Goal: Task Accomplishment & Management: Manage account settings

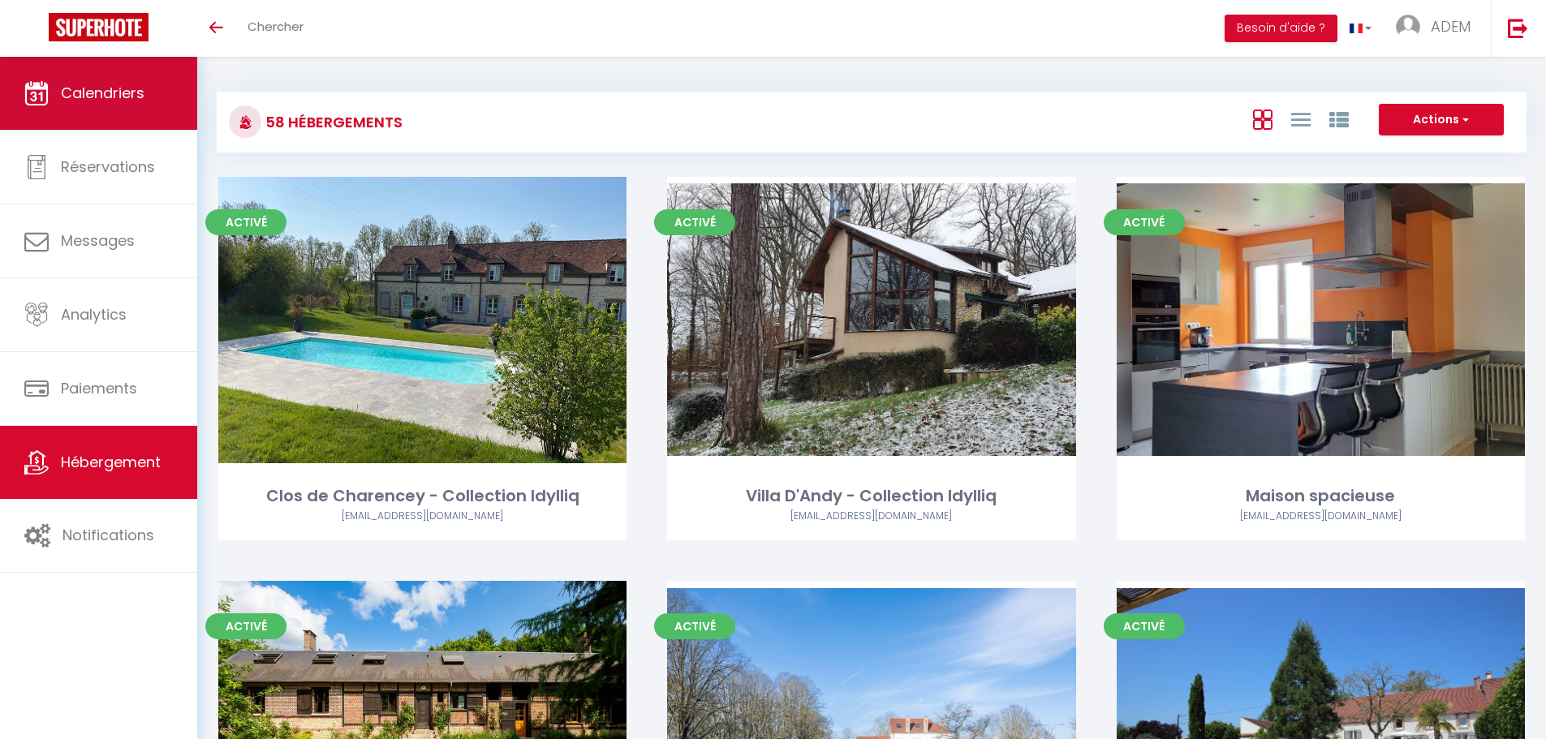
click at [75, 89] on span "Calendriers" at bounding box center [103, 93] width 84 height 20
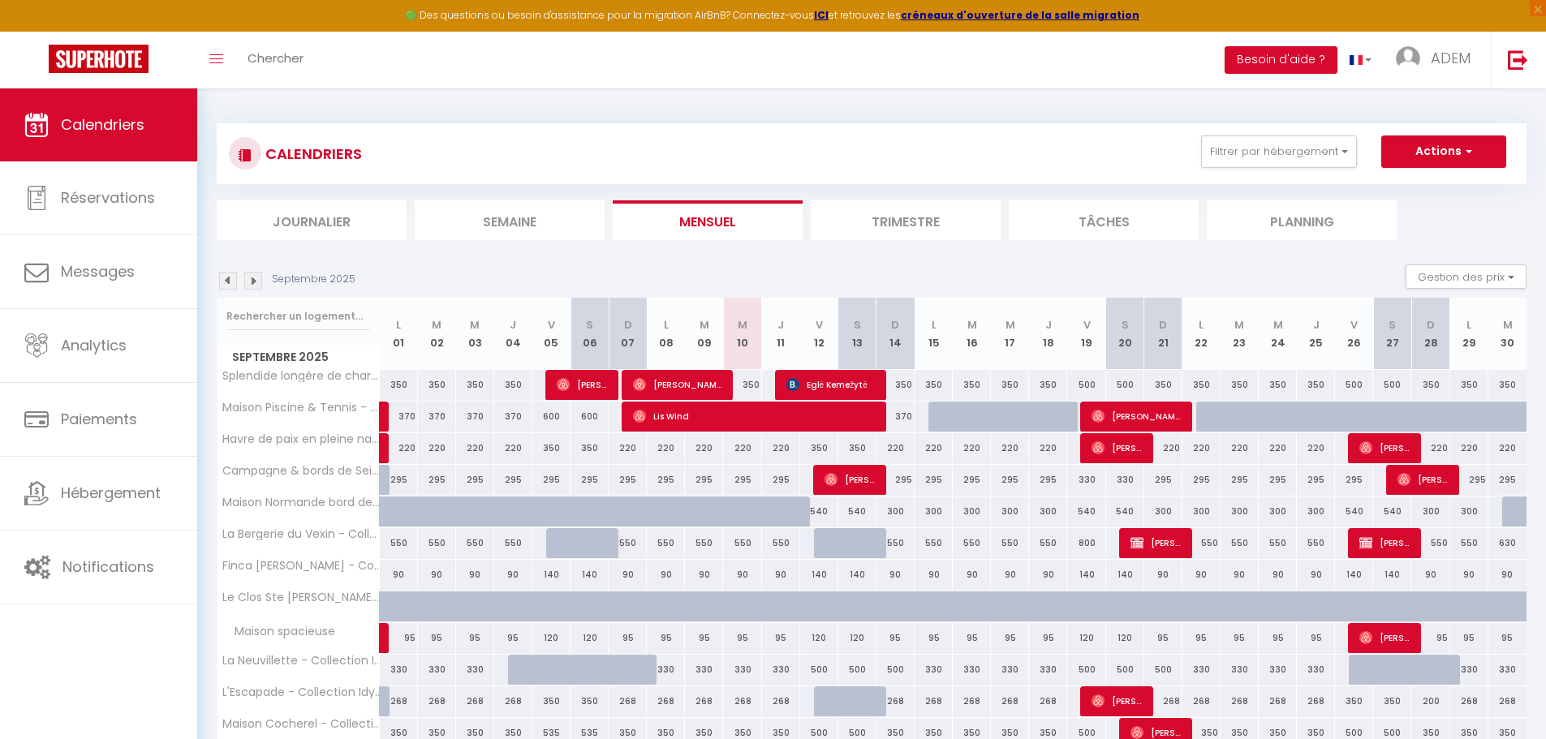
click at [516, 213] on li "Semaine" at bounding box center [510, 220] width 190 height 40
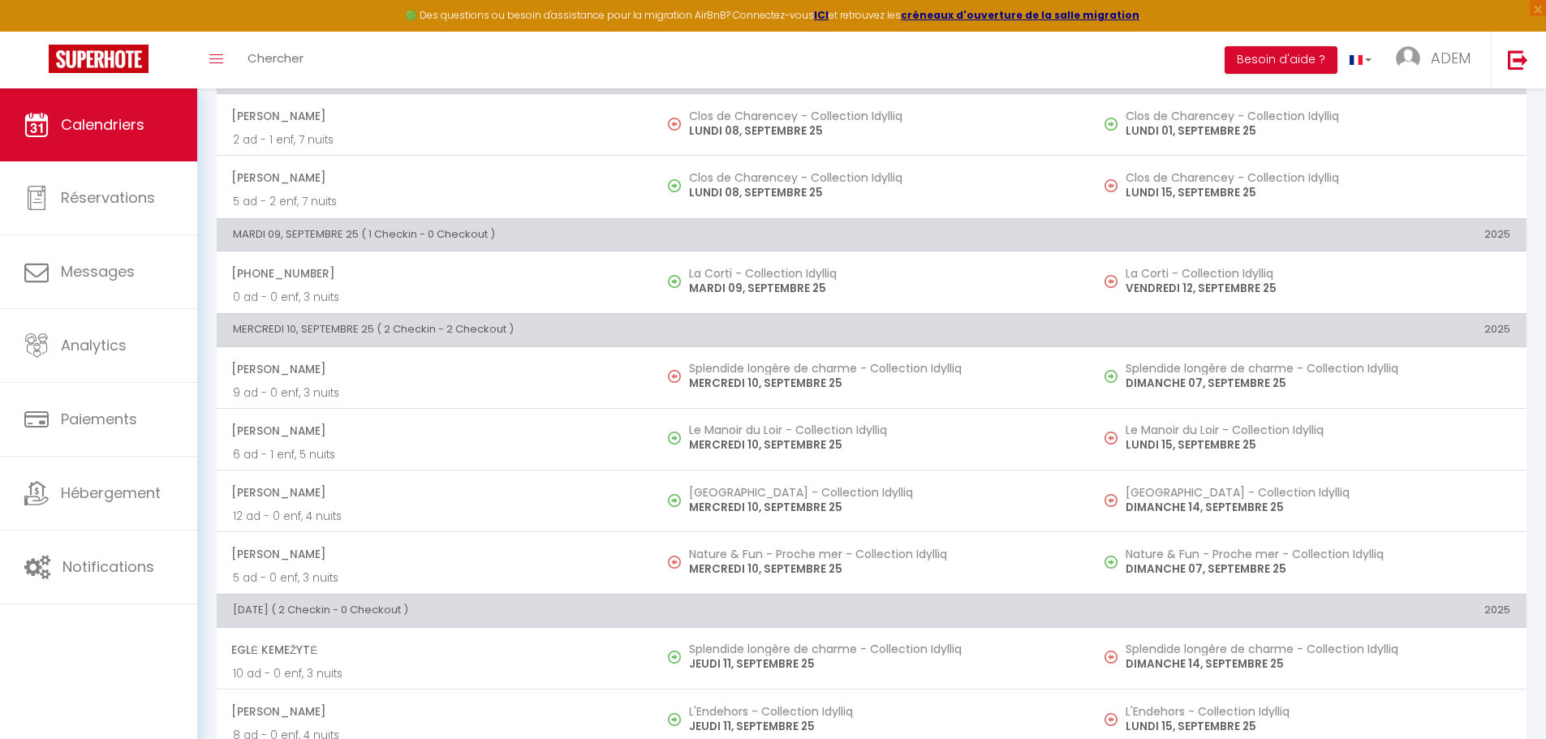
scroll to position [243, 0]
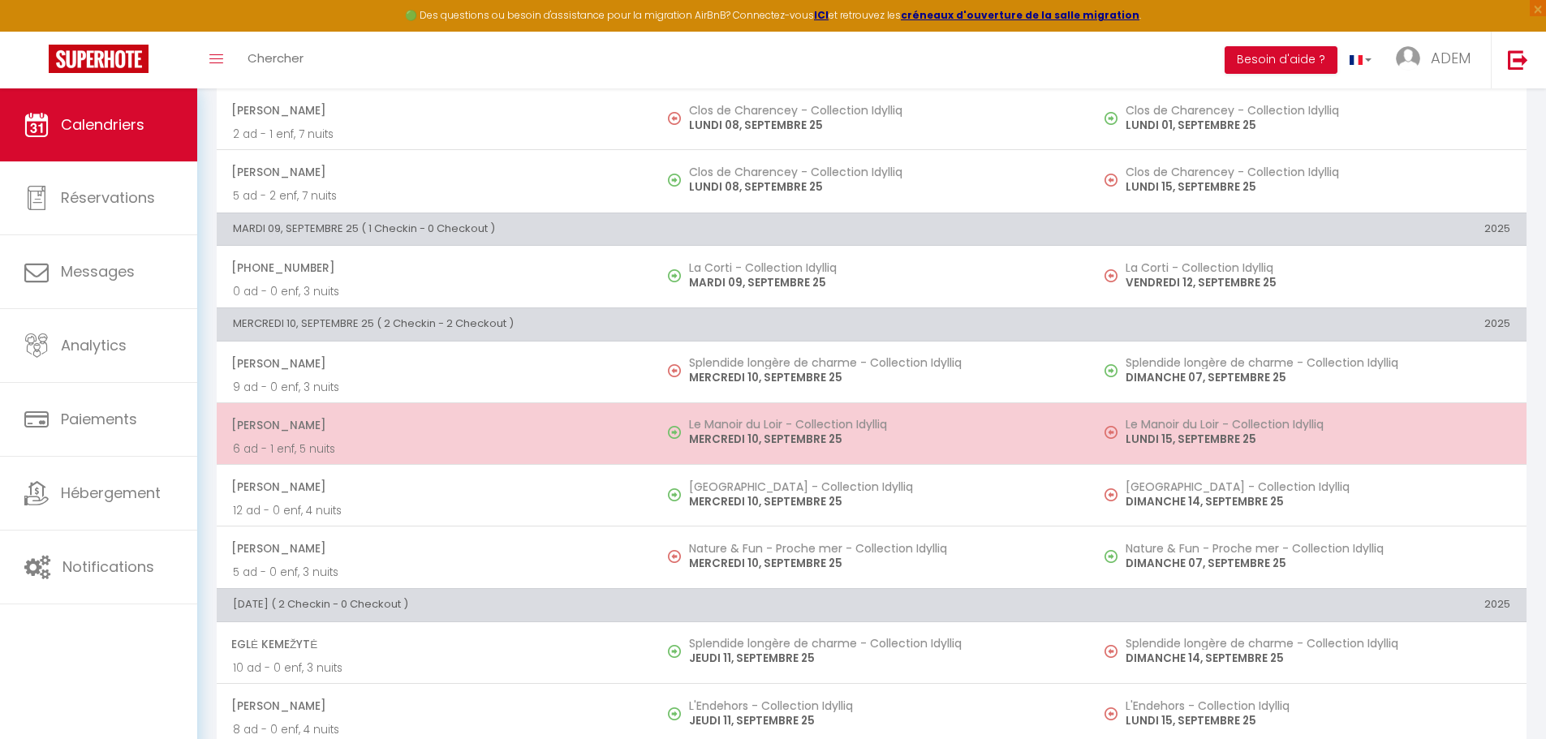
click at [679, 427] on img at bounding box center [674, 432] width 13 height 13
select select "OK"
select select "0"
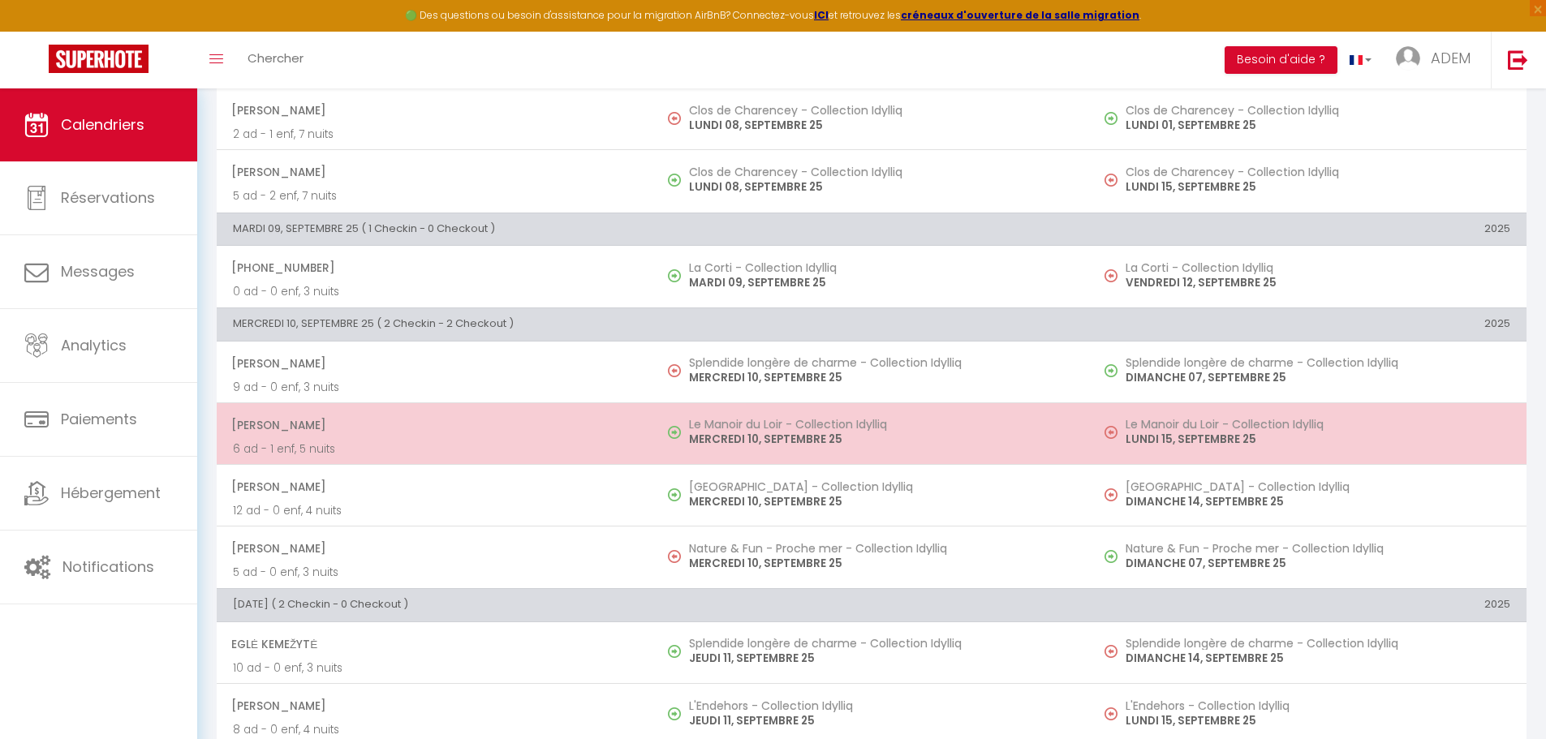
select select "1"
select select
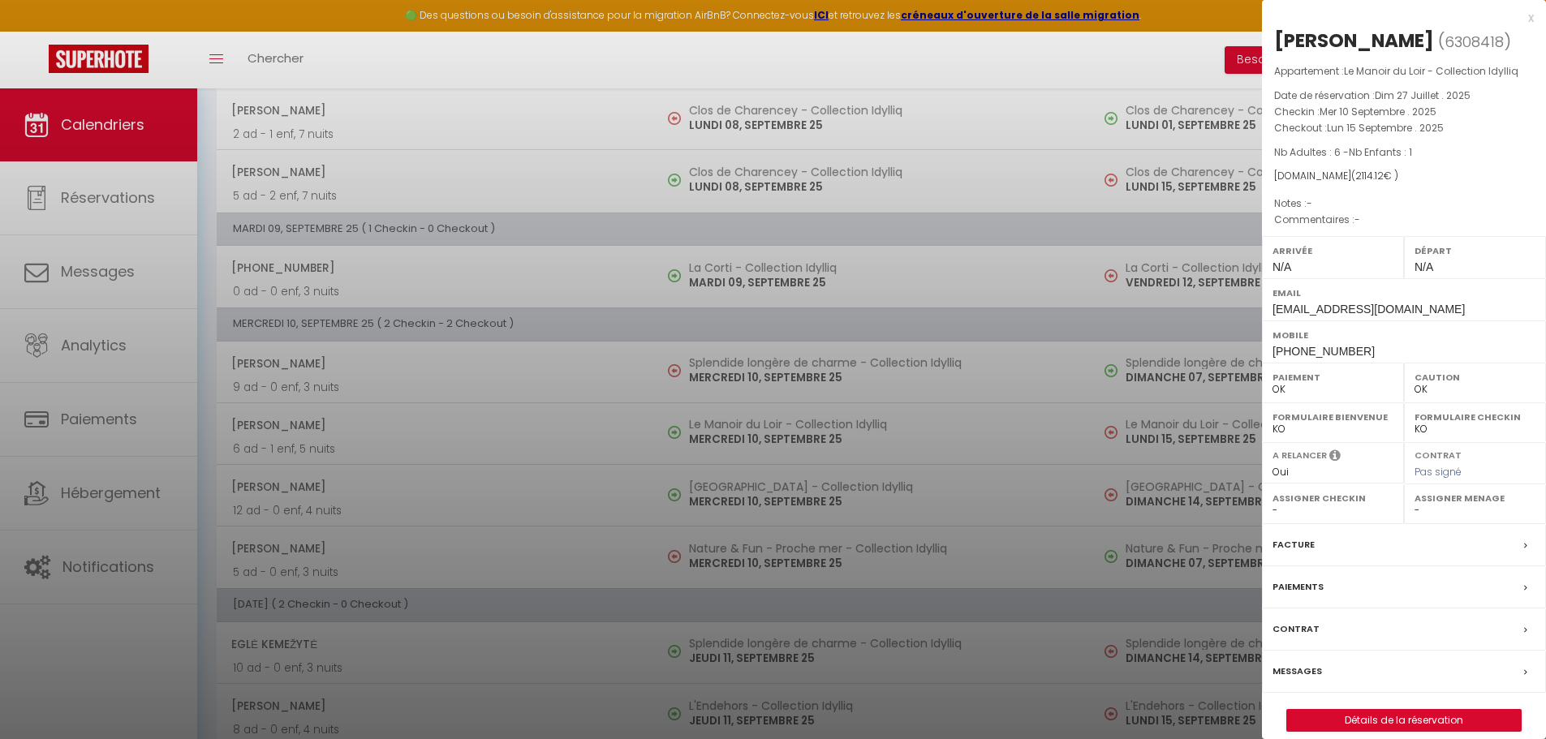
select select "43019"
click at [679, 428] on div at bounding box center [773, 369] width 1546 height 739
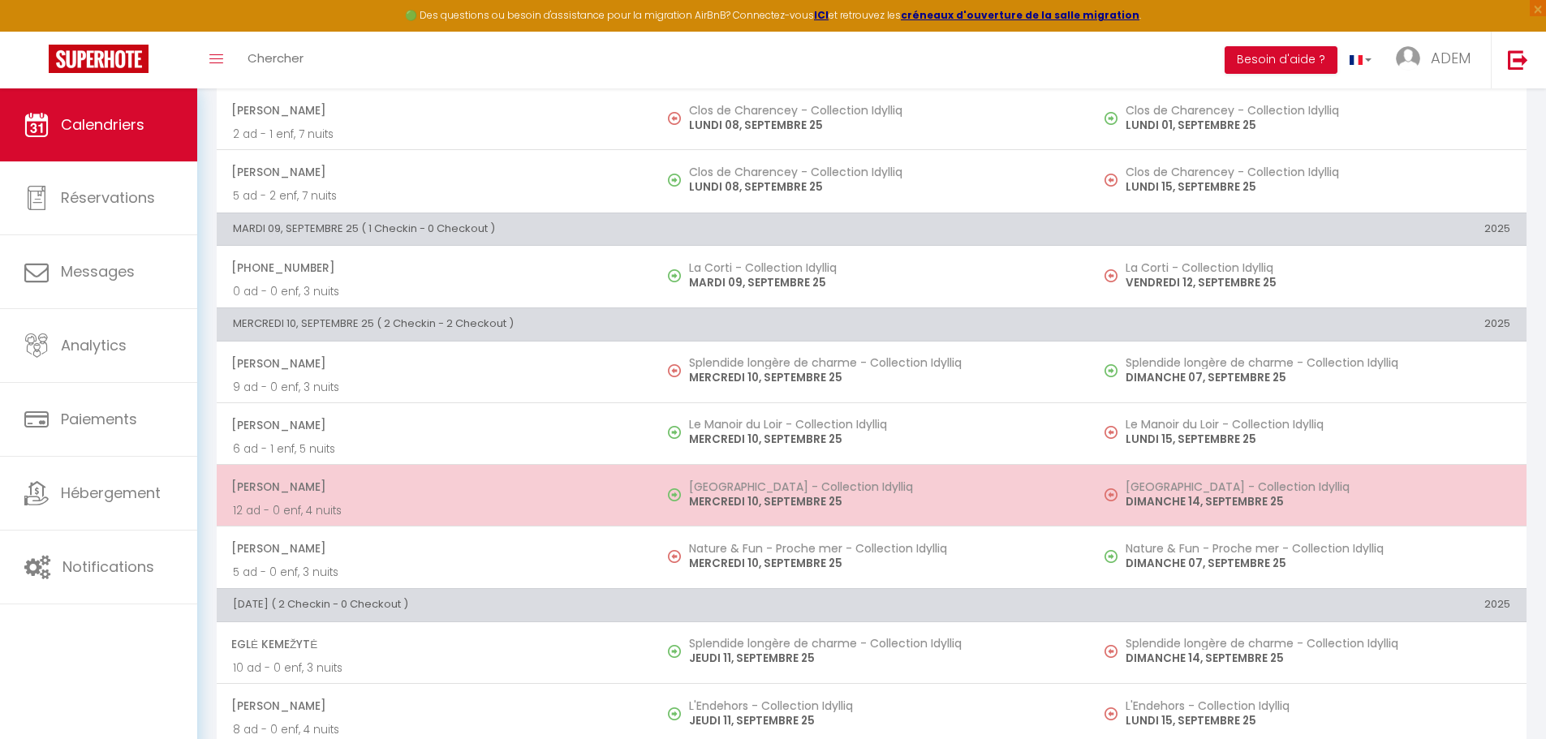
click at [679, 493] on img at bounding box center [674, 494] width 13 height 13
select select "KO"
select select "41113"
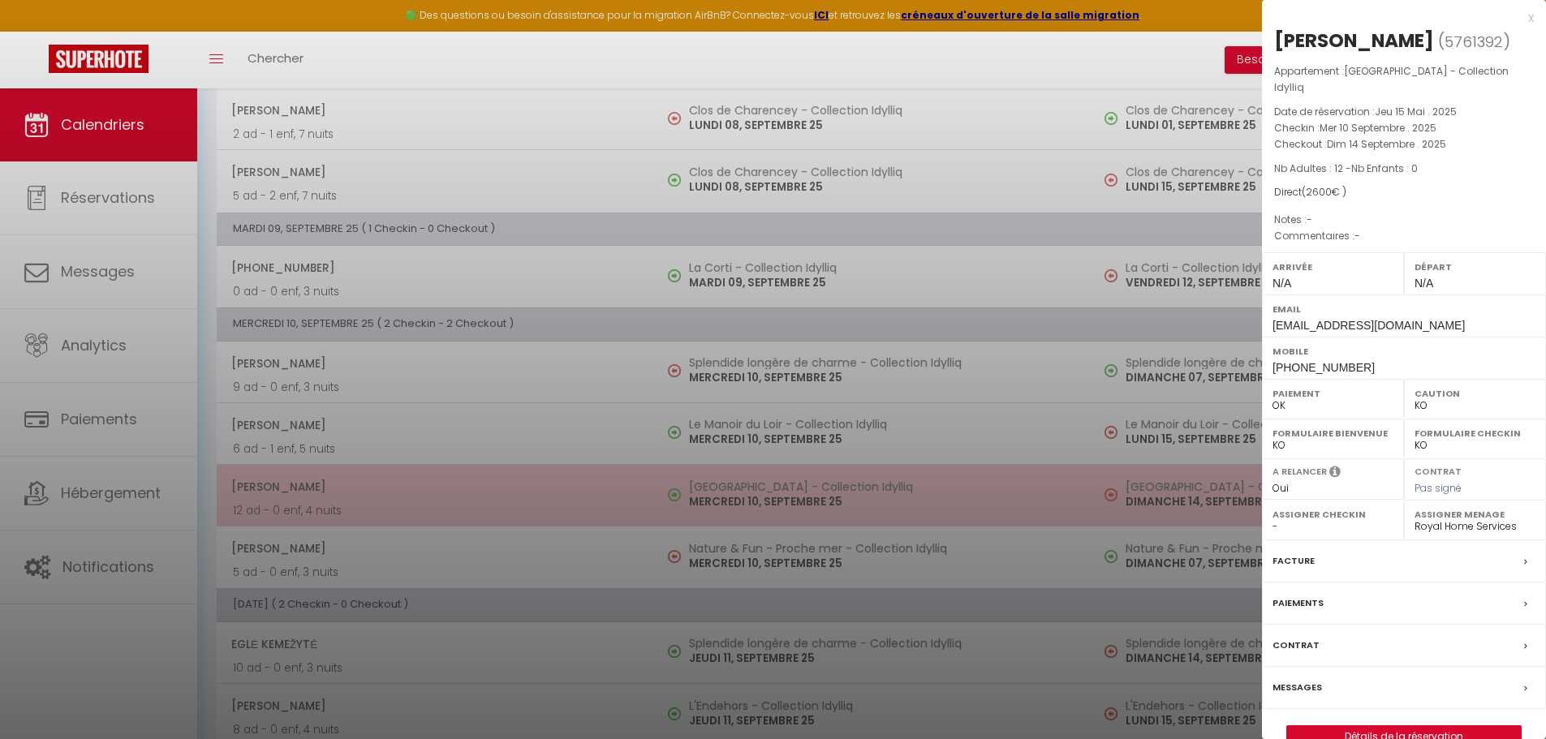
click at [679, 493] on div at bounding box center [773, 369] width 1546 height 739
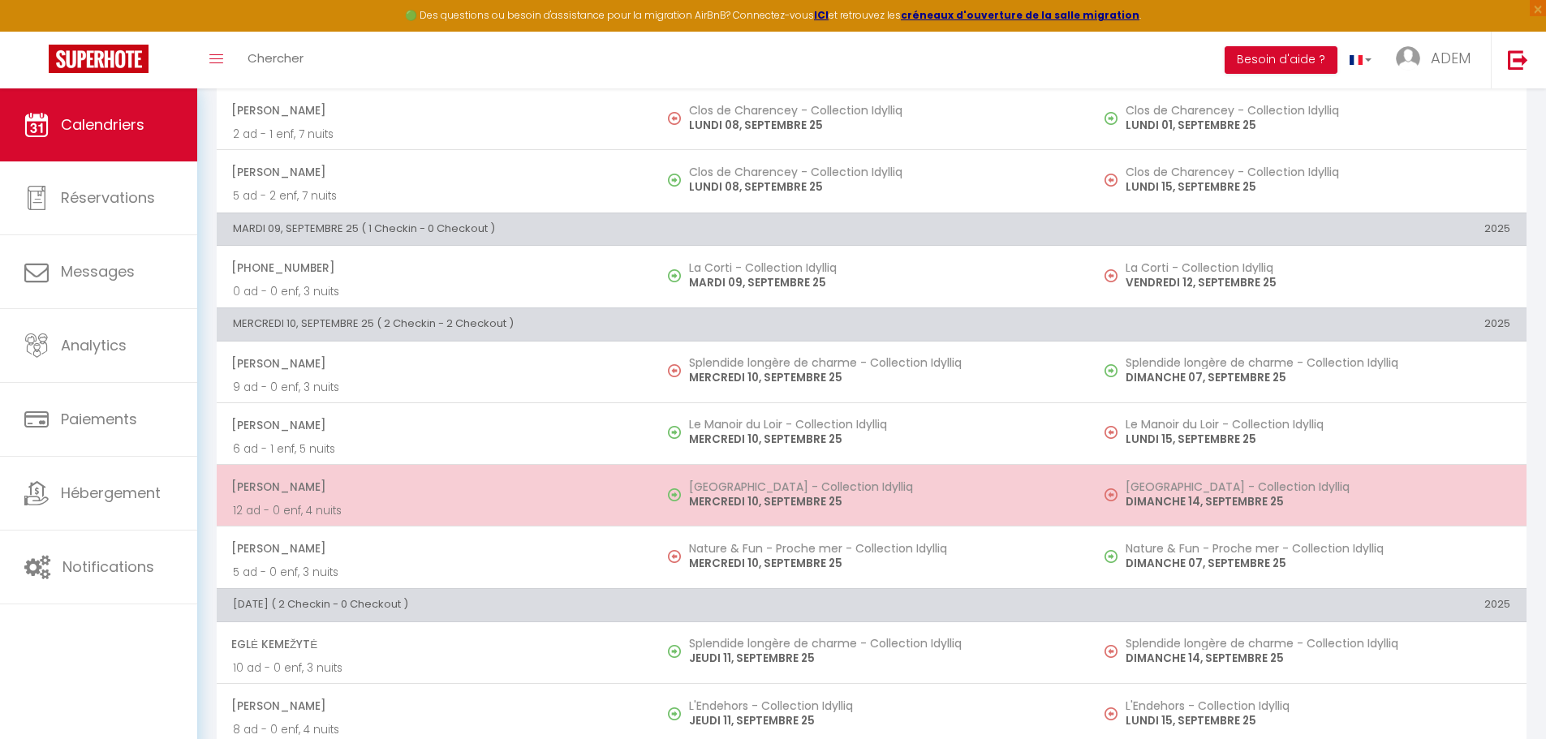
click at [721, 498] on p "MERCREDI 10, SEPTEMBRE 25" at bounding box center [881, 501] width 385 height 17
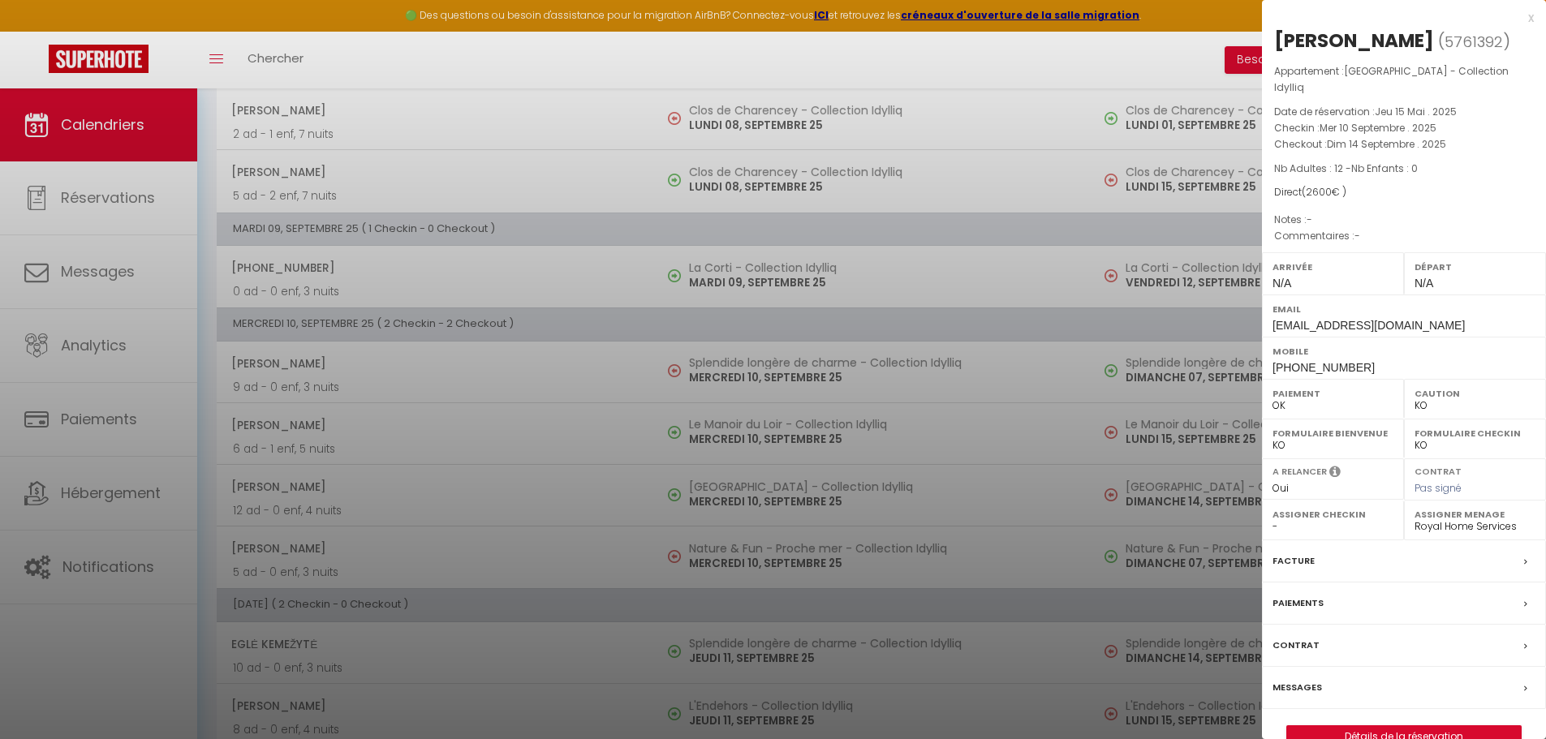
click at [1444, 399] on label "Caution" at bounding box center [1474, 393] width 121 height 16
click at [1424, 407] on select "OK KO" at bounding box center [1474, 405] width 121 height 15
click at [1414, 398] on select "OK KO" at bounding box center [1474, 405] width 121 height 15
click at [871, 407] on div at bounding box center [773, 369] width 1546 height 739
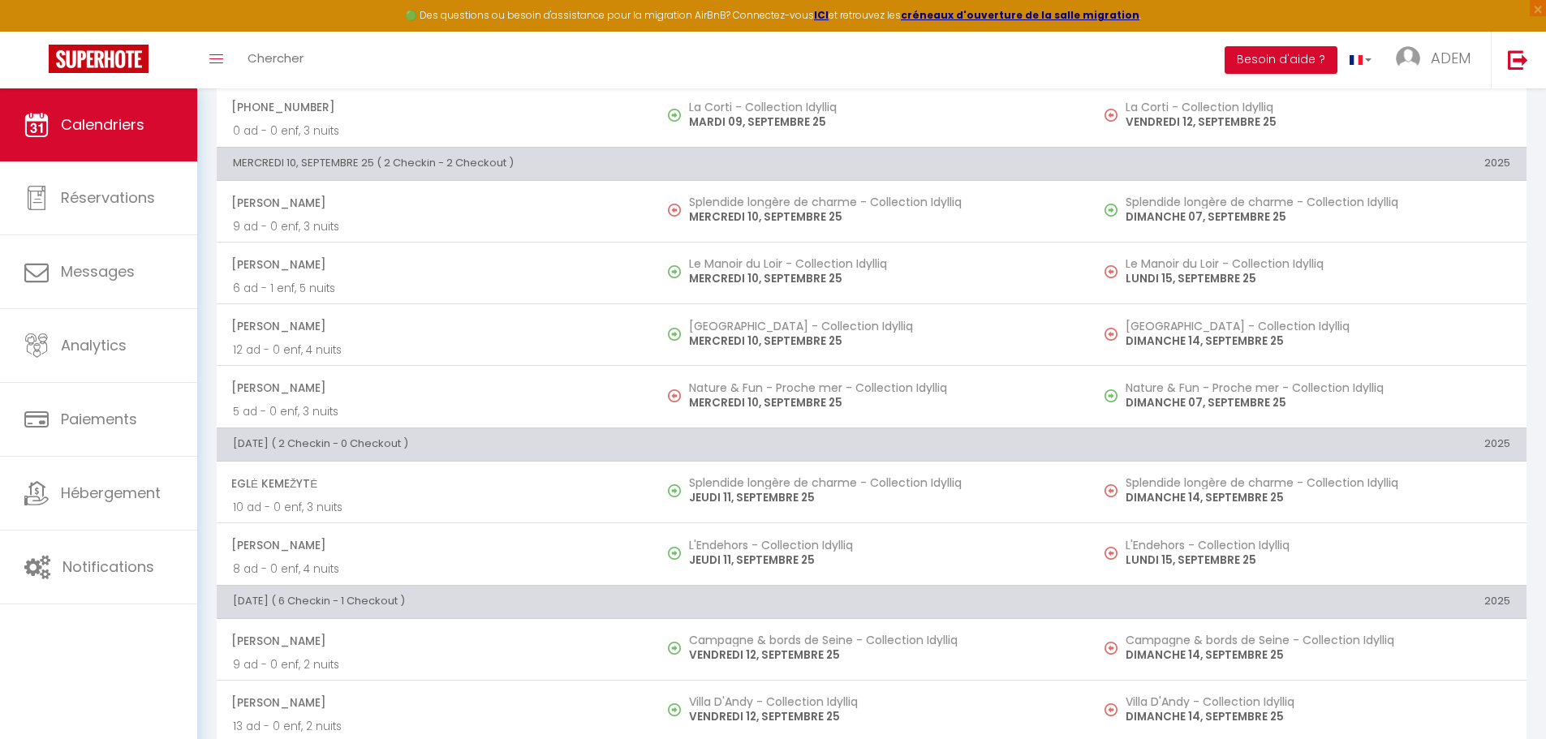
scroll to position [406, 0]
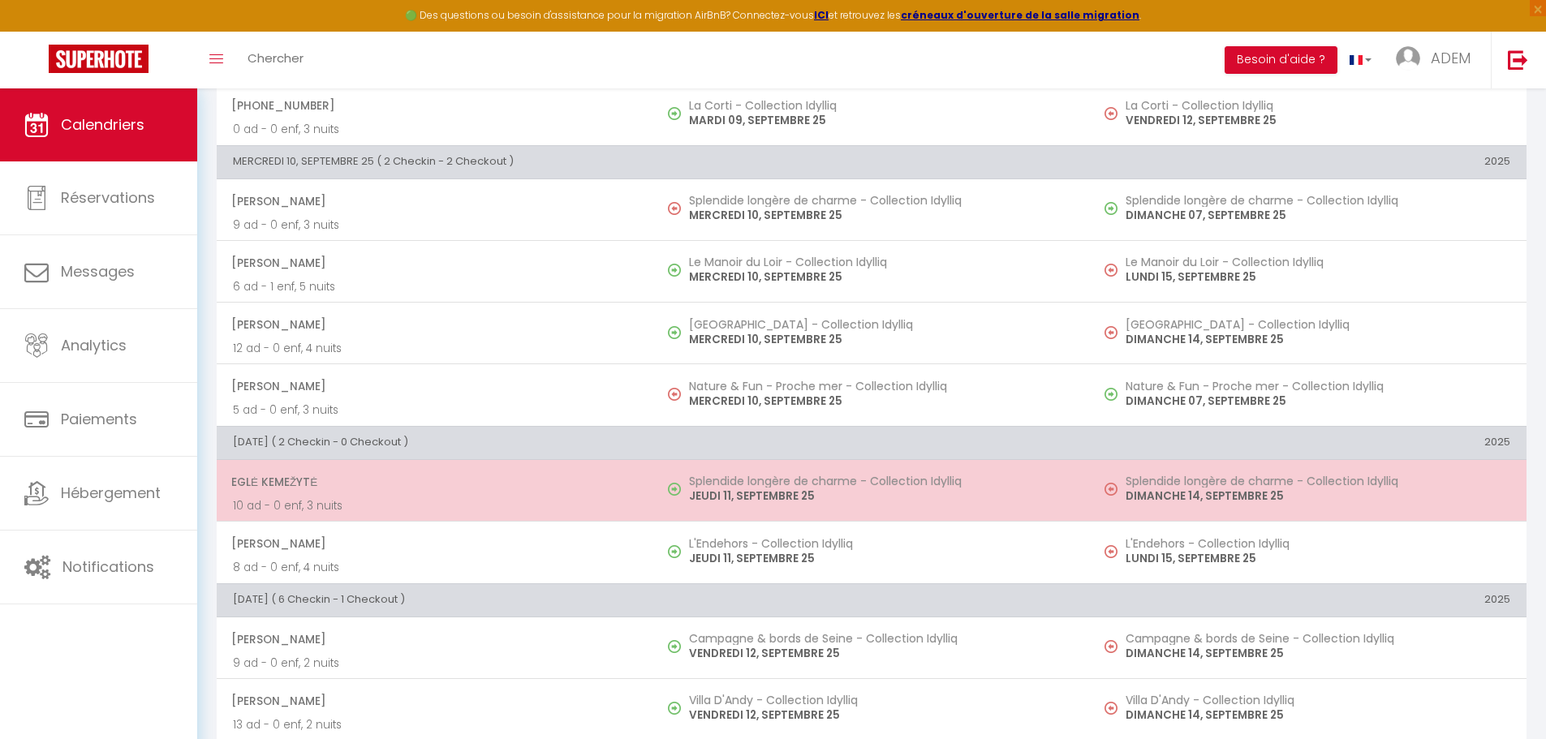
click at [699, 495] on p "JEUDI 11, SEPTEMBRE 25" at bounding box center [881, 496] width 385 height 17
select select "KO"
select select
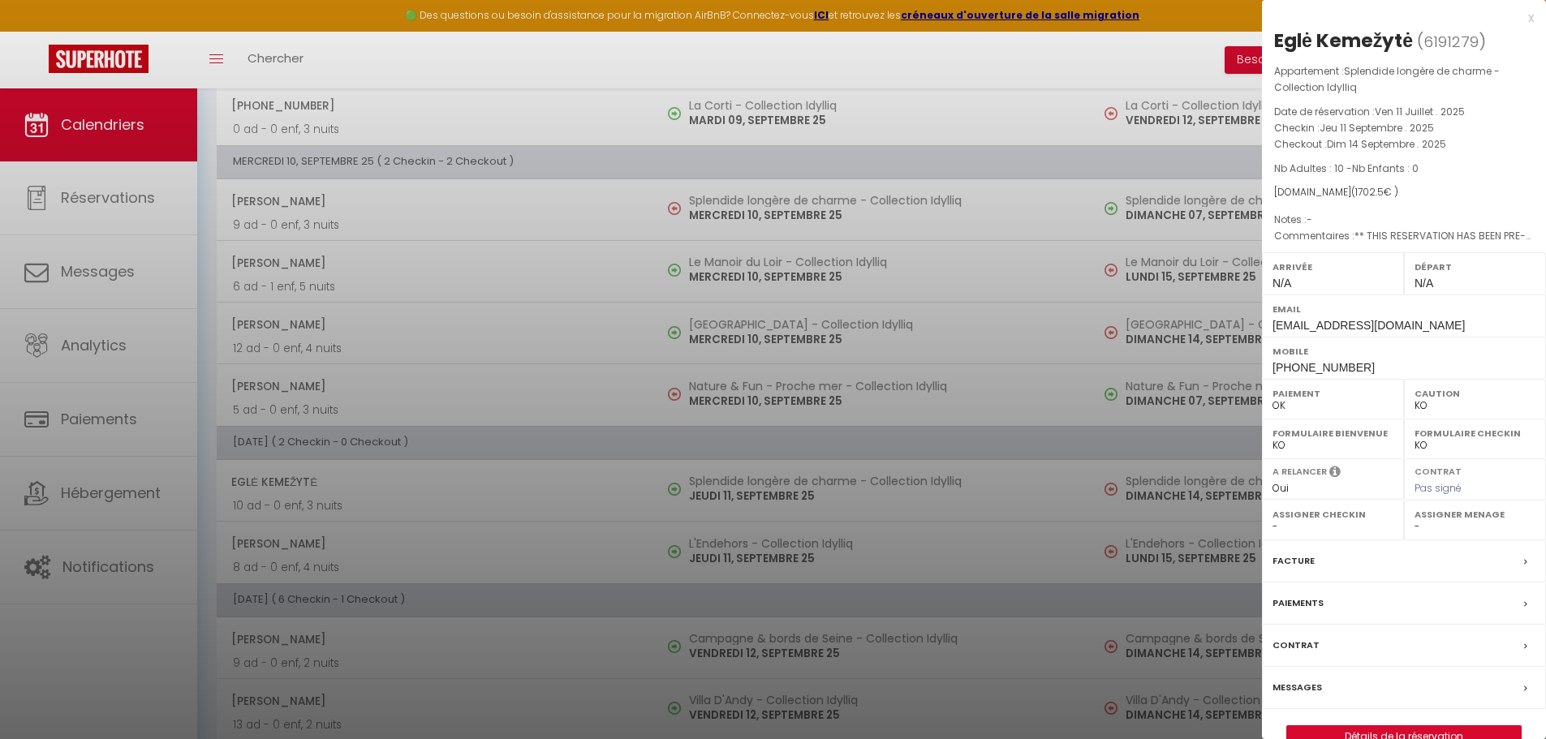
click at [698, 497] on div at bounding box center [773, 369] width 1546 height 739
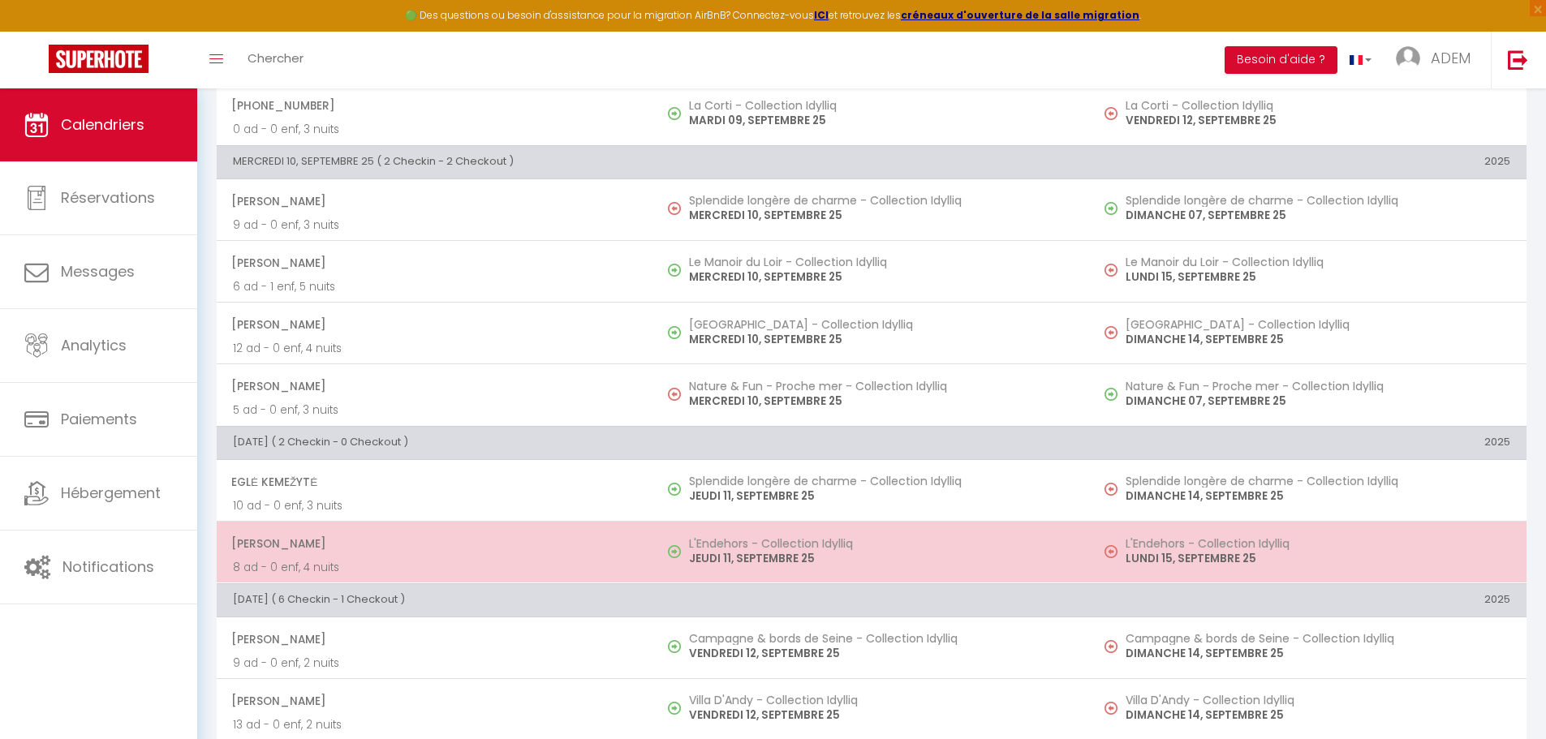
click at [711, 546] on h5 "L'Endehors - Collection Idylliq" at bounding box center [881, 543] width 385 height 13
select select "OK"
select select "31460"
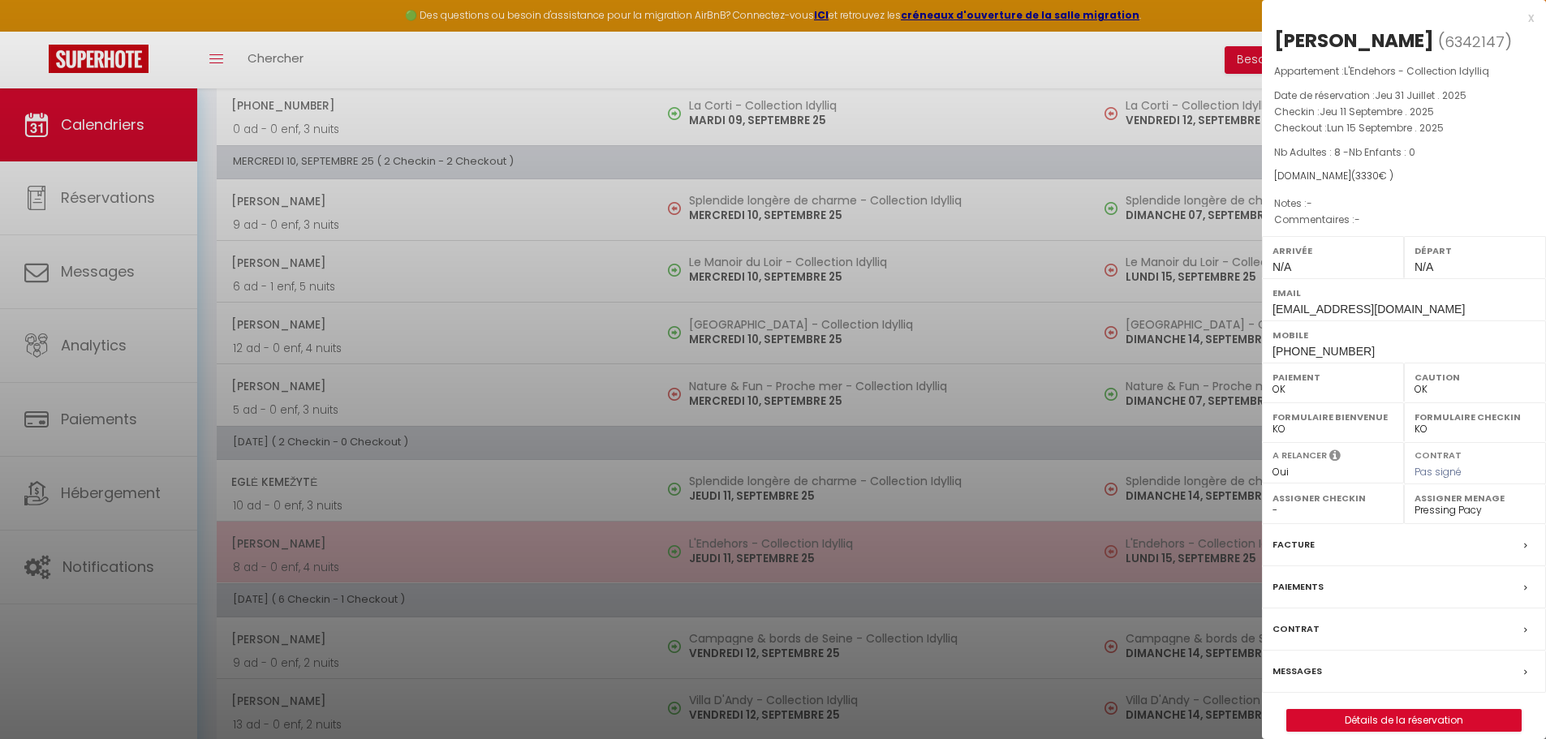
click at [711, 546] on div at bounding box center [773, 369] width 1546 height 739
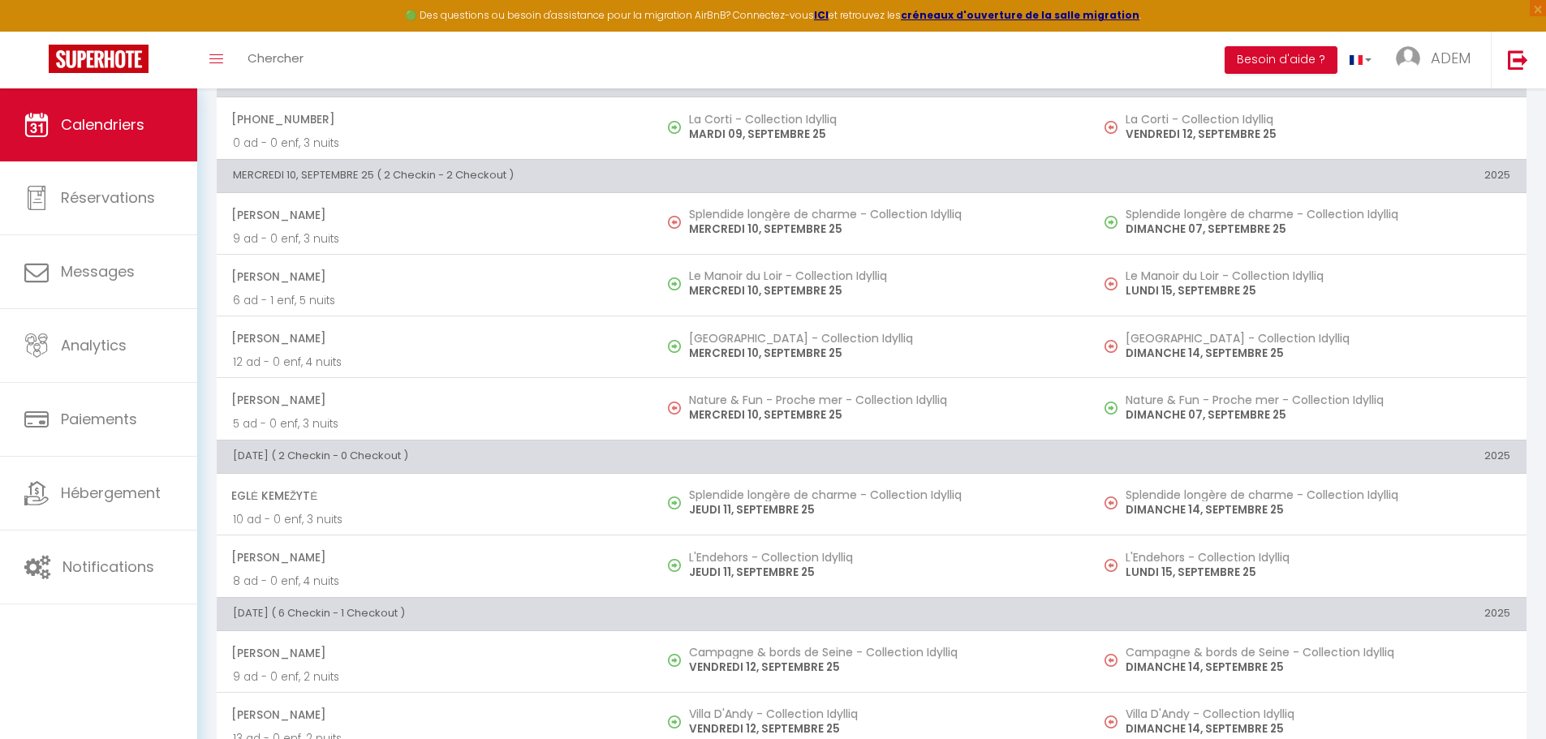
scroll to position [0, 0]
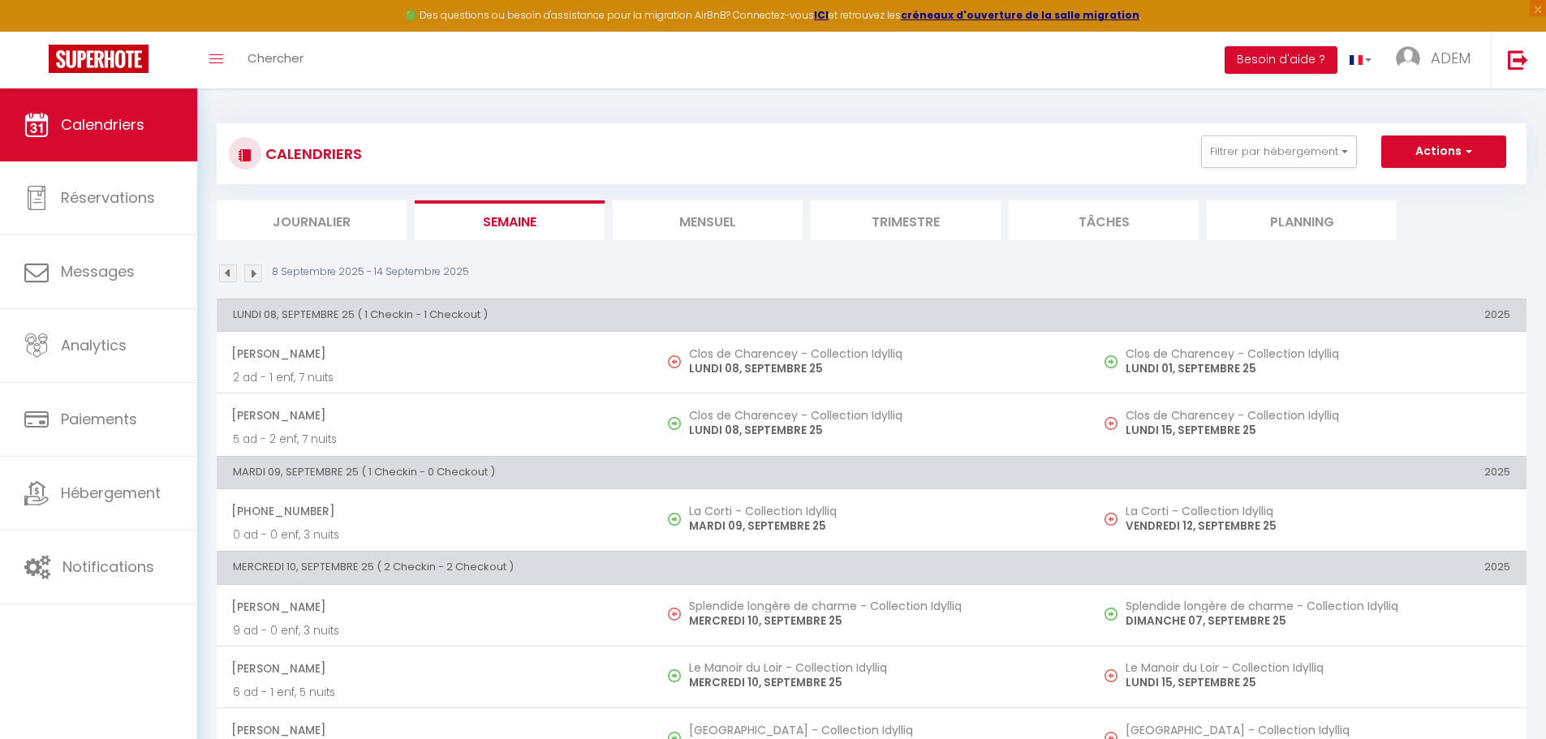
click at [683, 230] on li "Mensuel" at bounding box center [708, 220] width 190 height 40
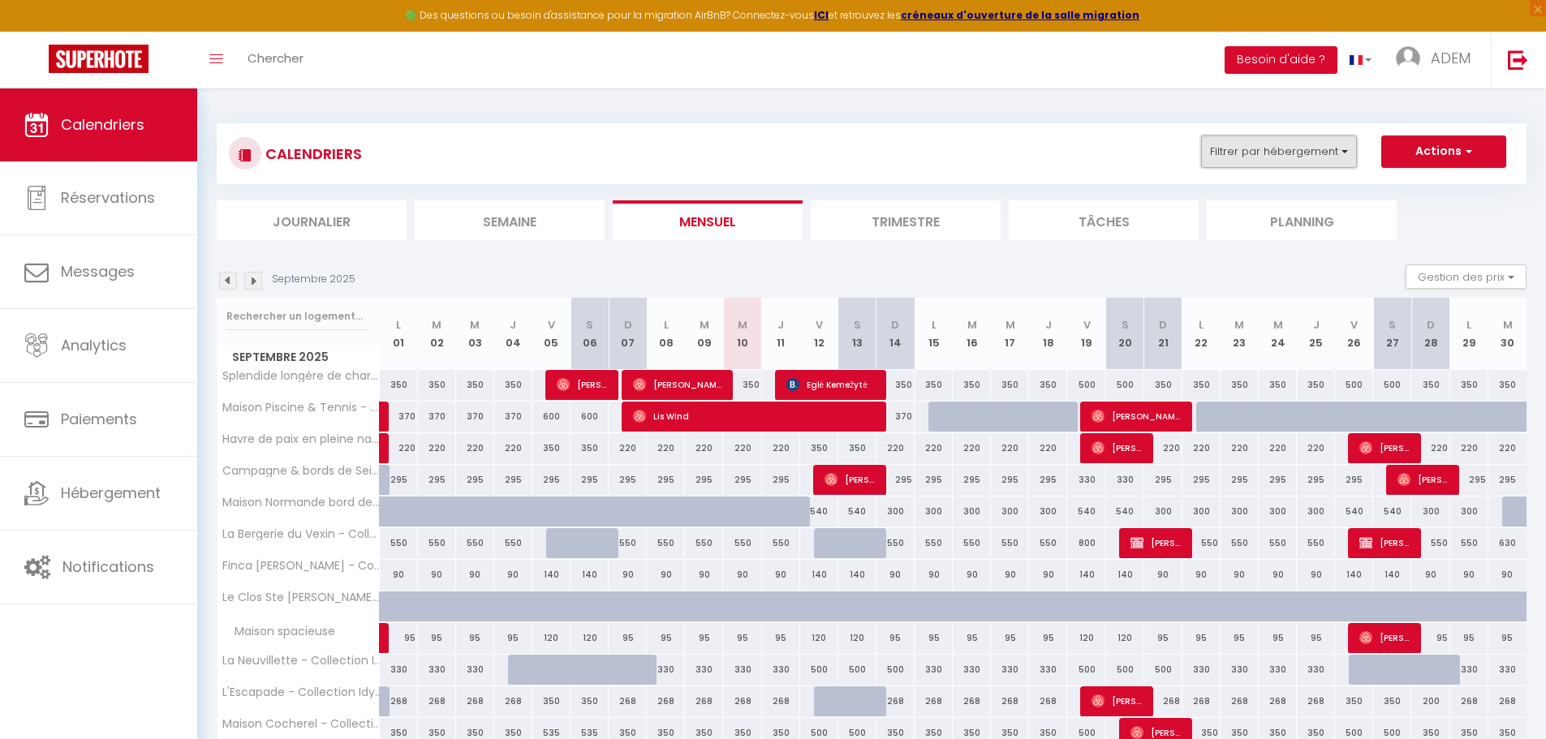
click at [1339, 150] on button "Filtrer par hébergement" at bounding box center [1279, 152] width 156 height 32
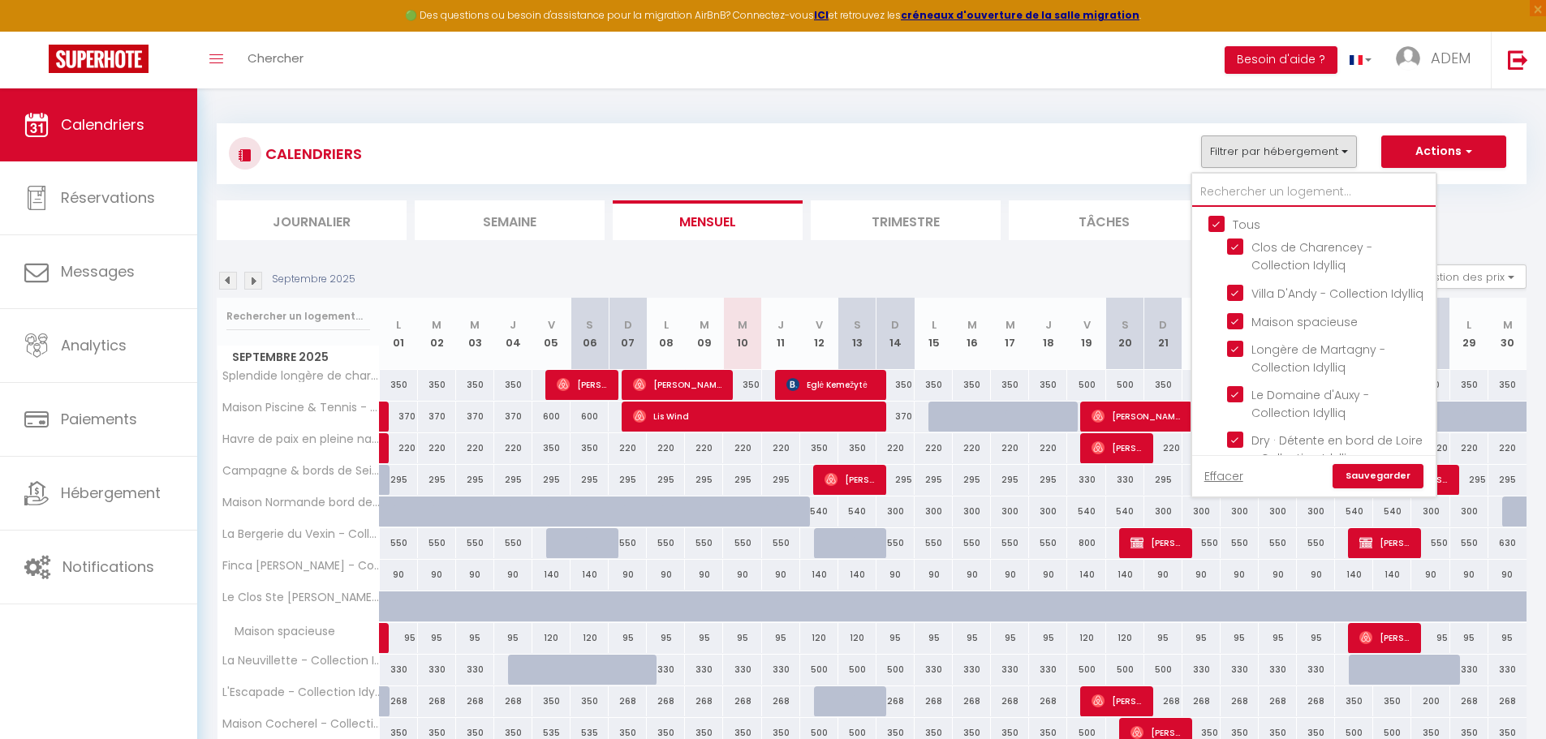
click at [1315, 183] on input "text" at bounding box center [1313, 192] width 243 height 29
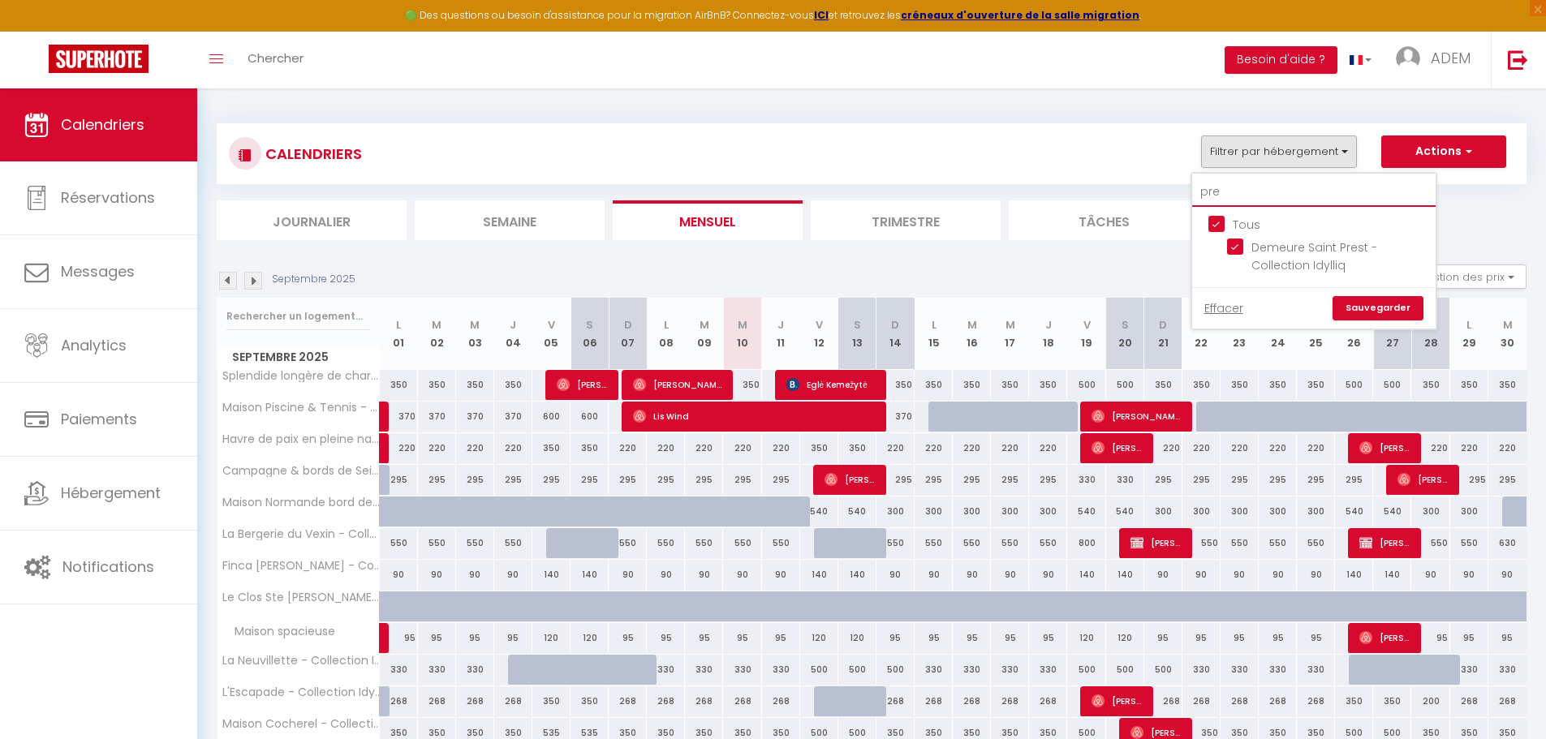
type input "pre"
click at [1212, 221] on input "Tous" at bounding box center [1329, 223] width 243 height 16
checkbox input "false"
click at [1227, 239] on ul "Tous Demeure Saint Prest - Collection Idylliq" at bounding box center [1313, 247] width 243 height 80
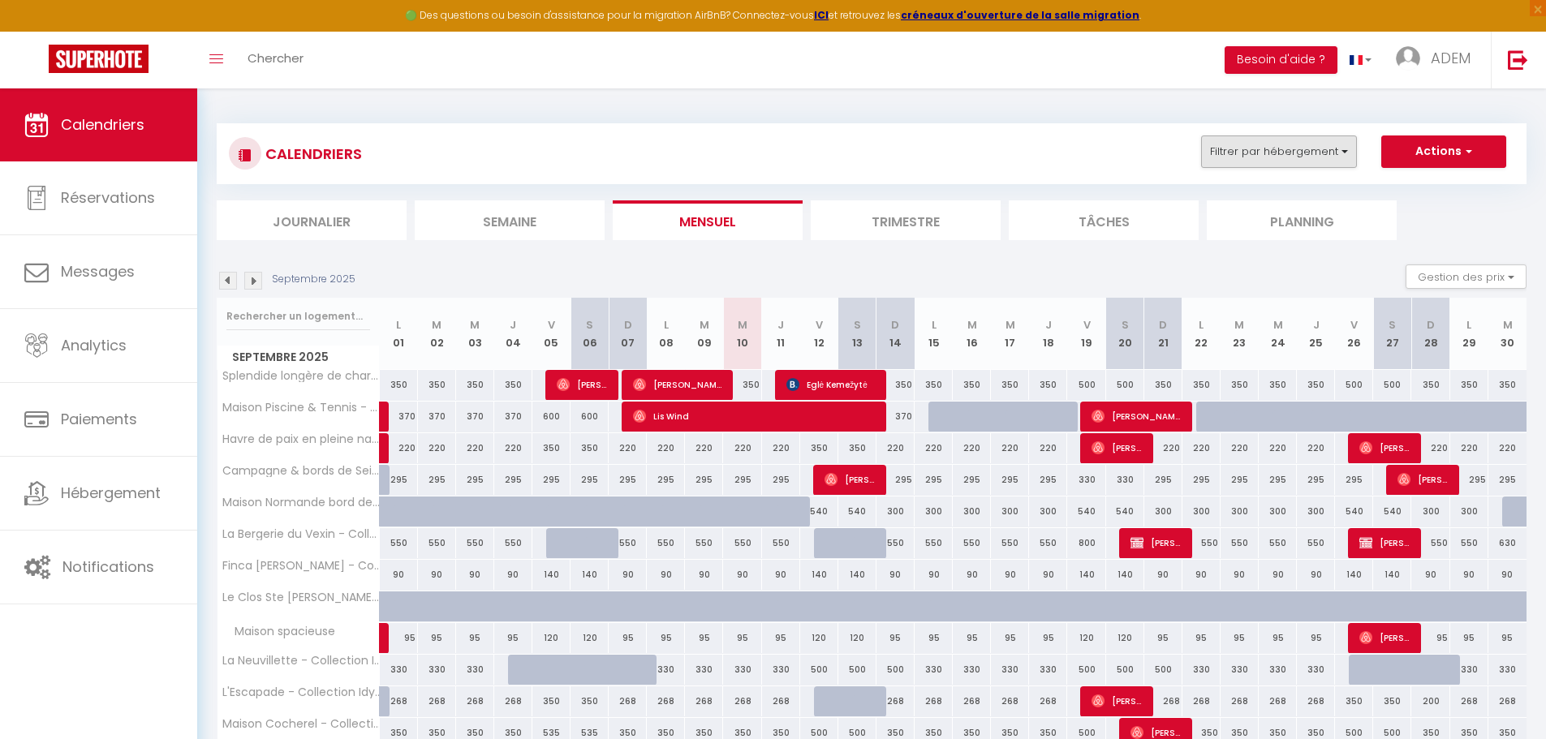
drag, startPoint x: 1209, startPoint y: 171, endPoint x: 1210, endPoint y: 162, distance: 9.0
click at [1210, 162] on div "CALENDRIERS Filtrer par hébergement pre Tous Demeure Saint Prest - Collection I…" at bounding box center [872, 153] width 1310 height 61
click at [1210, 161] on button "Filtrer par hébergement" at bounding box center [1279, 152] width 156 height 32
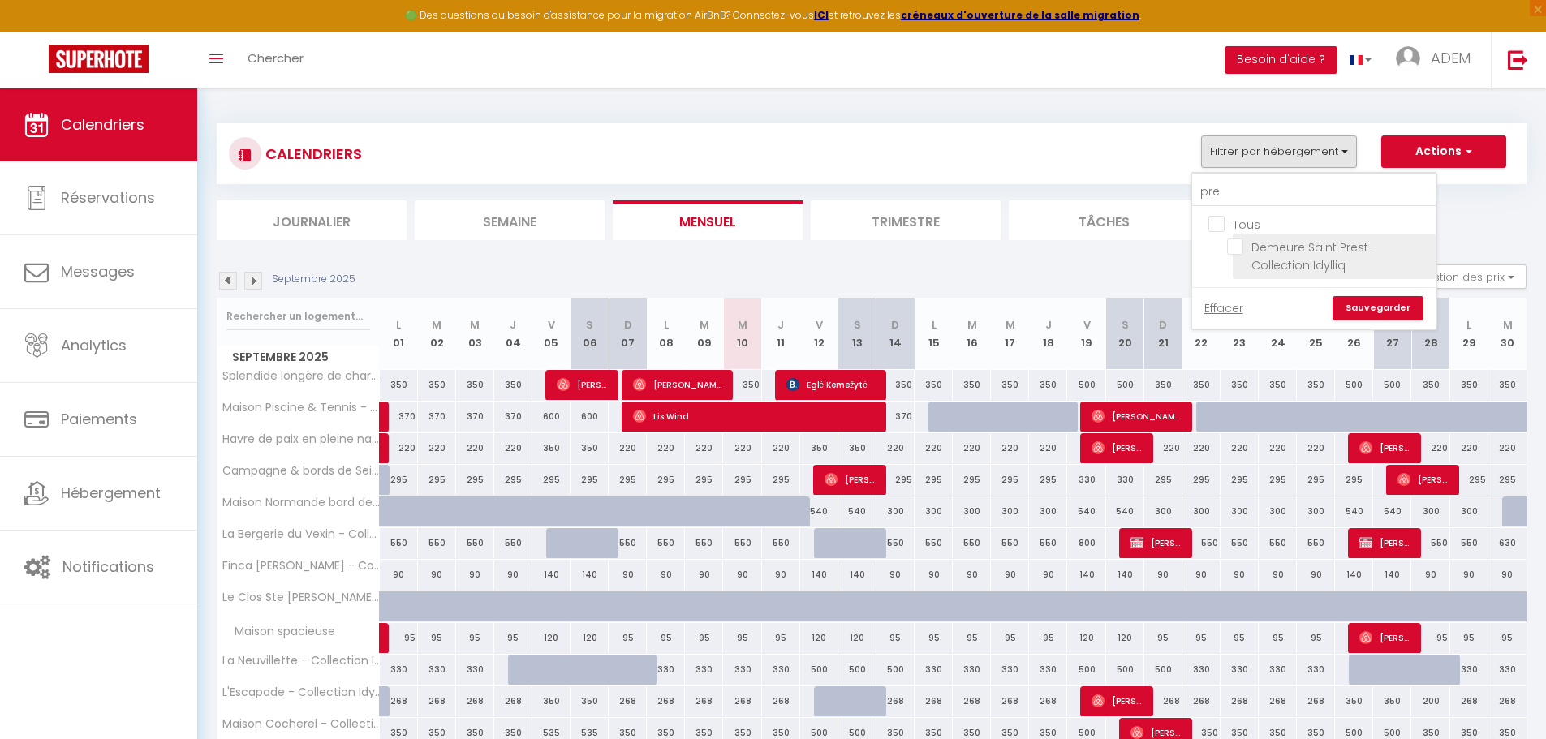
click at [1229, 243] on input "Demeure Saint Prest - Collection Idylliq" at bounding box center [1328, 247] width 203 height 16
checkbox input "true"
click at [1352, 309] on link "Sauvegarder" at bounding box center [1377, 308] width 91 height 24
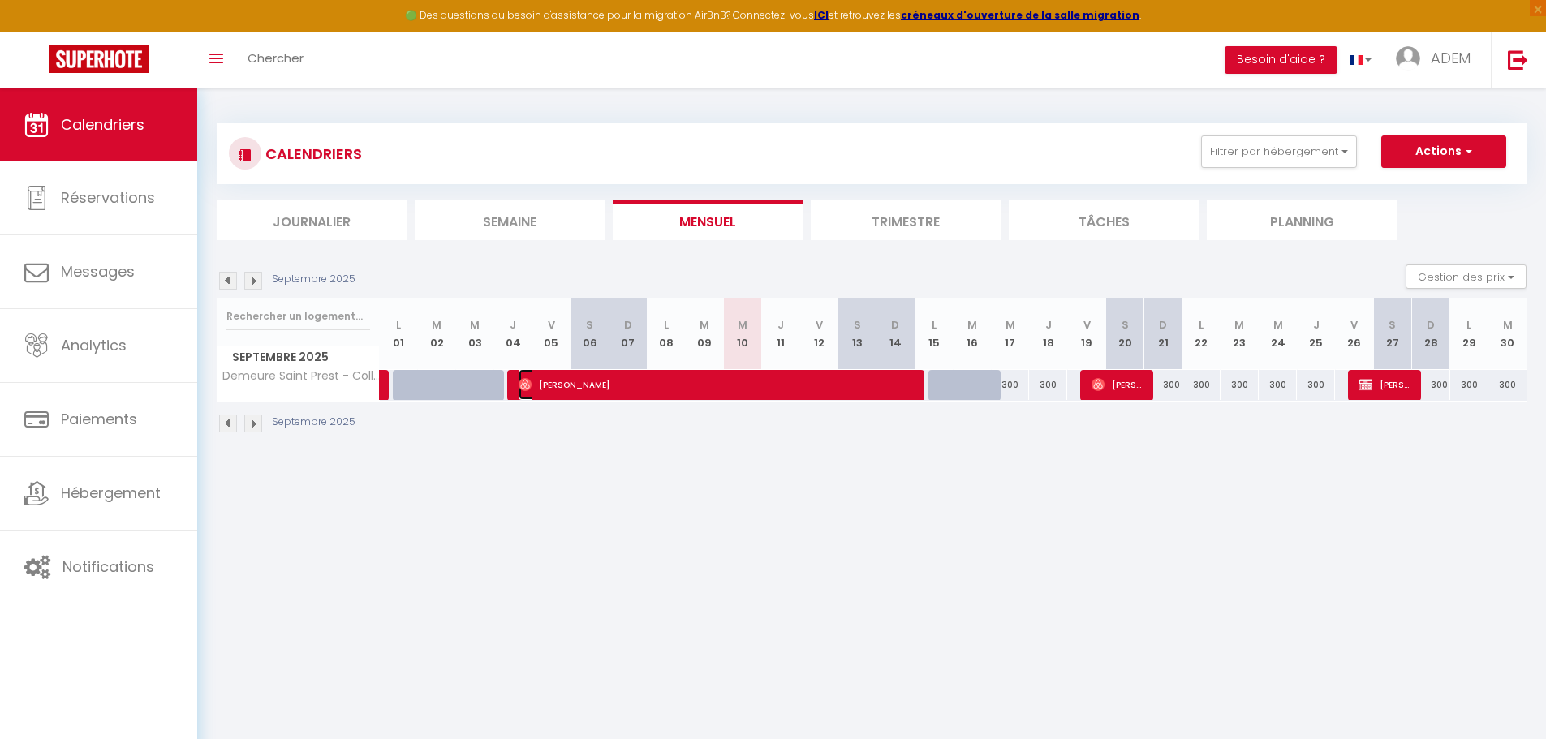
click at [629, 394] on span "[PERSON_NAME]" at bounding box center [716, 384] width 394 height 31
select select "42069"
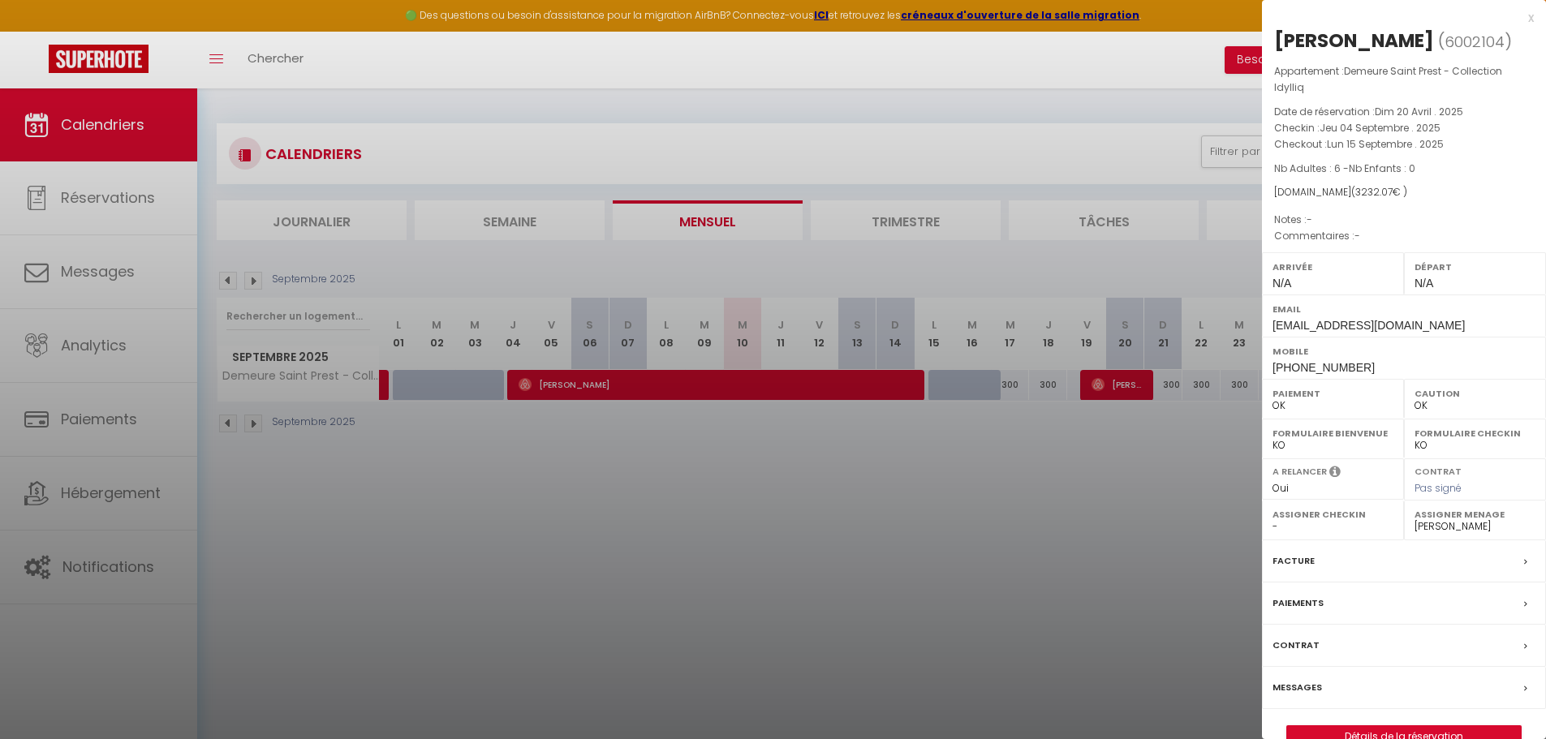
click at [995, 97] on div at bounding box center [773, 369] width 1546 height 739
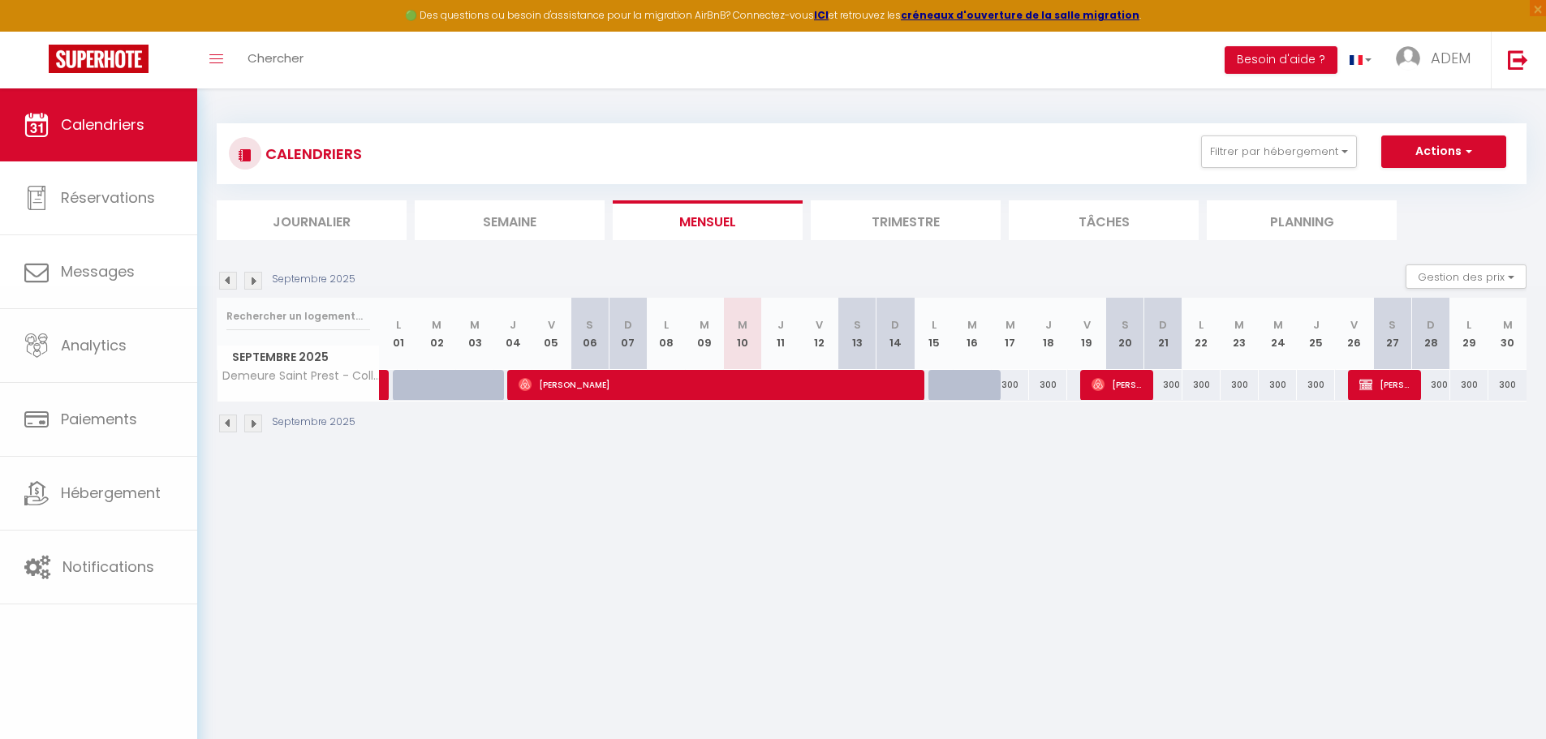
click at [1221, 163] on body "🟢 Des questions ou besoin d'assistance pour la migration AirBnB? Connectez-vous…" at bounding box center [773, 457] width 1546 height 739
click at [1222, 164] on button "Filtrer par hébergement" at bounding box center [1279, 152] width 156 height 32
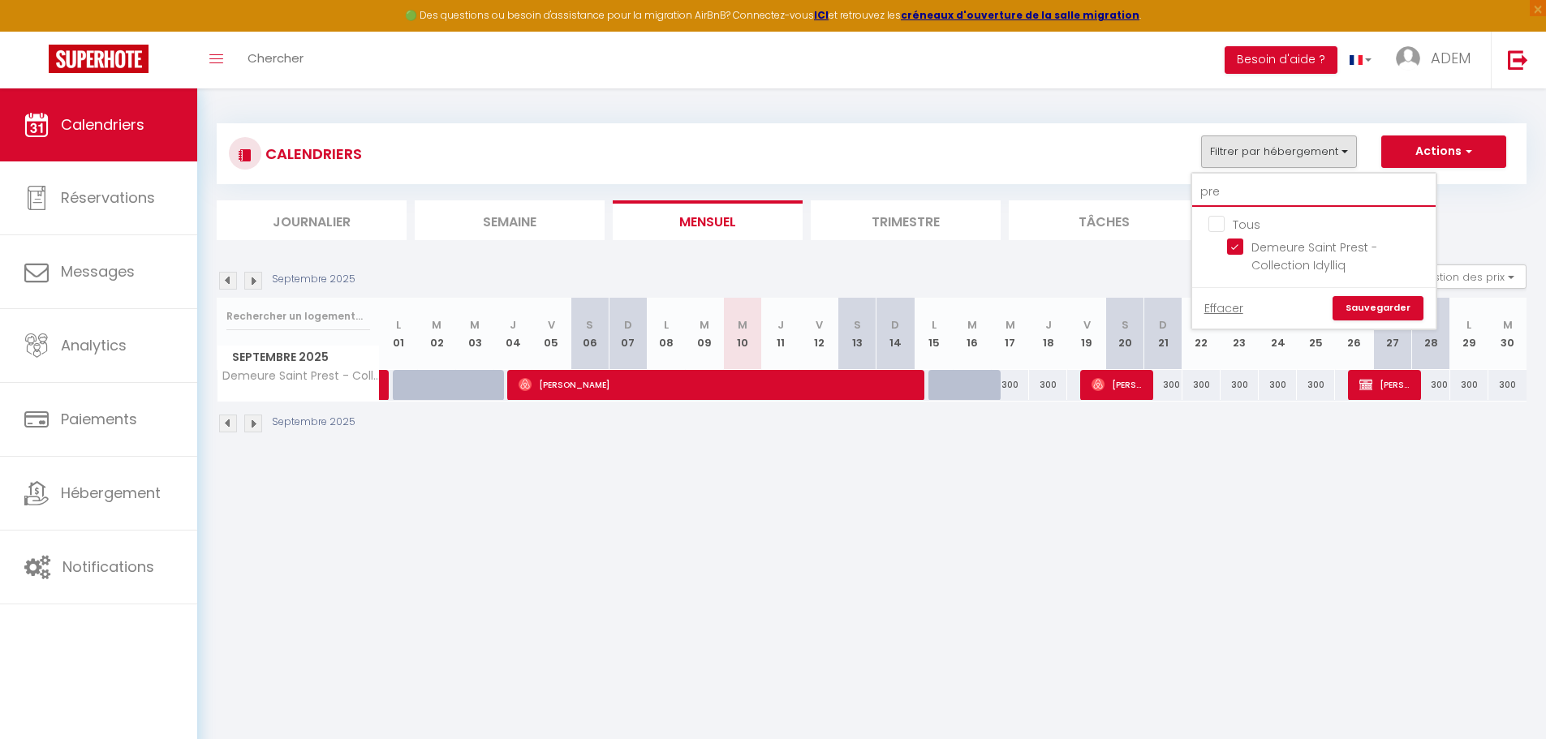
click at [1202, 191] on input "pre" at bounding box center [1313, 192] width 243 height 29
type input "h"
checkbox input "false"
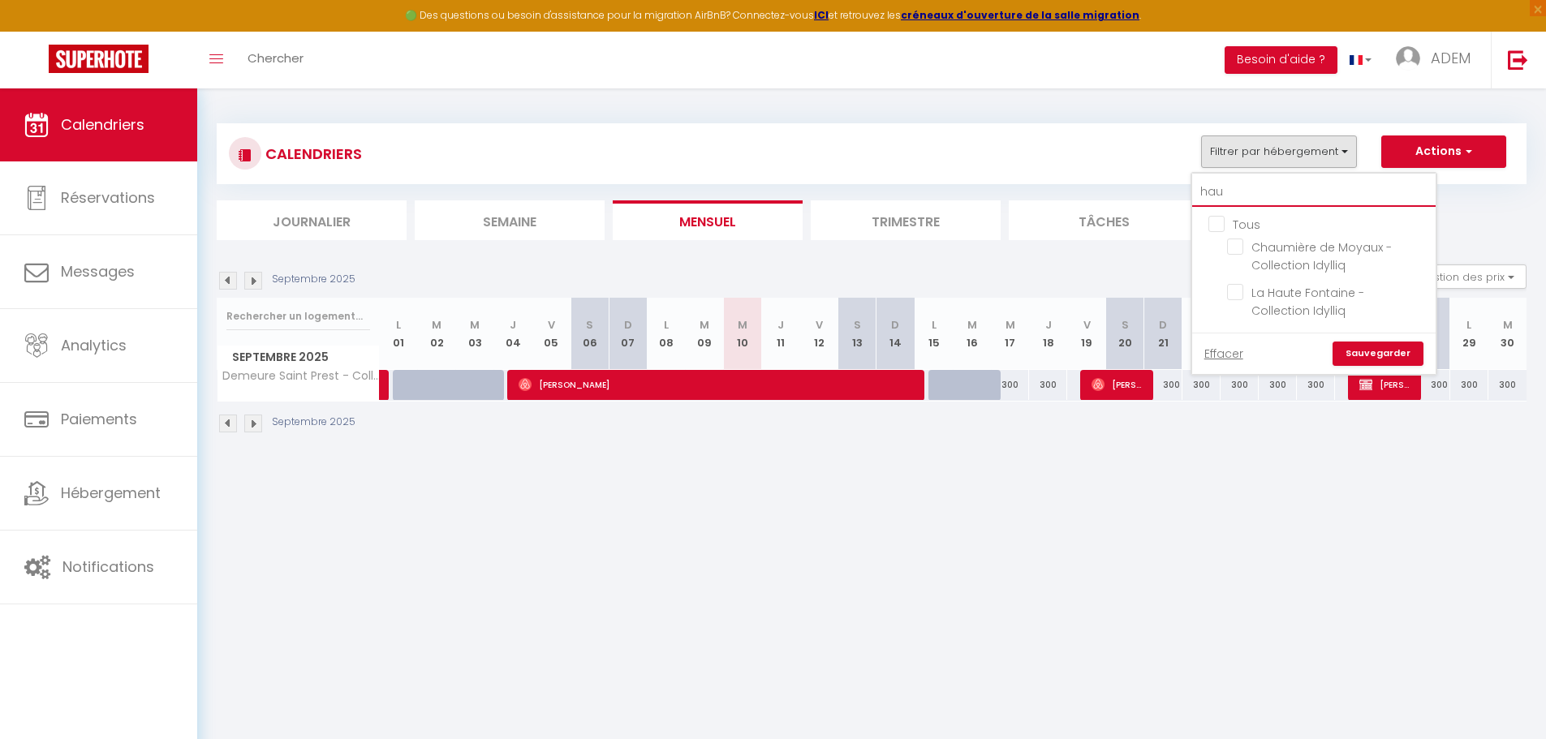
type input "hau"
click at [1207, 218] on ul "Tous Chaumière de Moyaux - Collection Idylliq La Haute Fontaine - Collection Id…" at bounding box center [1313, 270] width 243 height 126
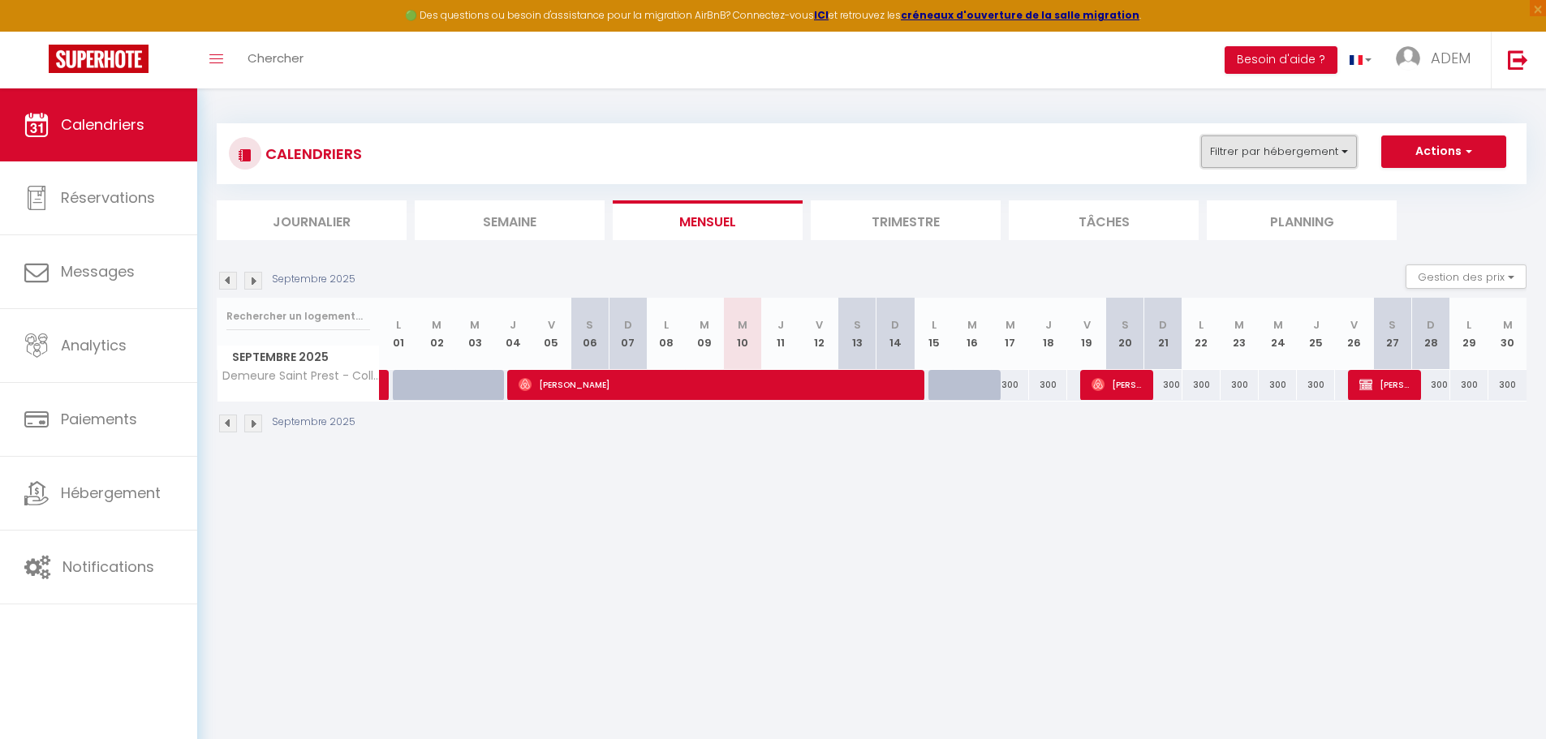
click at [1222, 161] on button "Filtrer par hébergement" at bounding box center [1279, 152] width 156 height 32
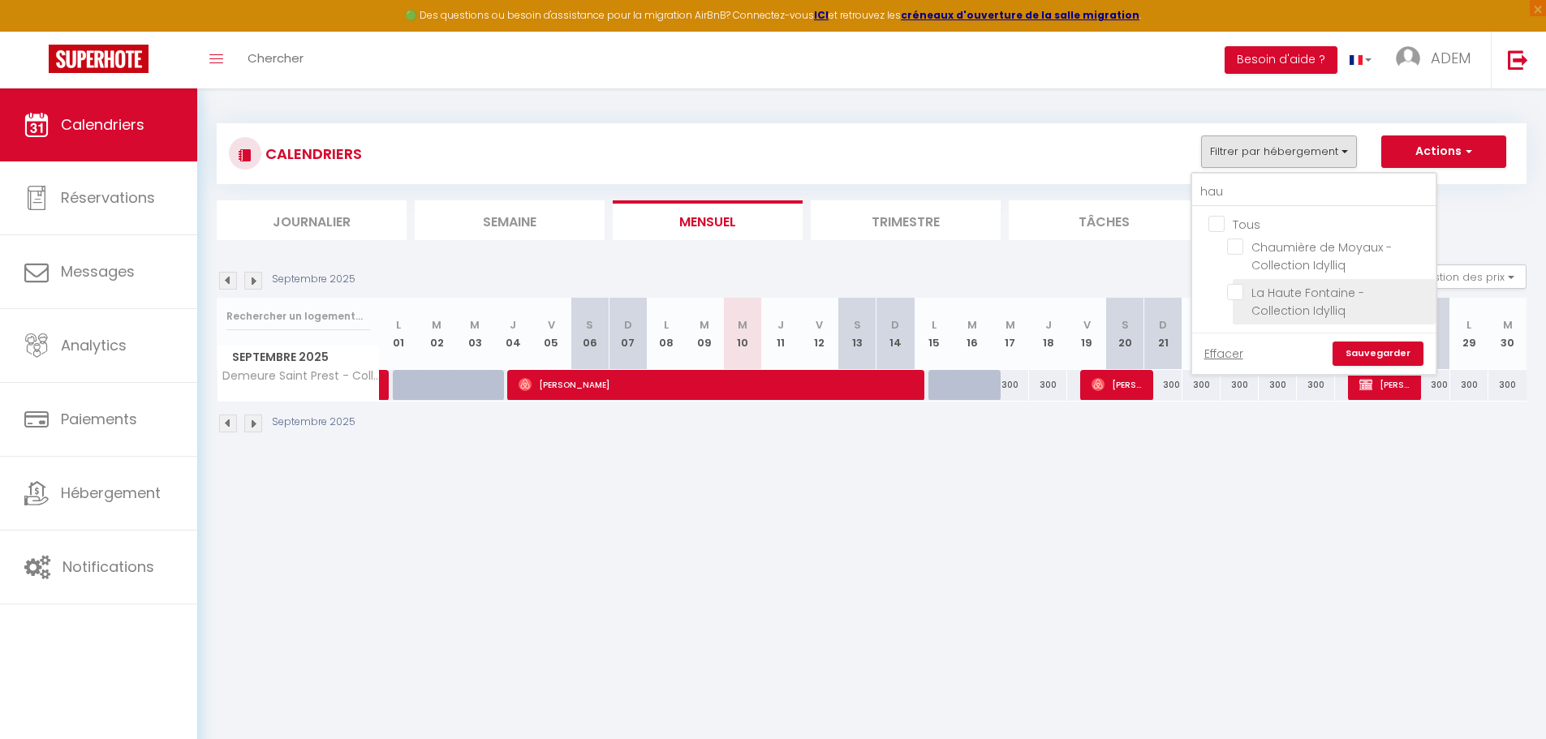
click at [1236, 291] on input "La Haute Fontaine - Collection Idylliq" at bounding box center [1328, 292] width 203 height 16
checkbox input "true"
click at [1214, 216] on input "Tous" at bounding box center [1329, 223] width 243 height 16
checkbox input "true"
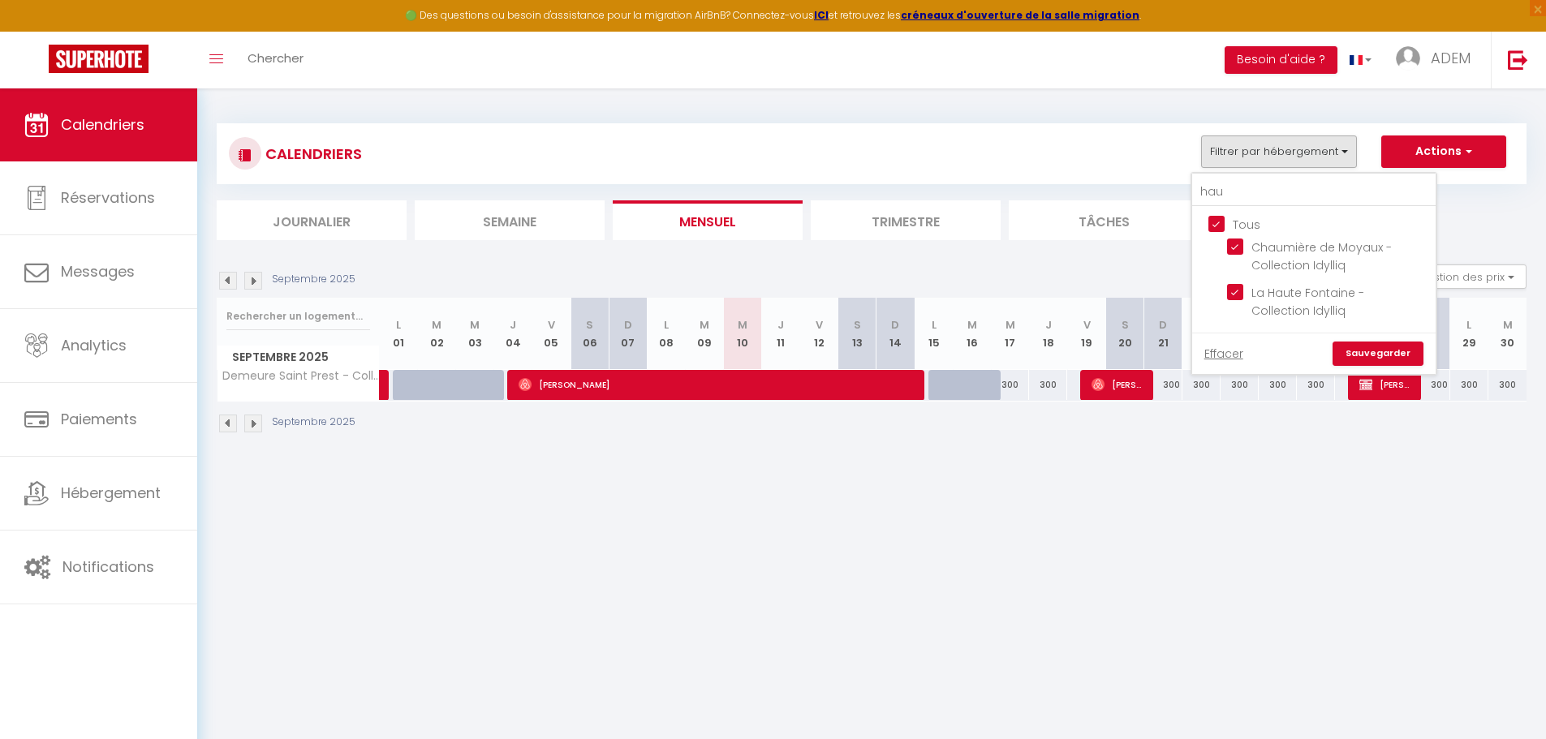
click at [1215, 216] on input "Tous" at bounding box center [1329, 223] width 243 height 16
checkbox input "false"
click at [1228, 288] on input "La Haute Fontaine - Collection Idylliq" at bounding box center [1328, 292] width 203 height 16
checkbox input "true"
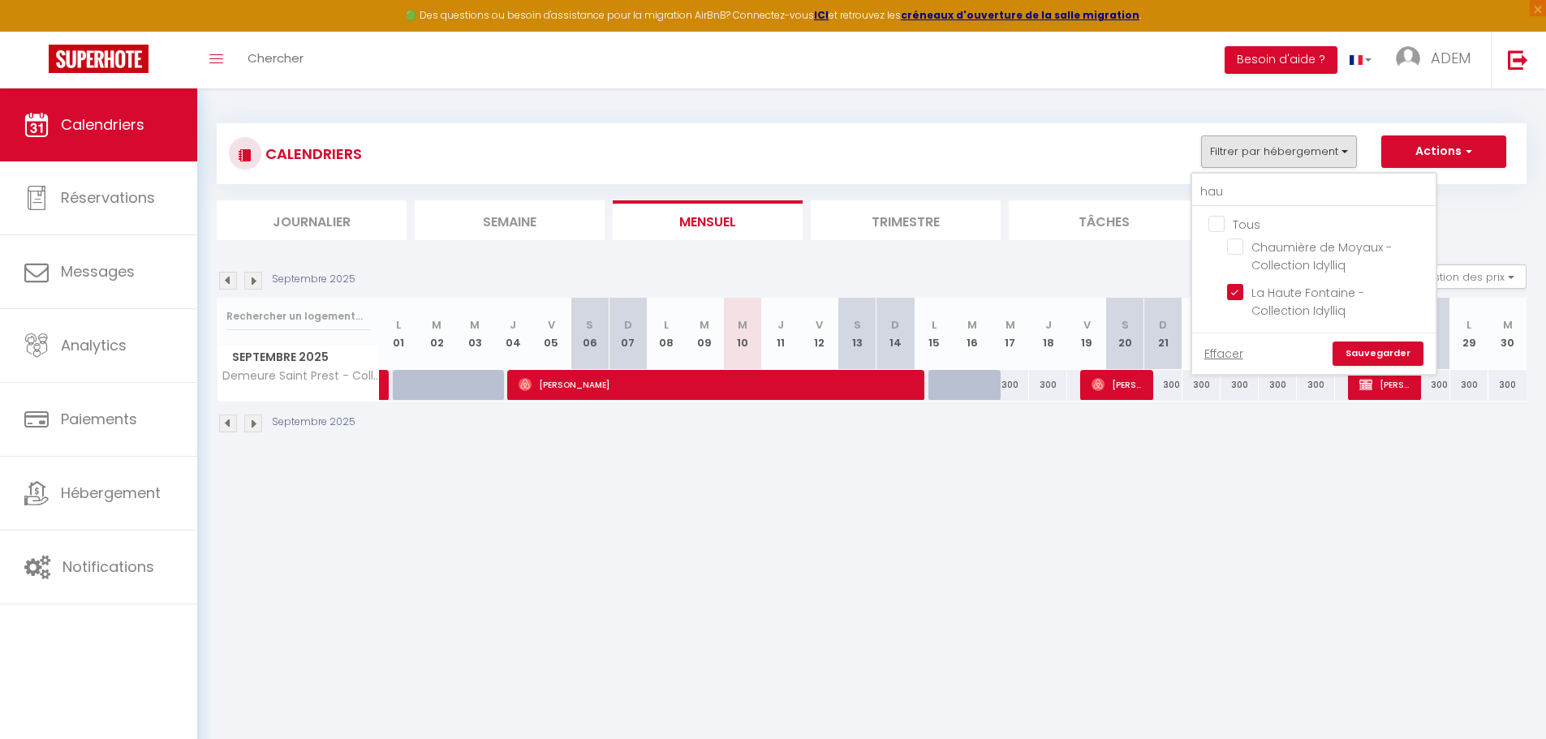
click at [1358, 347] on link "Sauvegarder" at bounding box center [1377, 354] width 91 height 24
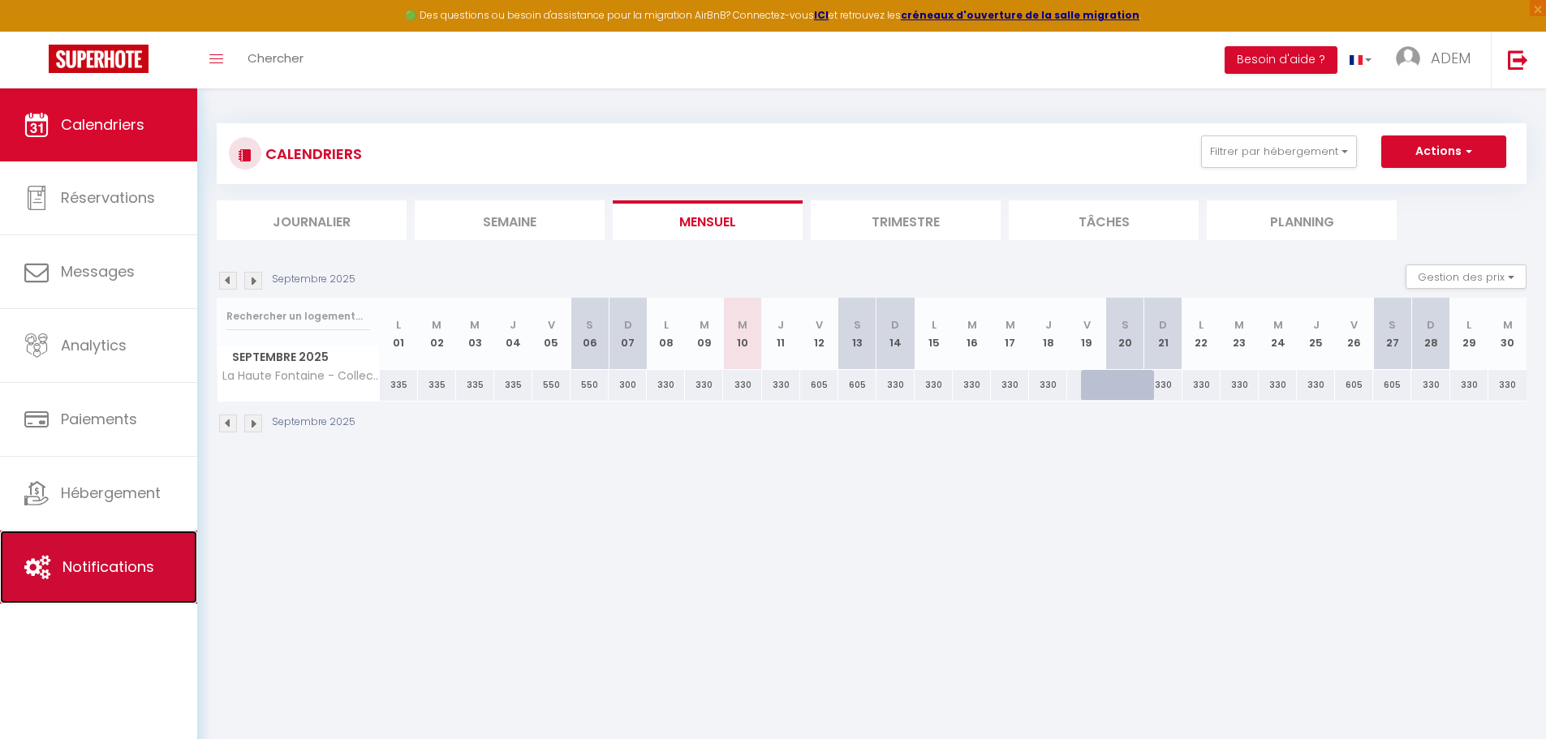
click at [136, 589] on link "Notifications" at bounding box center [98, 567] width 197 height 73
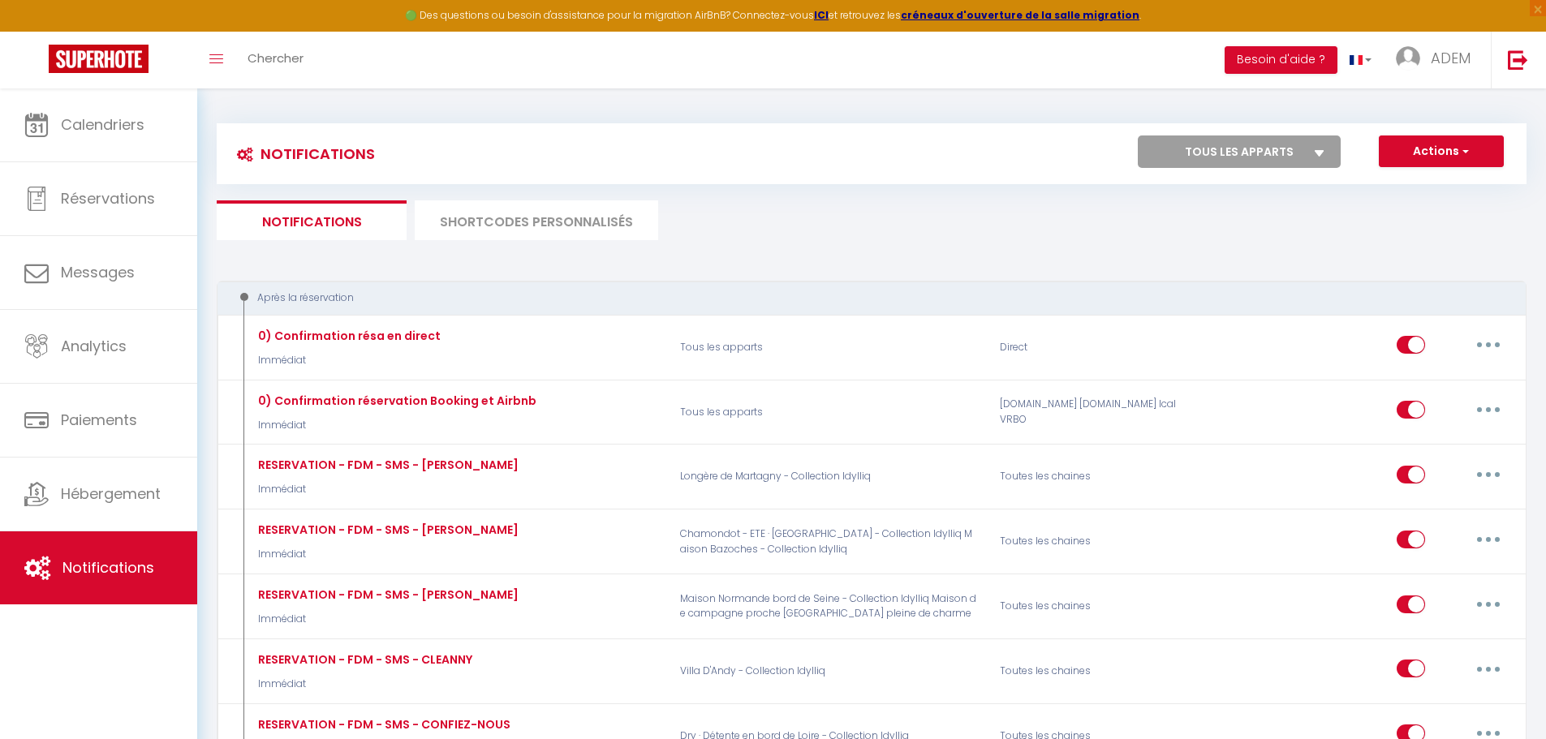
click at [525, 212] on li "SHORTCODES PERSONNALISÉS" at bounding box center [536, 220] width 243 height 40
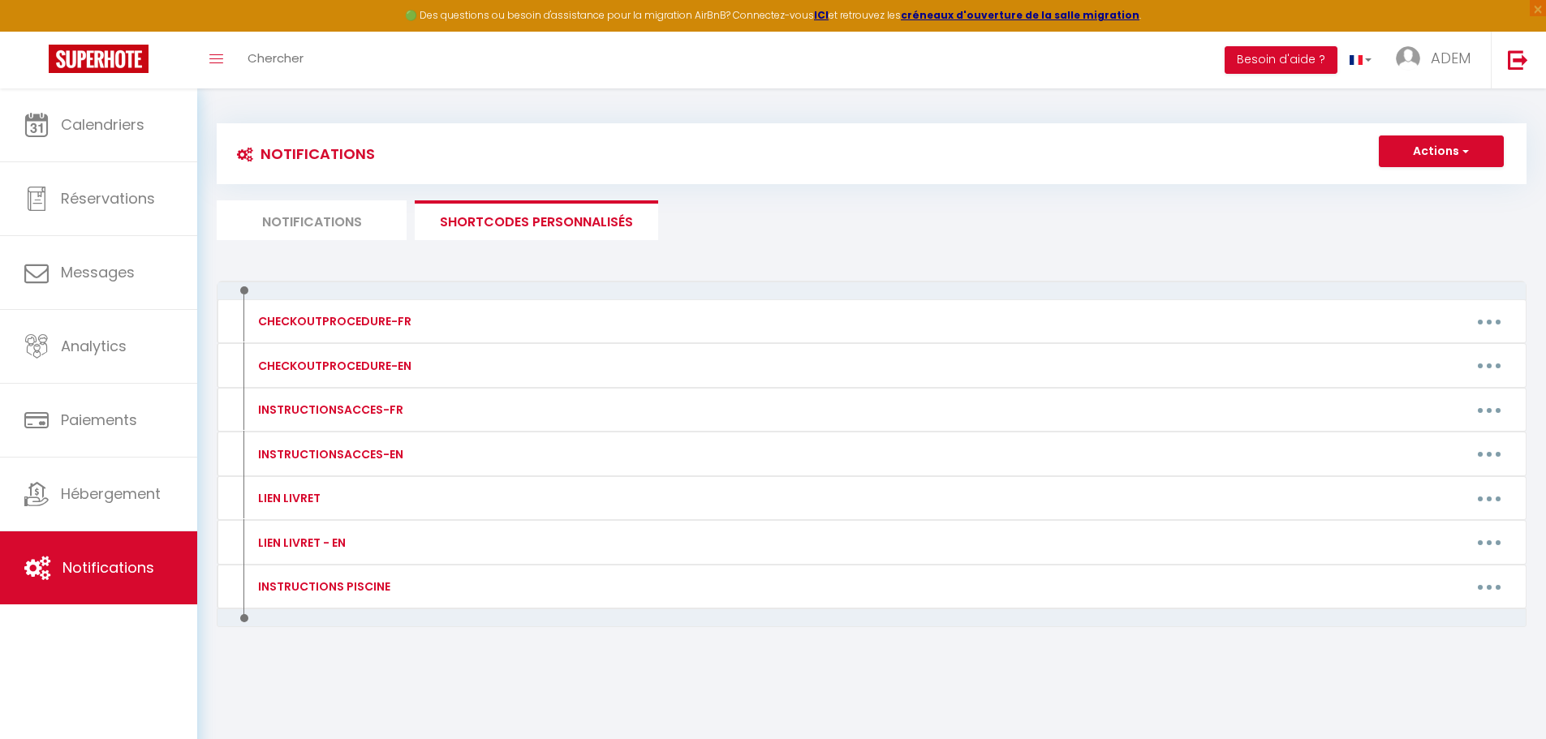
click at [364, 226] on li "Notifications" at bounding box center [312, 220] width 190 height 40
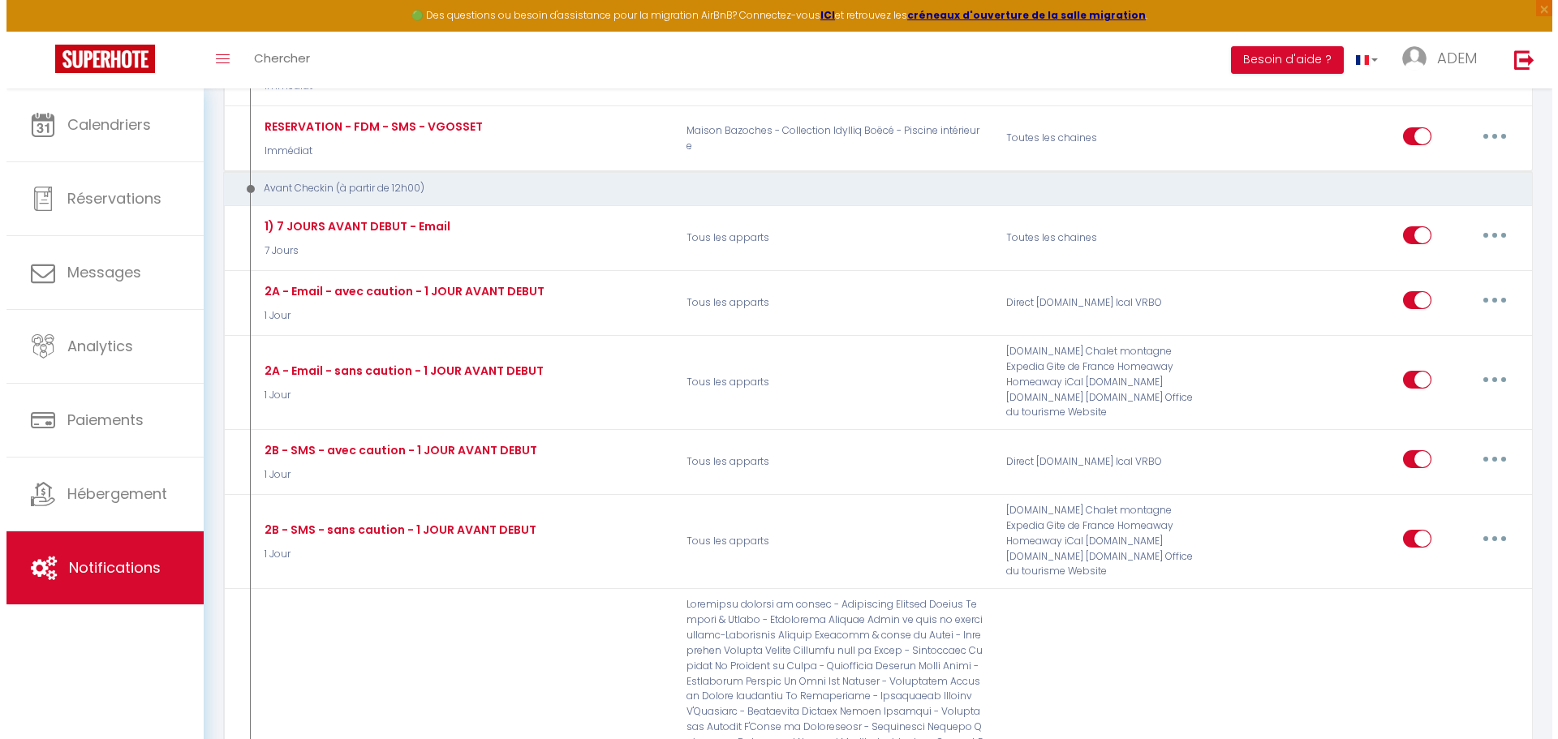
scroll to position [2262, 0]
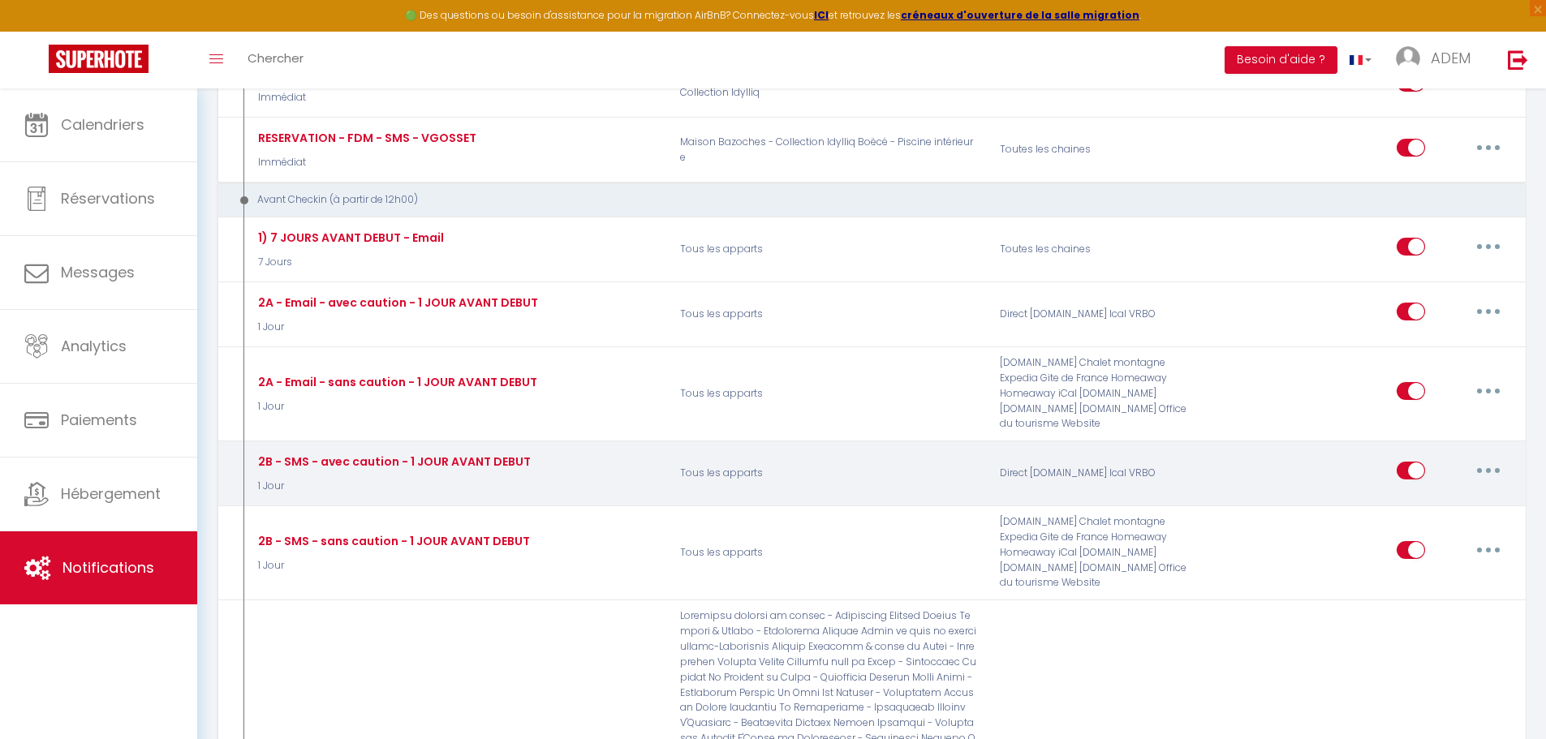
click at [1477, 458] on button "button" at bounding box center [1487, 471] width 45 height 26
click at [1464, 494] on link "Editer" at bounding box center [1446, 508] width 120 height 28
type input "2B - SMS - avec caution - 1 JOUR AVANT DEBUT"
select select "sms"
select select "1 Jour"
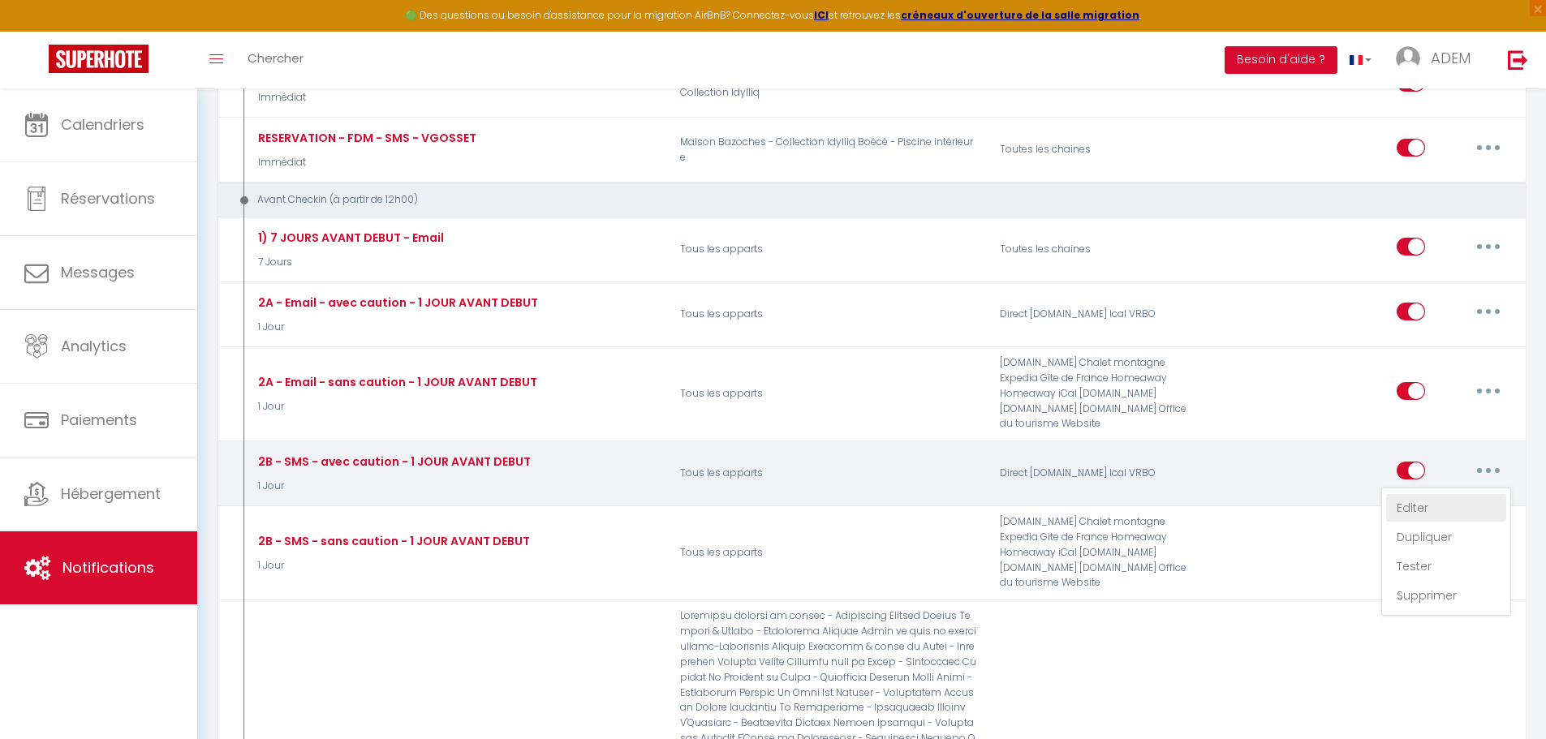
select select "if_deposit_is_paid"
checkbox input "true"
checkbox input "false"
radio input "true"
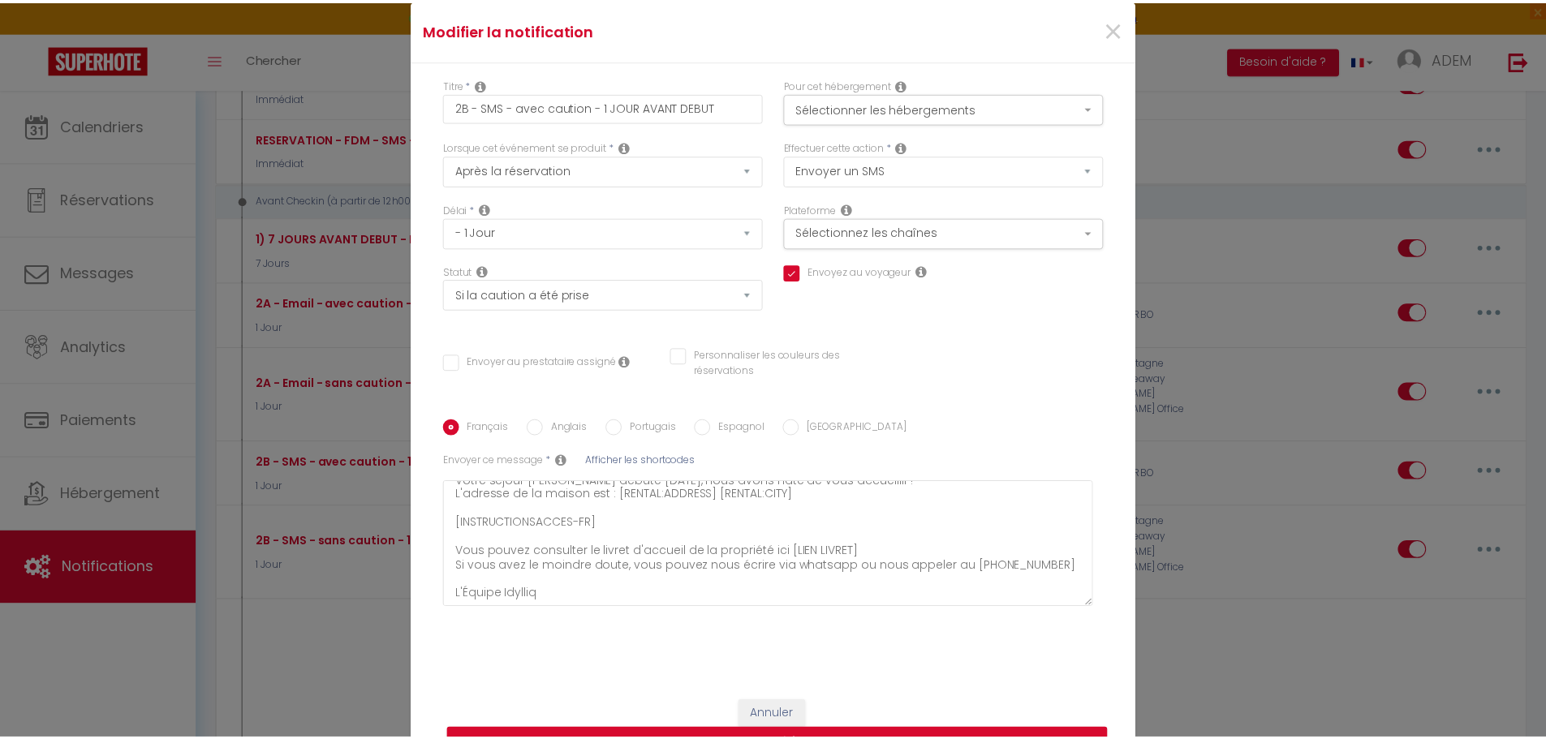
scroll to position [0, 0]
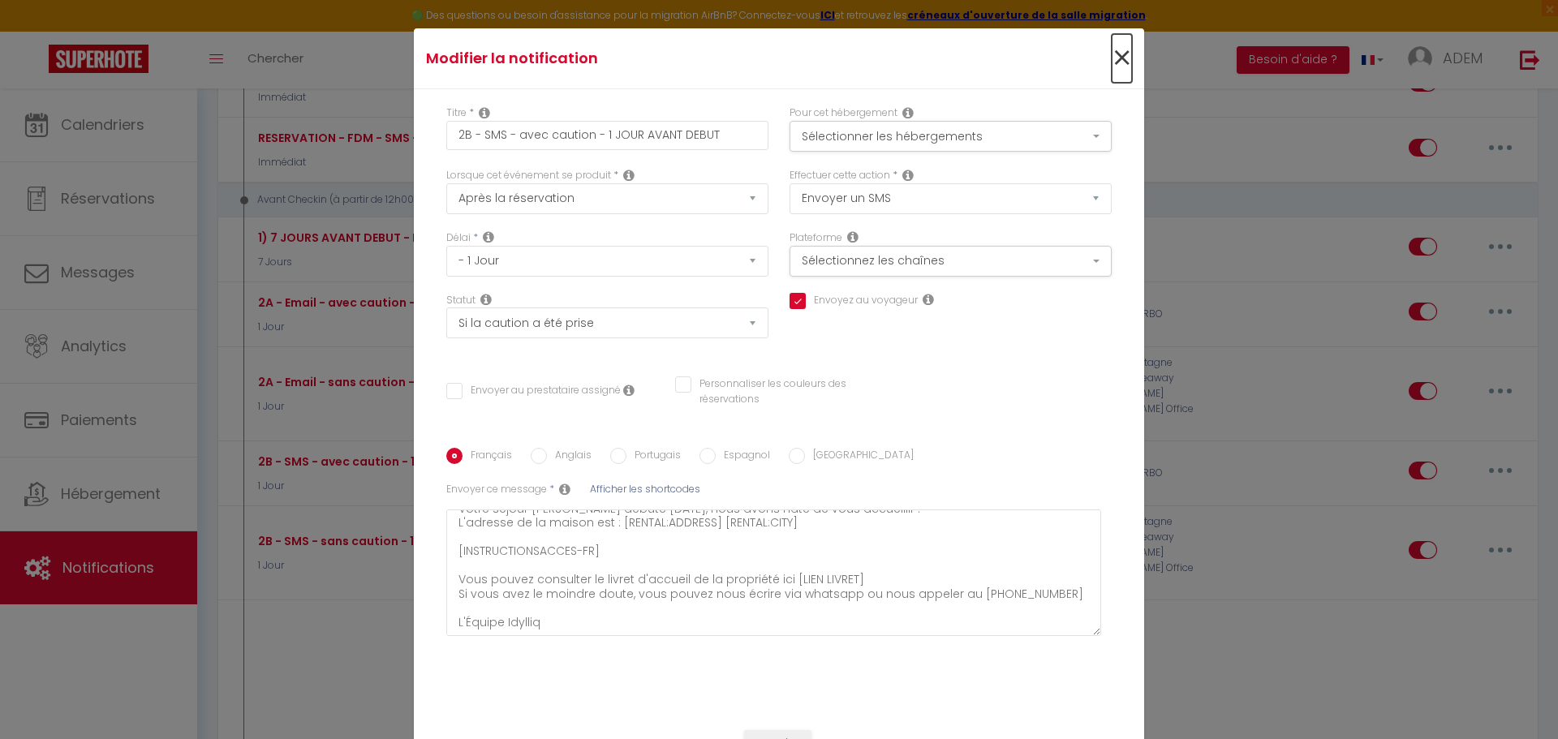
click at [1121, 55] on span "×" at bounding box center [1122, 58] width 20 height 49
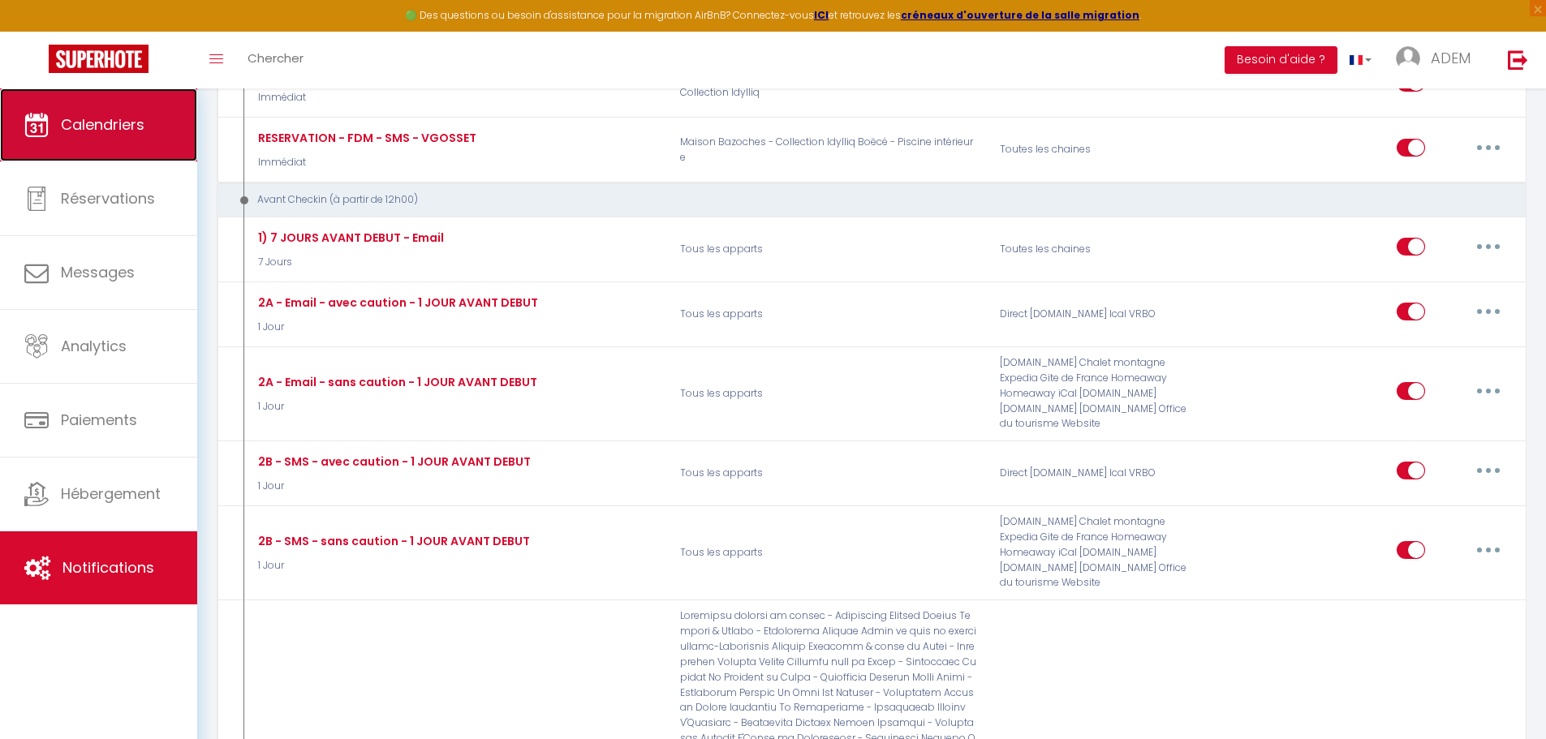
click at [127, 140] on link "Calendriers" at bounding box center [98, 124] width 197 height 73
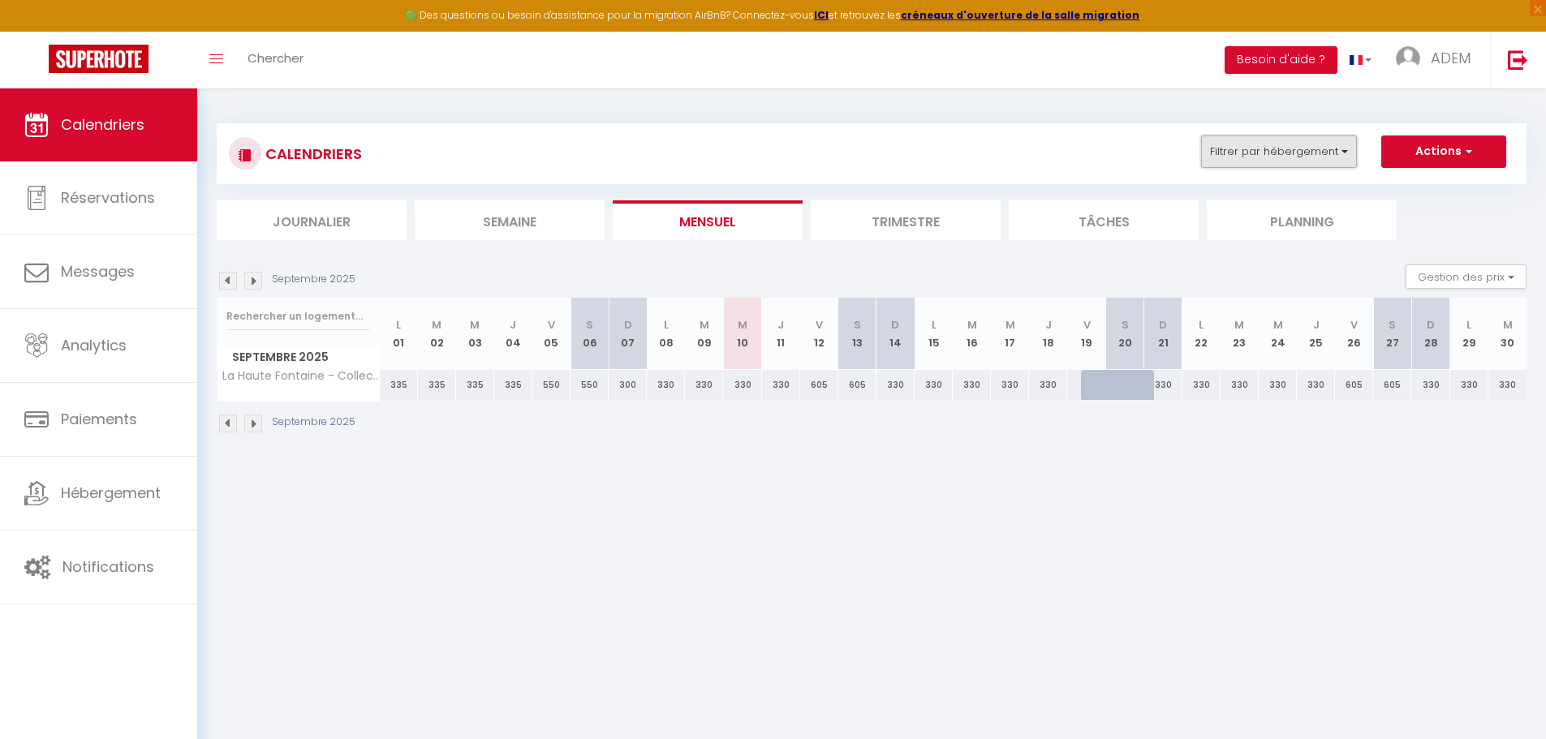
click at [1304, 145] on button "Filtrer par hébergement" at bounding box center [1279, 152] width 156 height 32
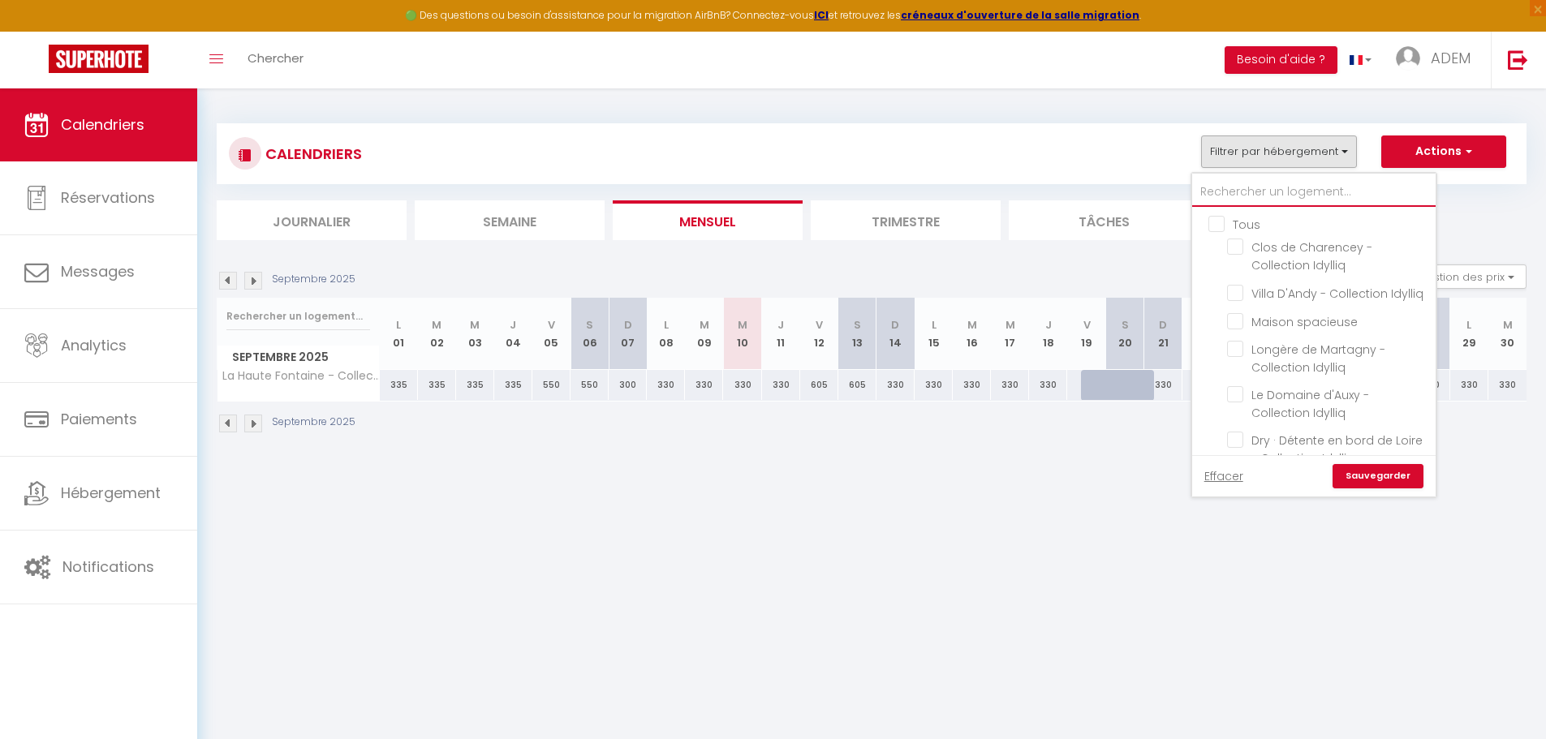
click at [1269, 192] on input "text" at bounding box center [1313, 192] width 243 height 29
type input "c"
checkbox input "false"
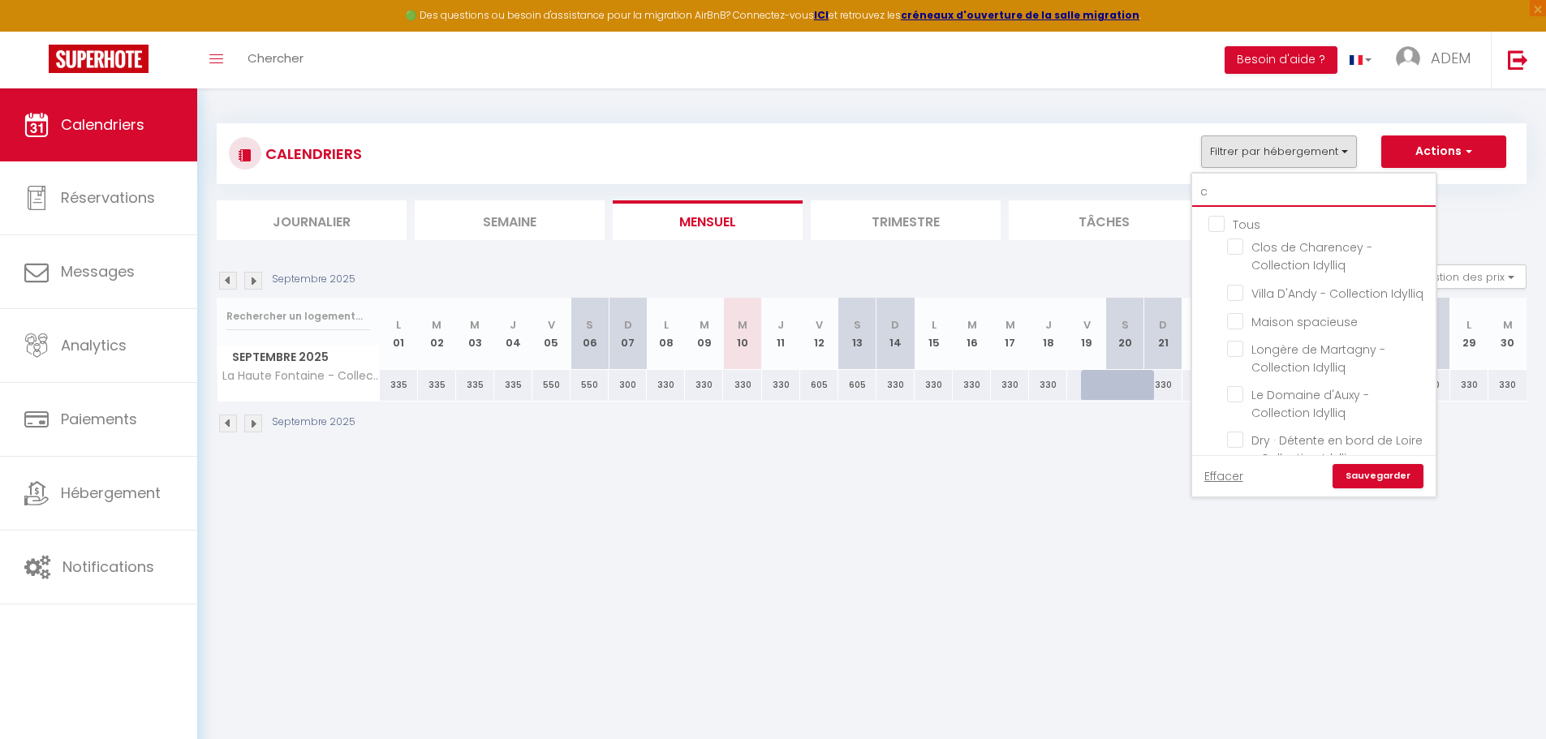
checkbox input "false"
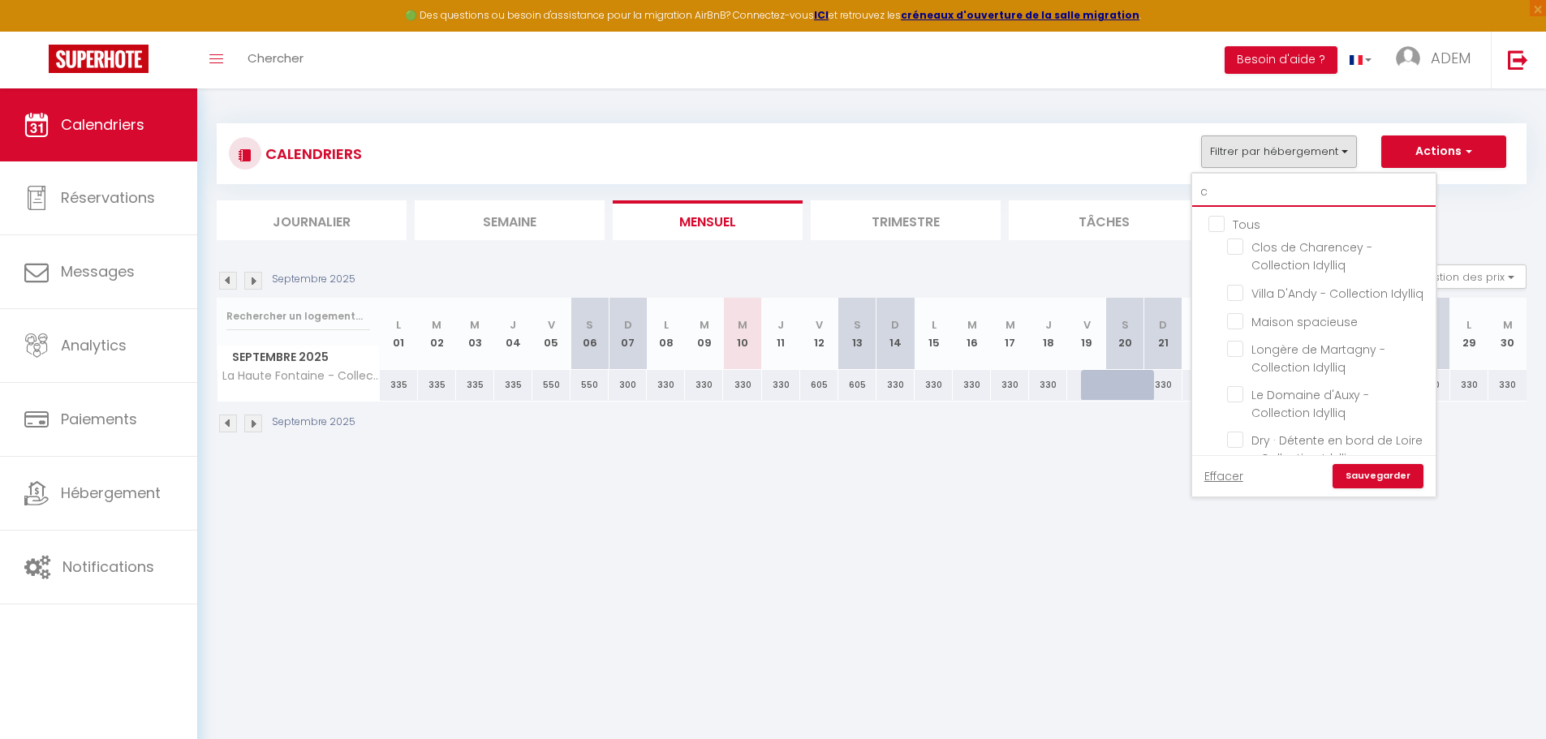
checkbox input "false"
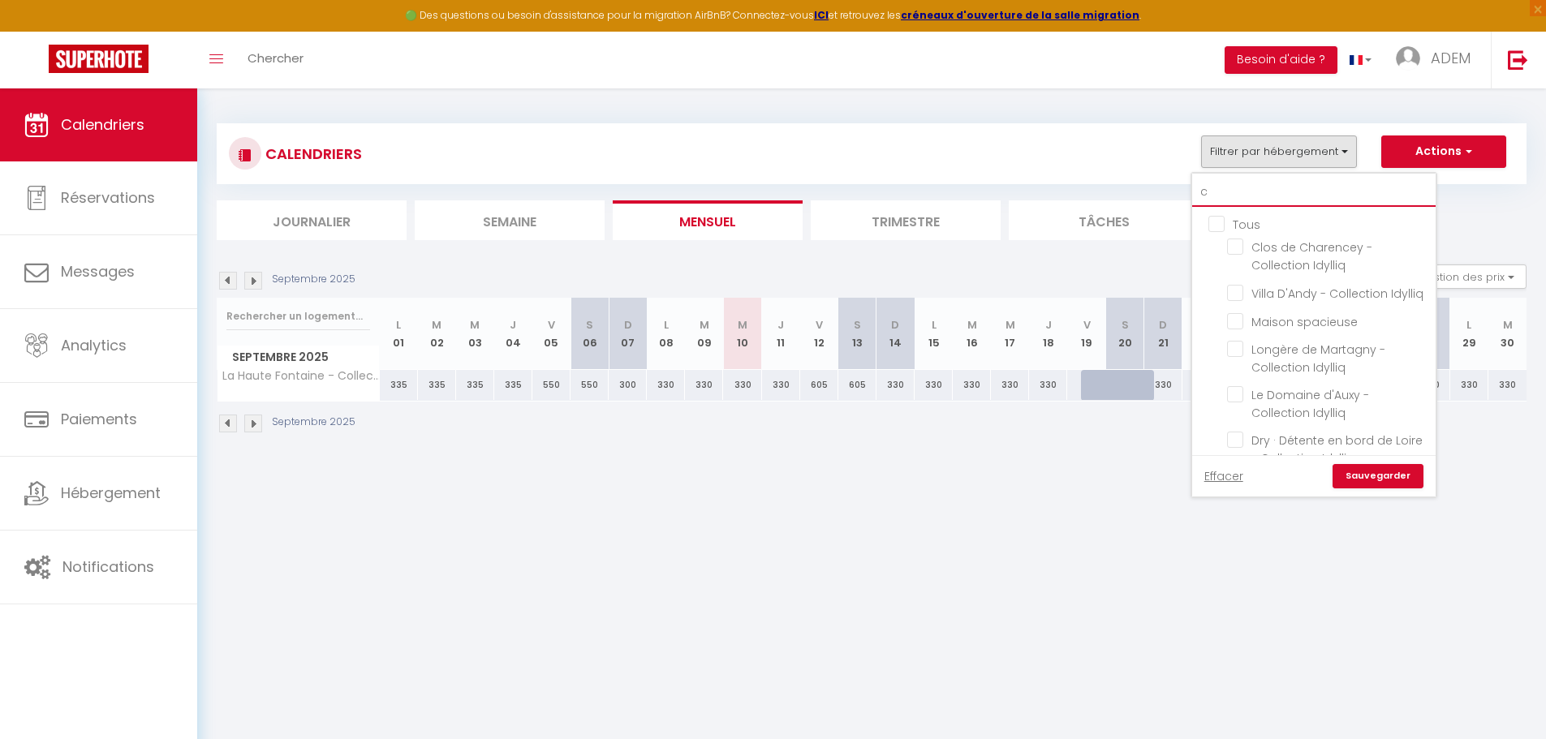
checkbox input "false"
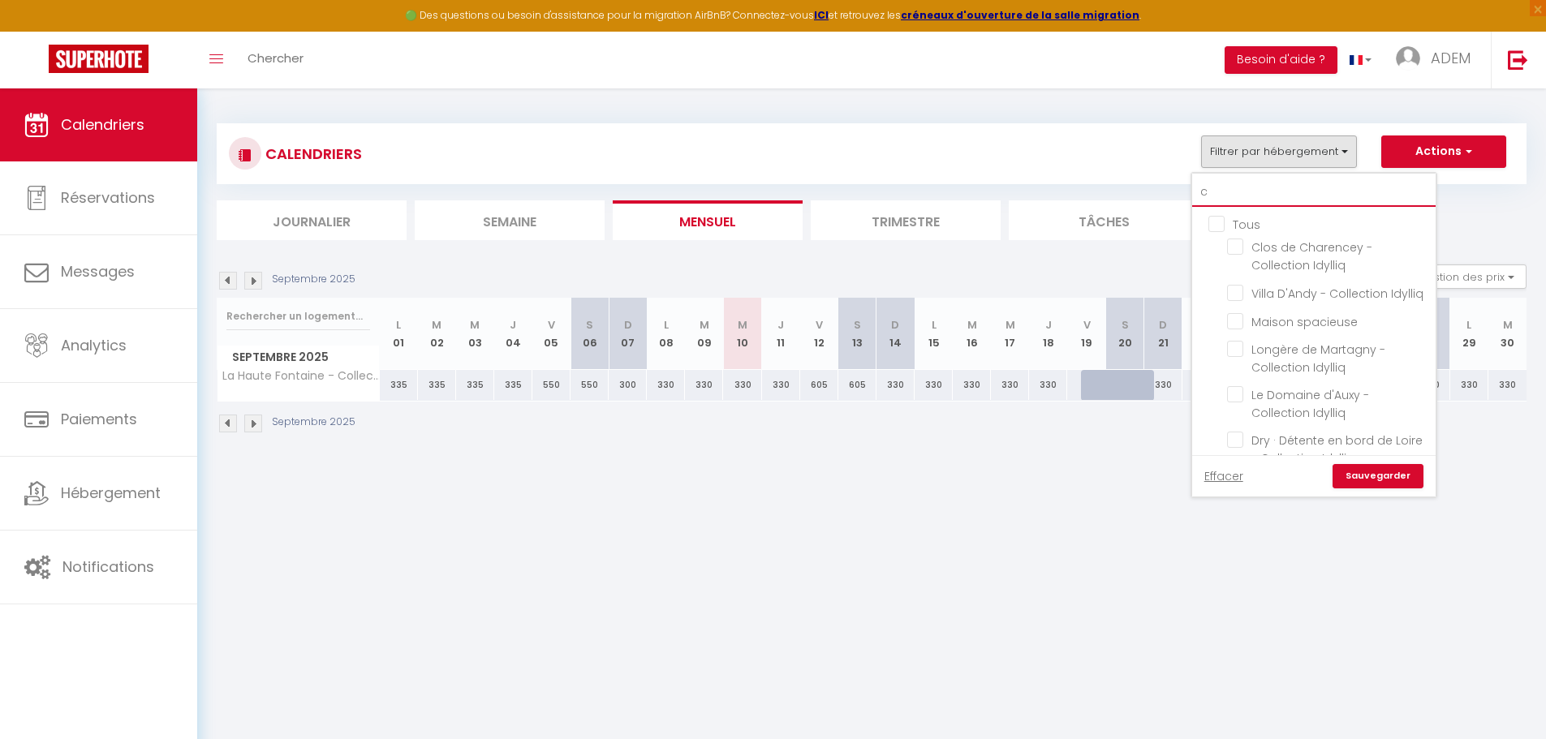
checkbox input "false"
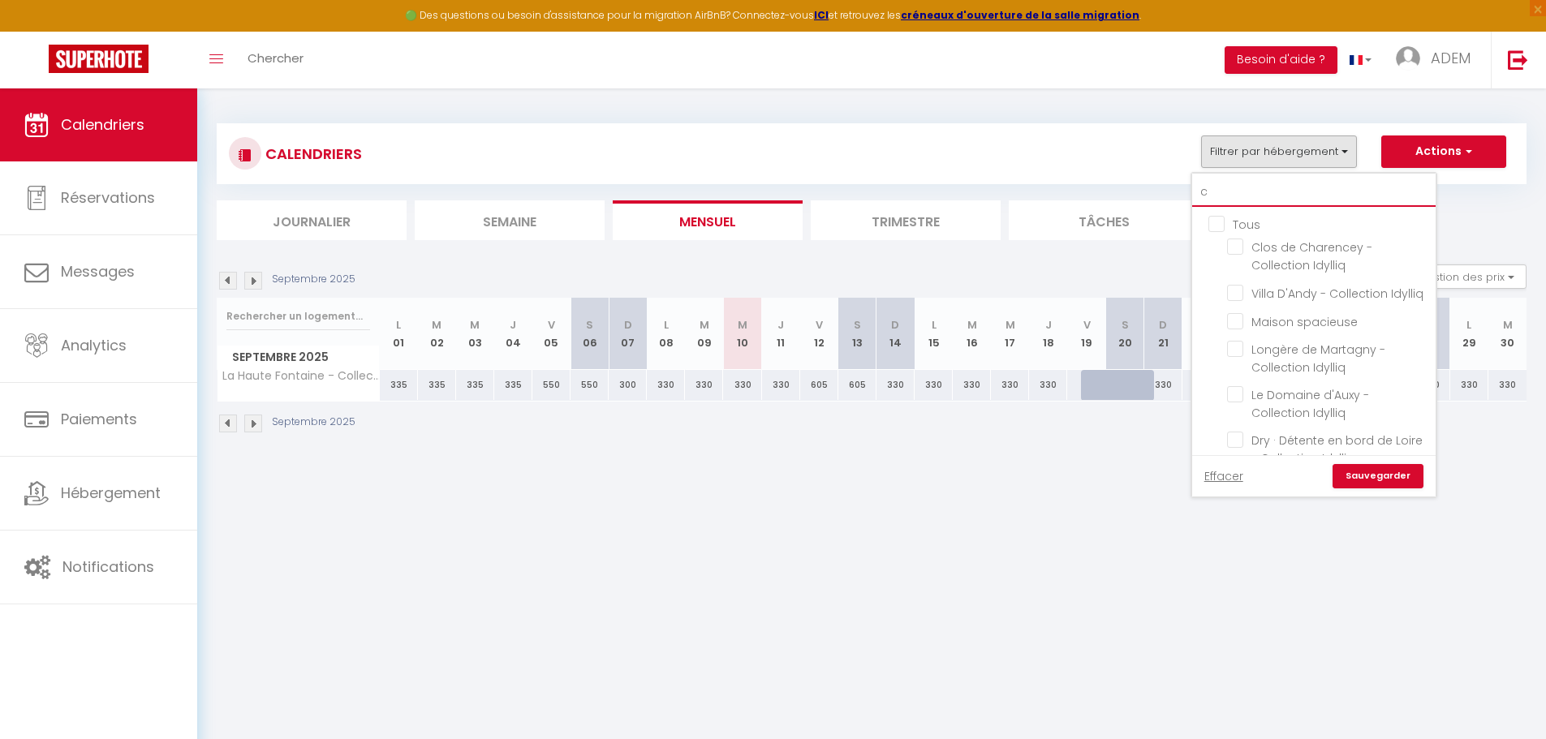
checkbox input "false"
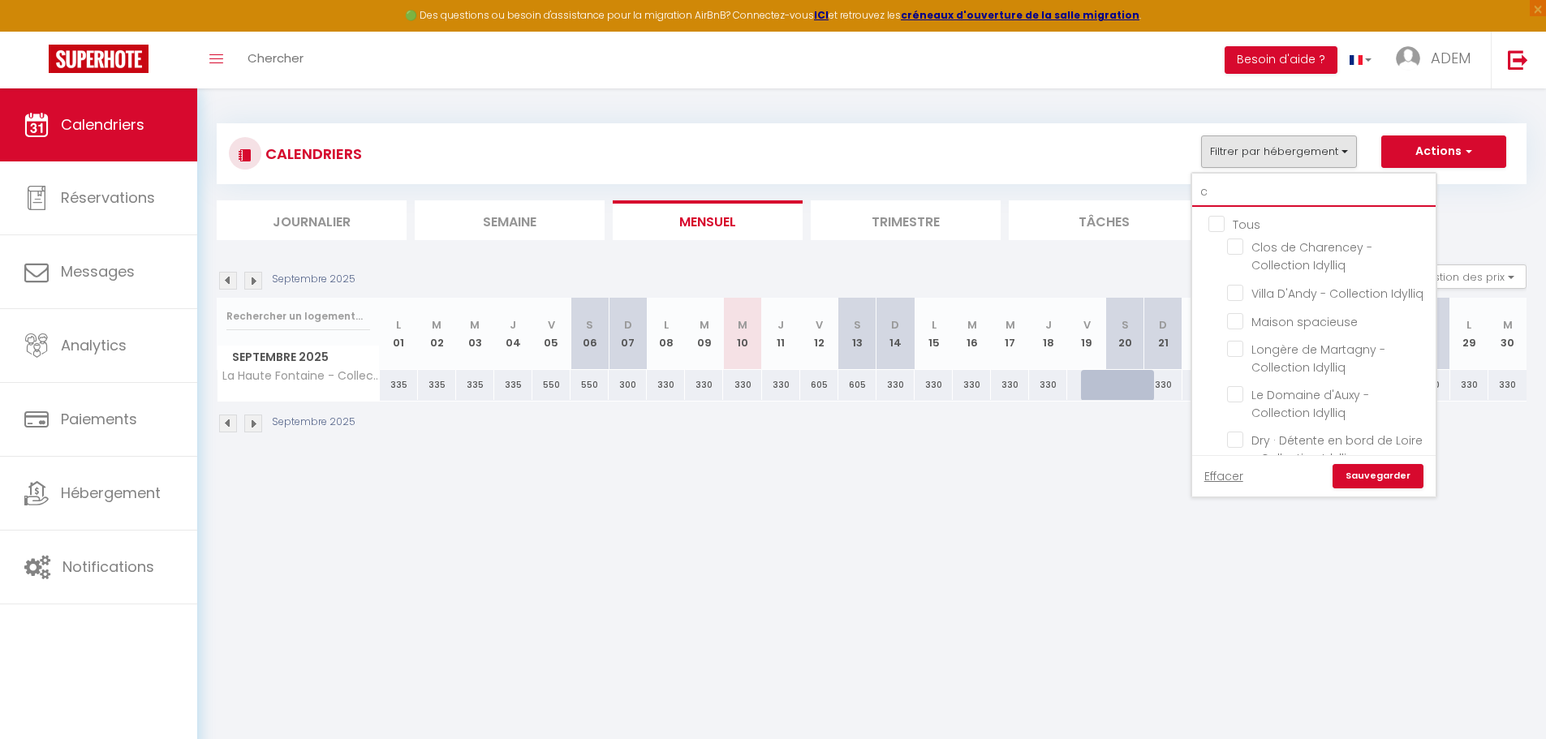
checkbox input "false"
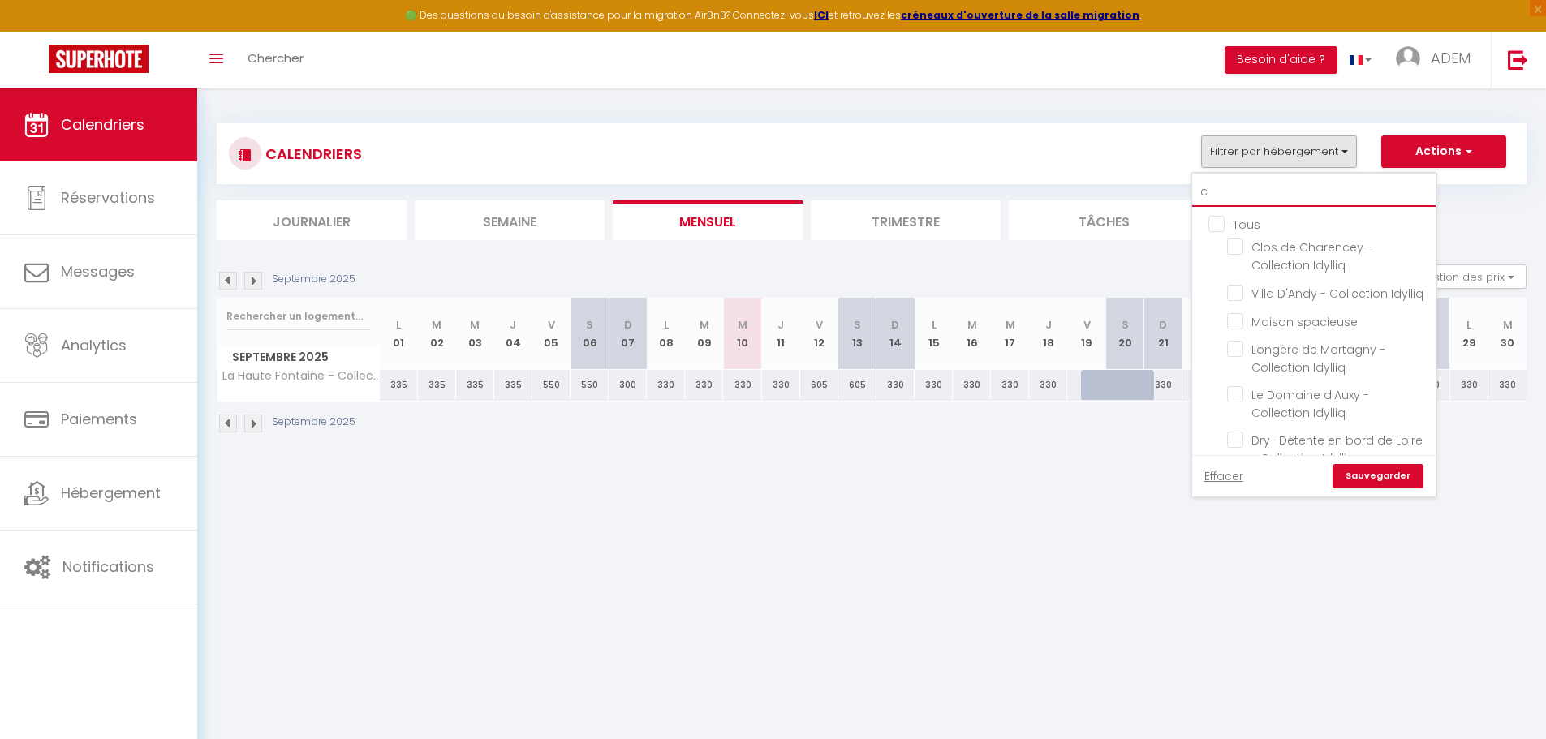
checkbox input "false"
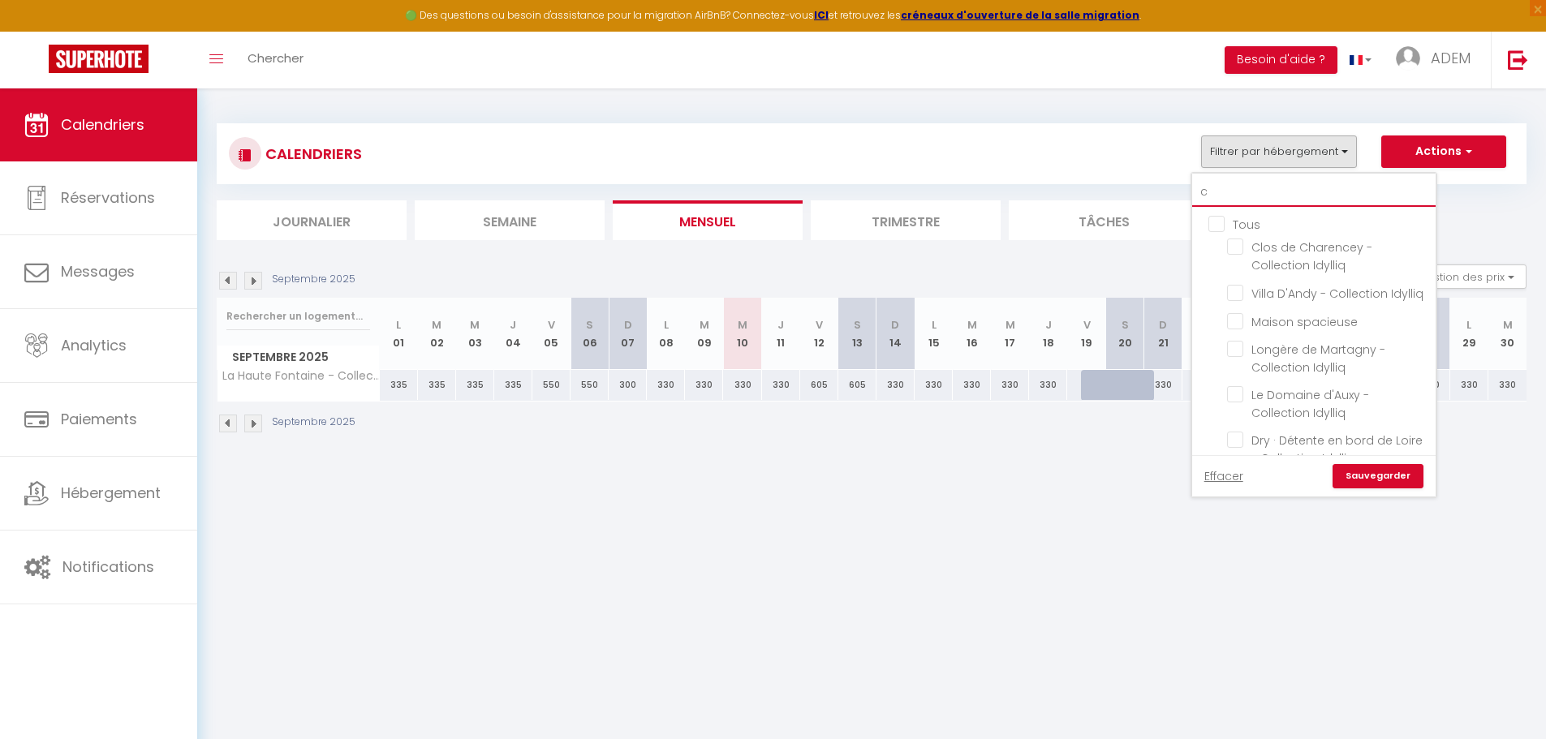
checkbox input "false"
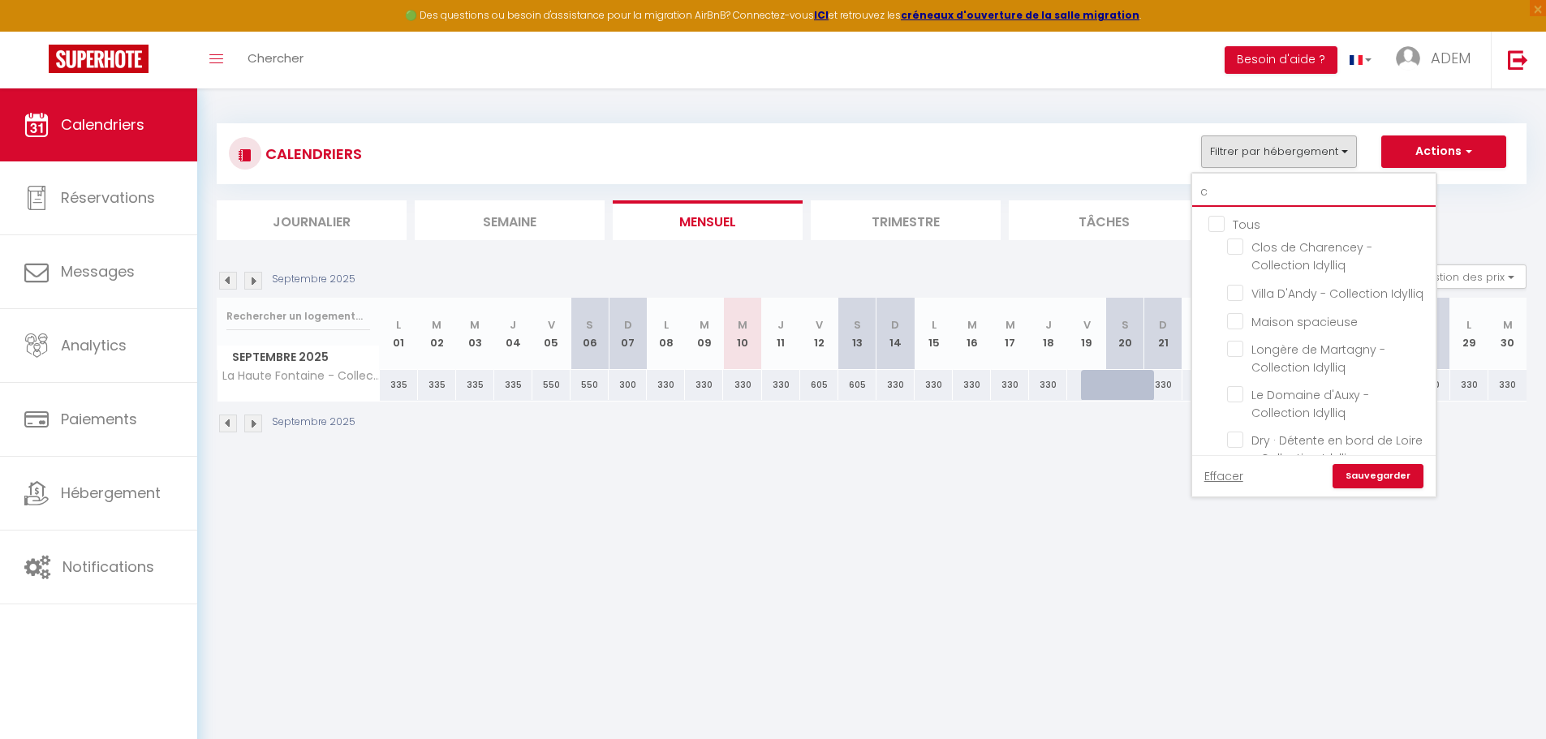
checkbox input "false"
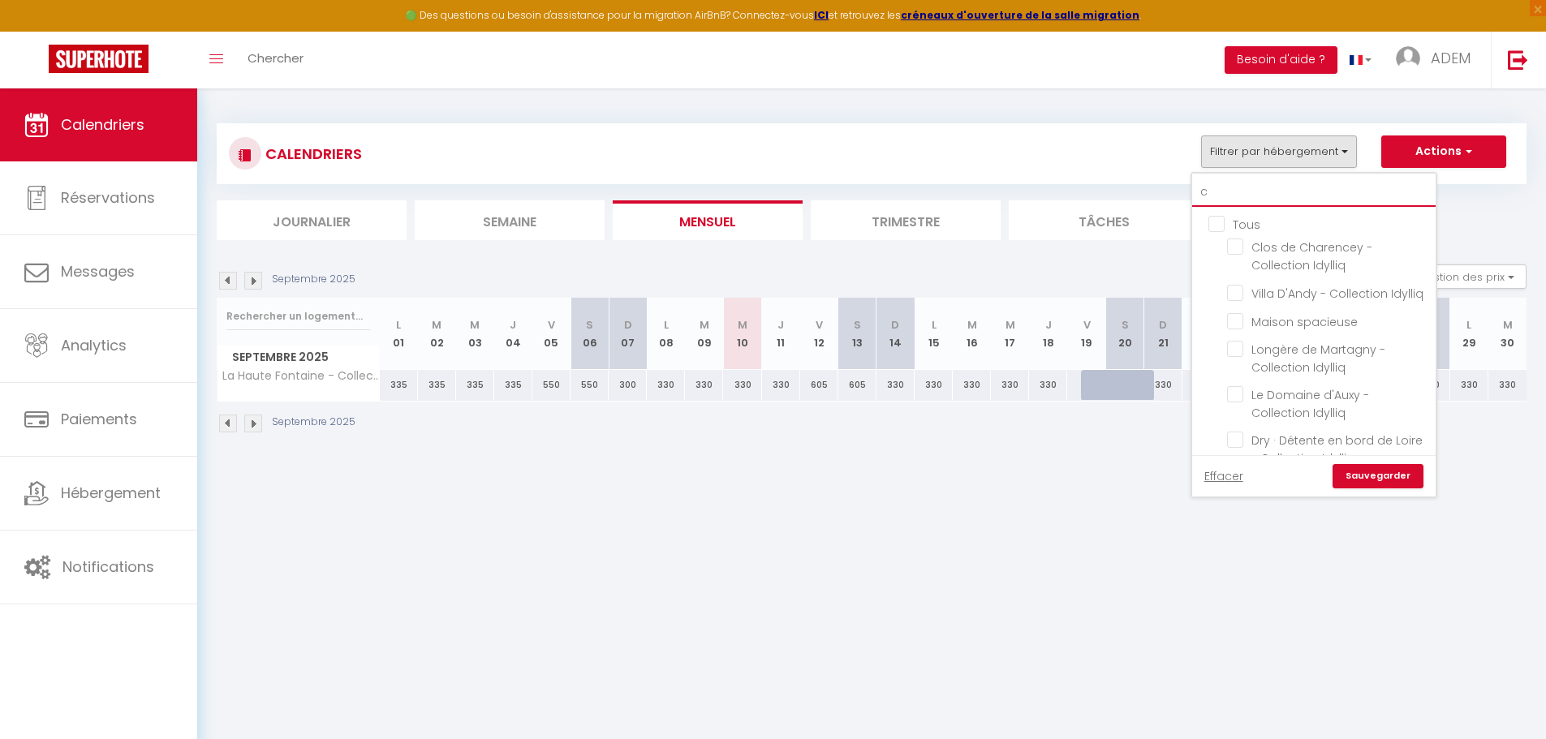
checkbox input "false"
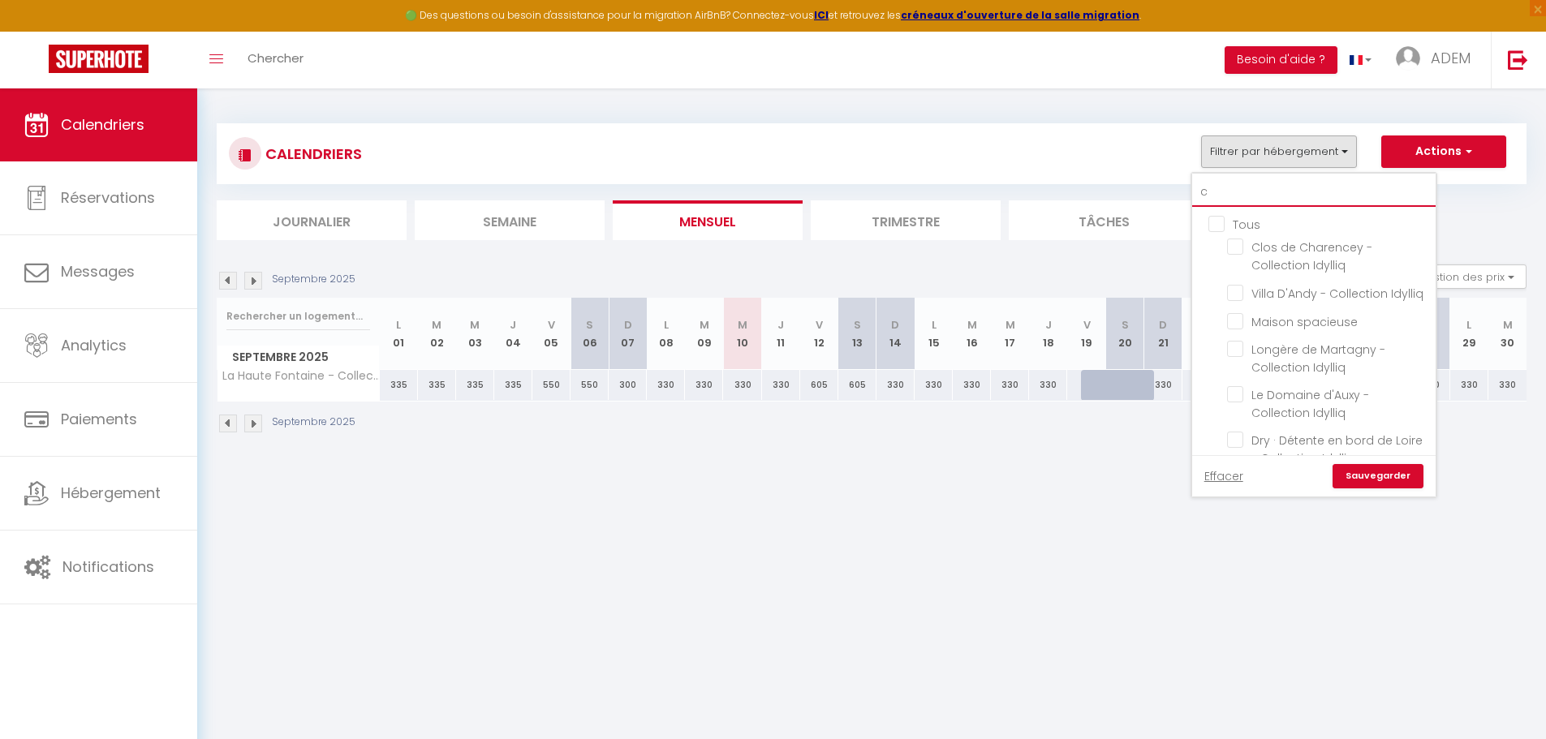
checkbox input "false"
type input "co"
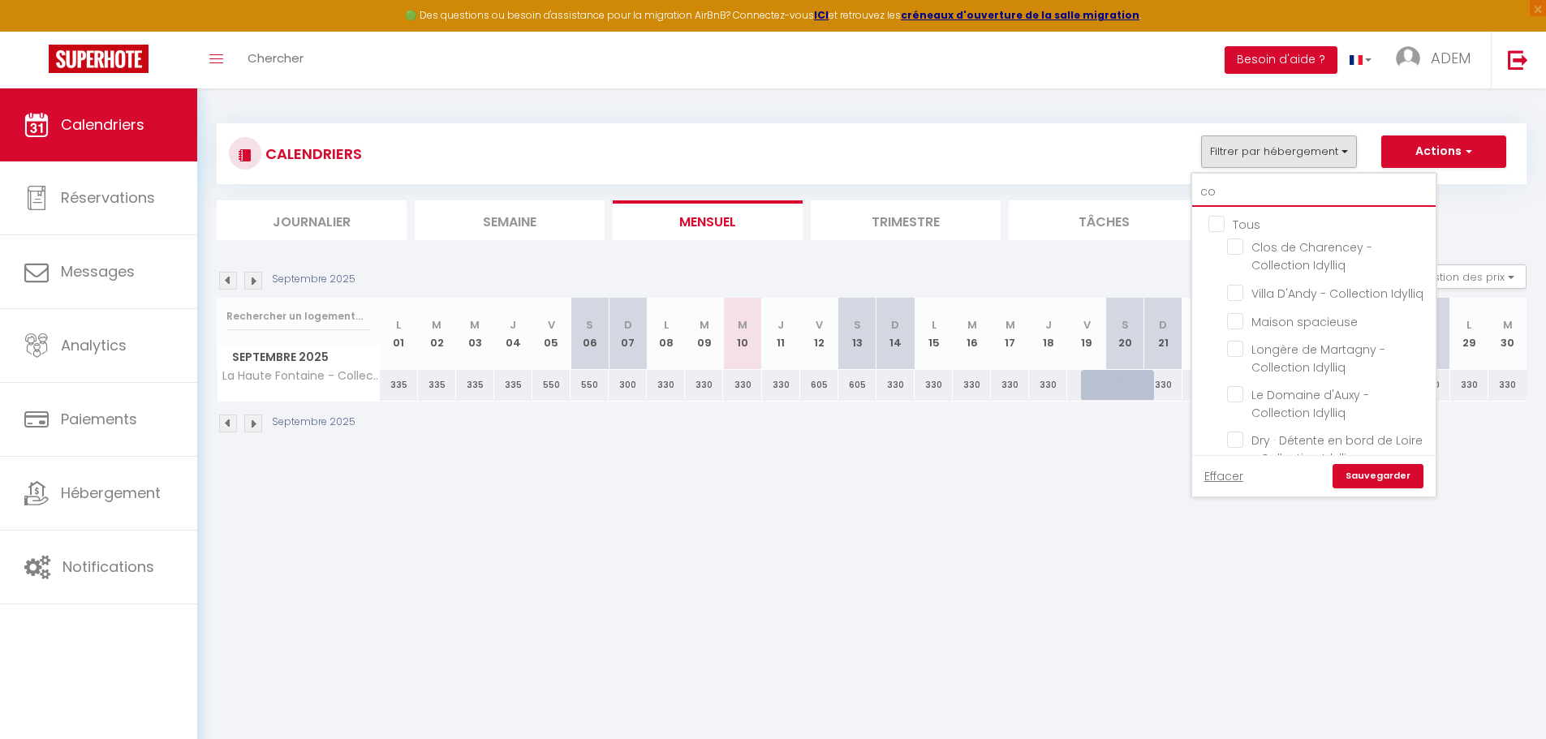
checkbox input "false"
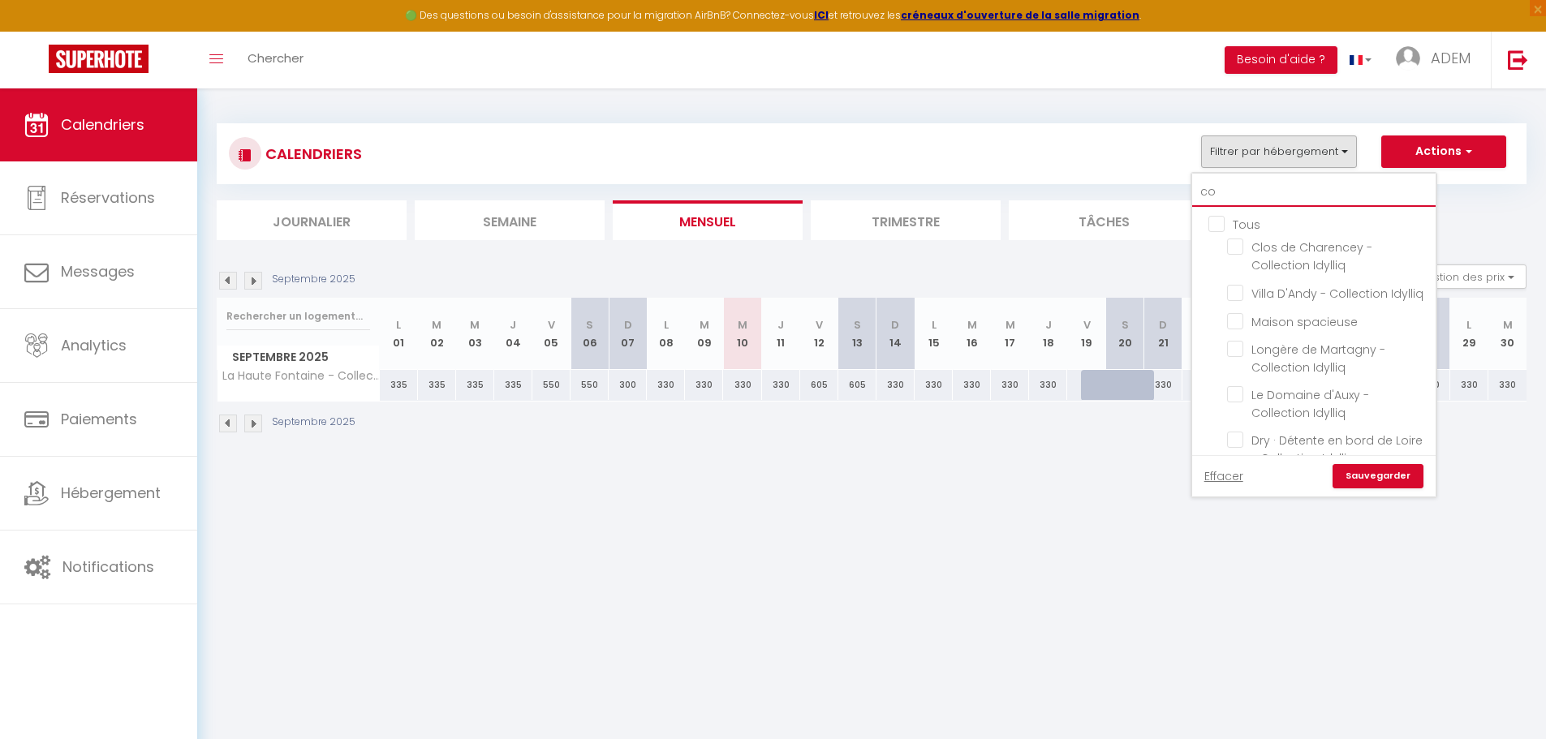
checkbox input "false"
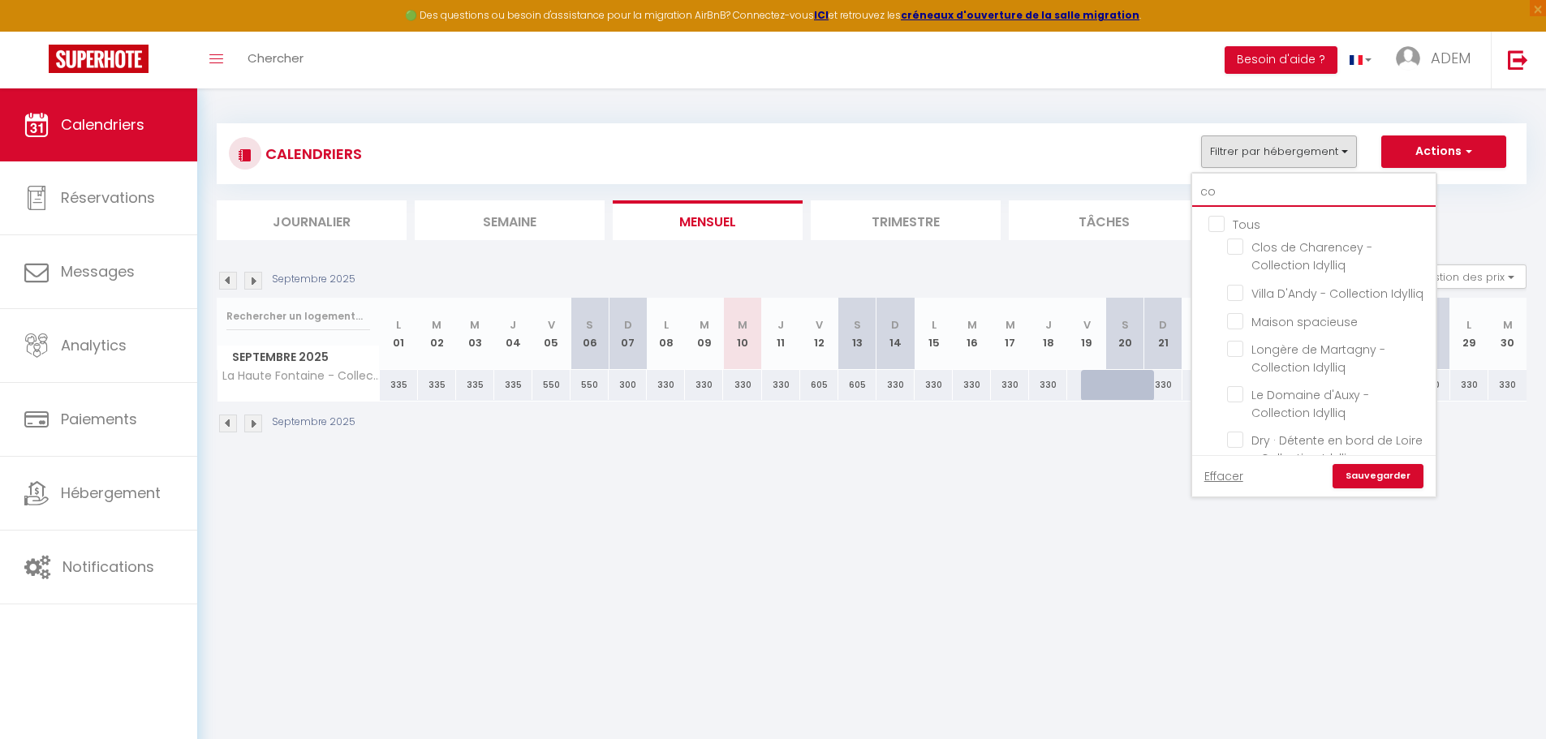
checkbox input "false"
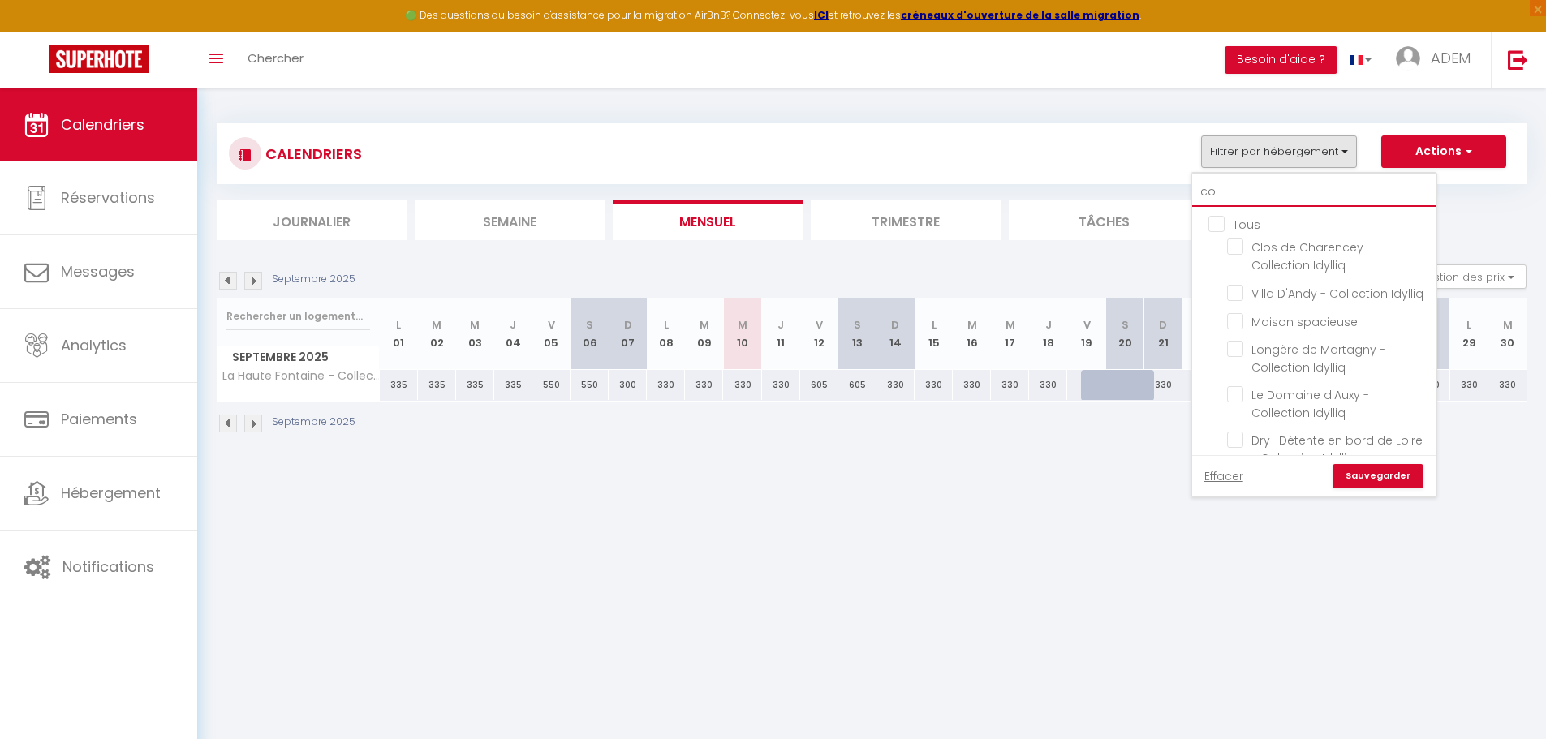
checkbox input "false"
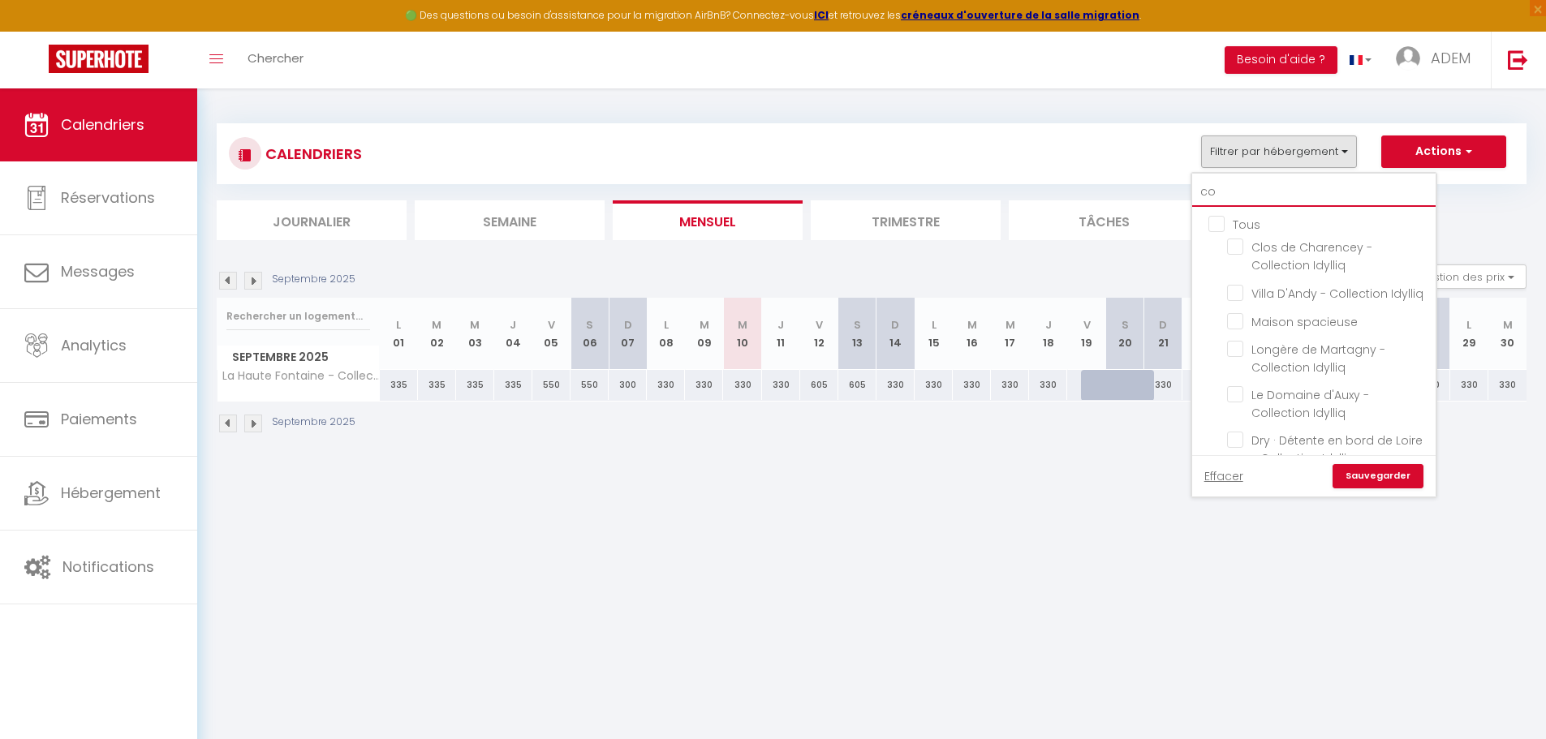
checkbox input "false"
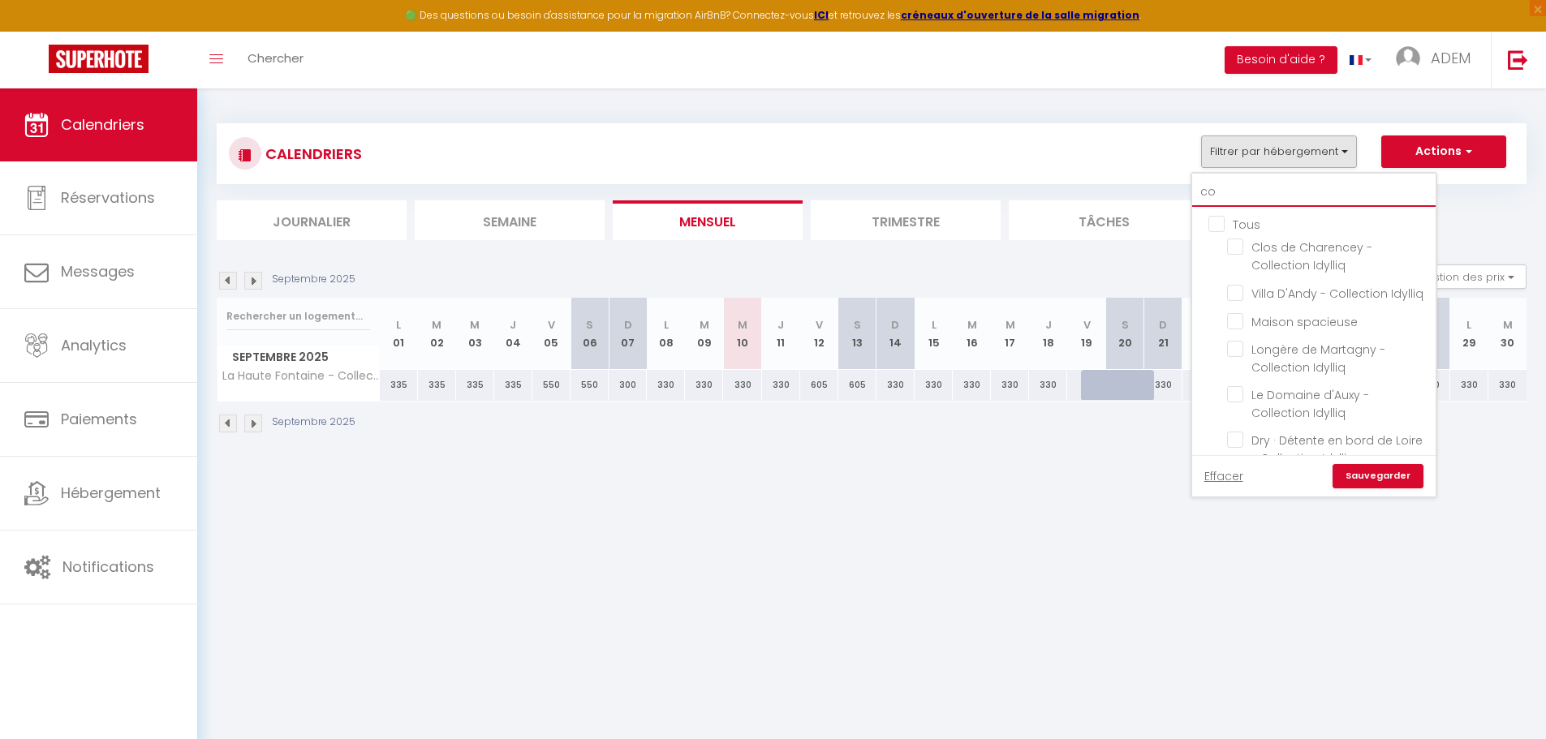
checkbox input "false"
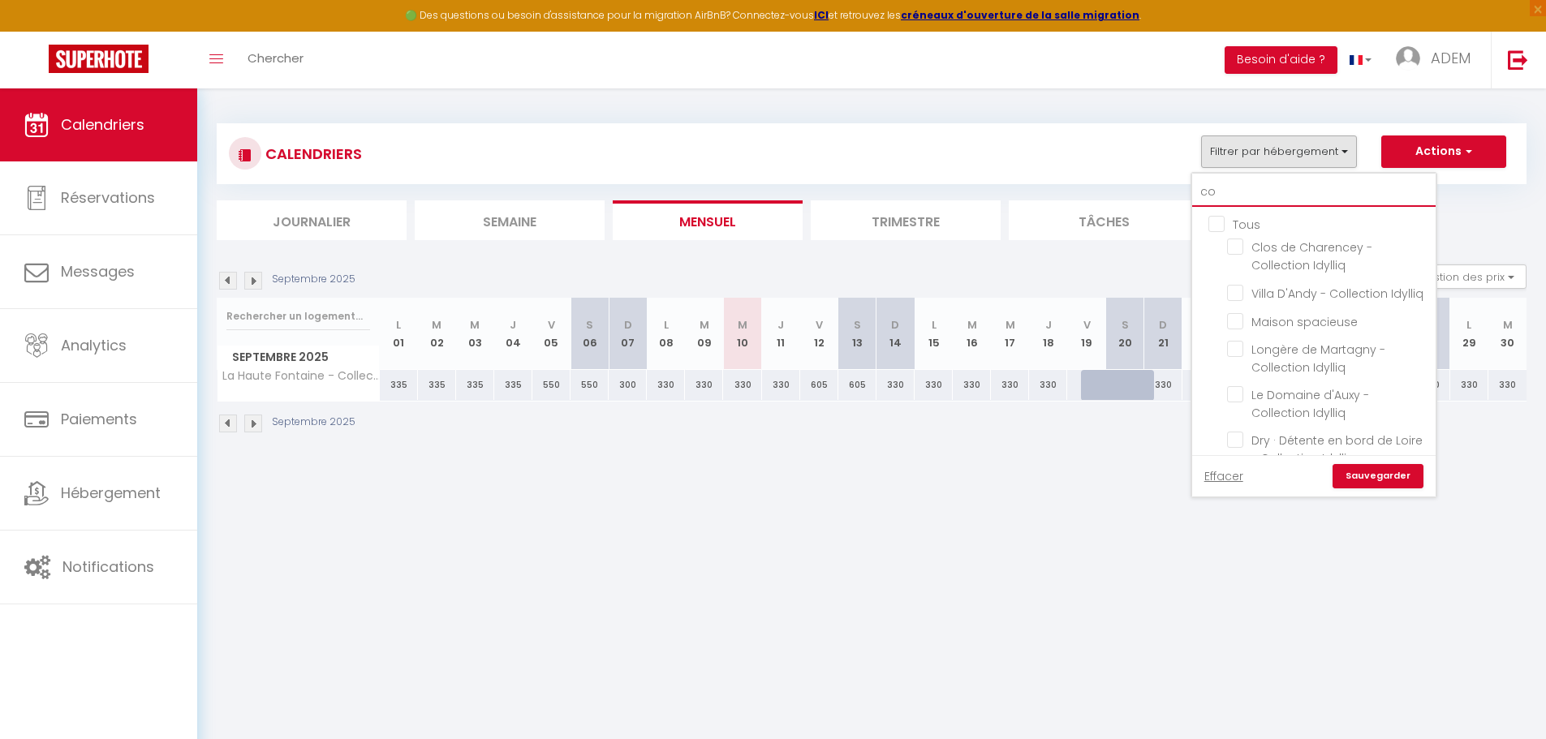
checkbox input "false"
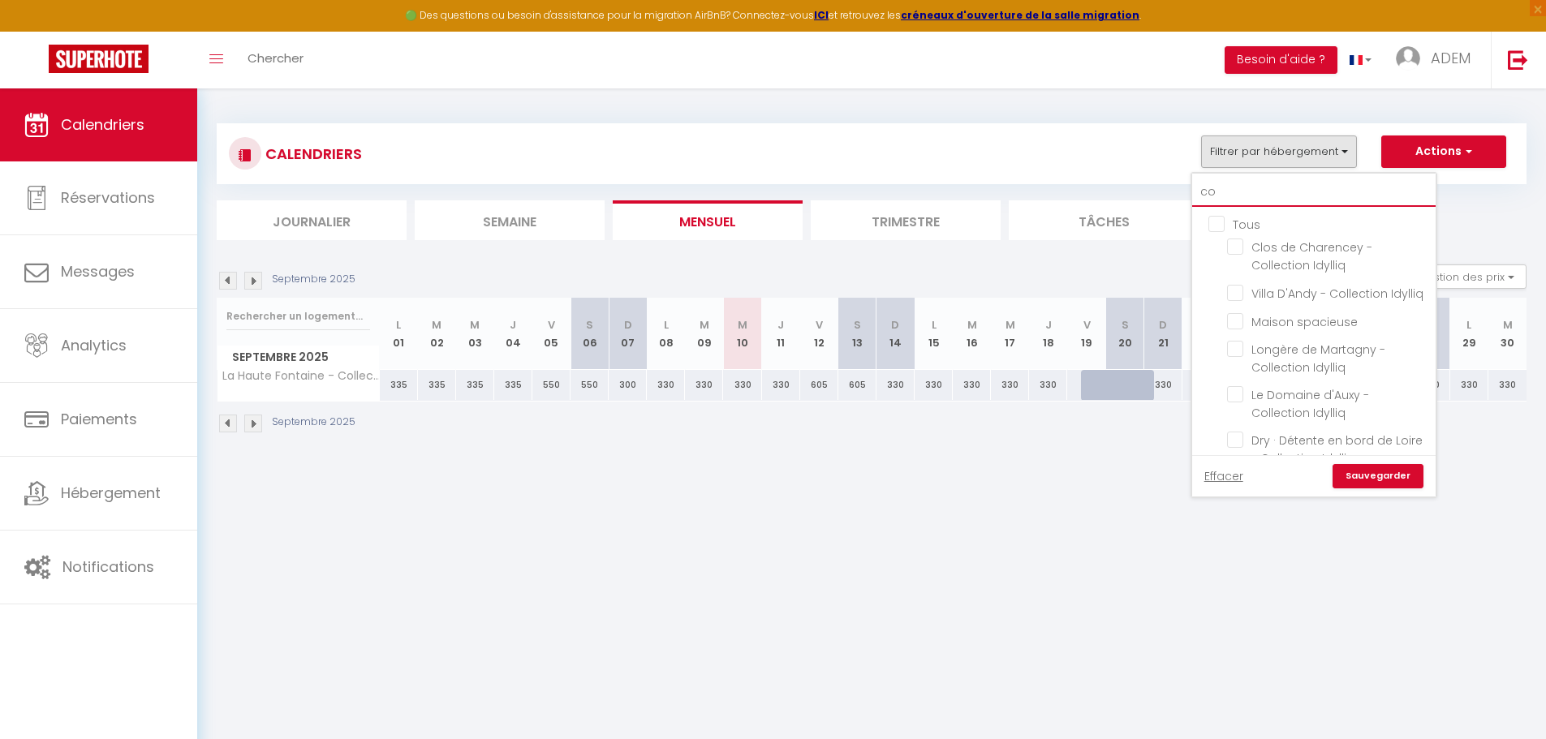
checkbox input "false"
checkbox input "true"
checkbox input "false"
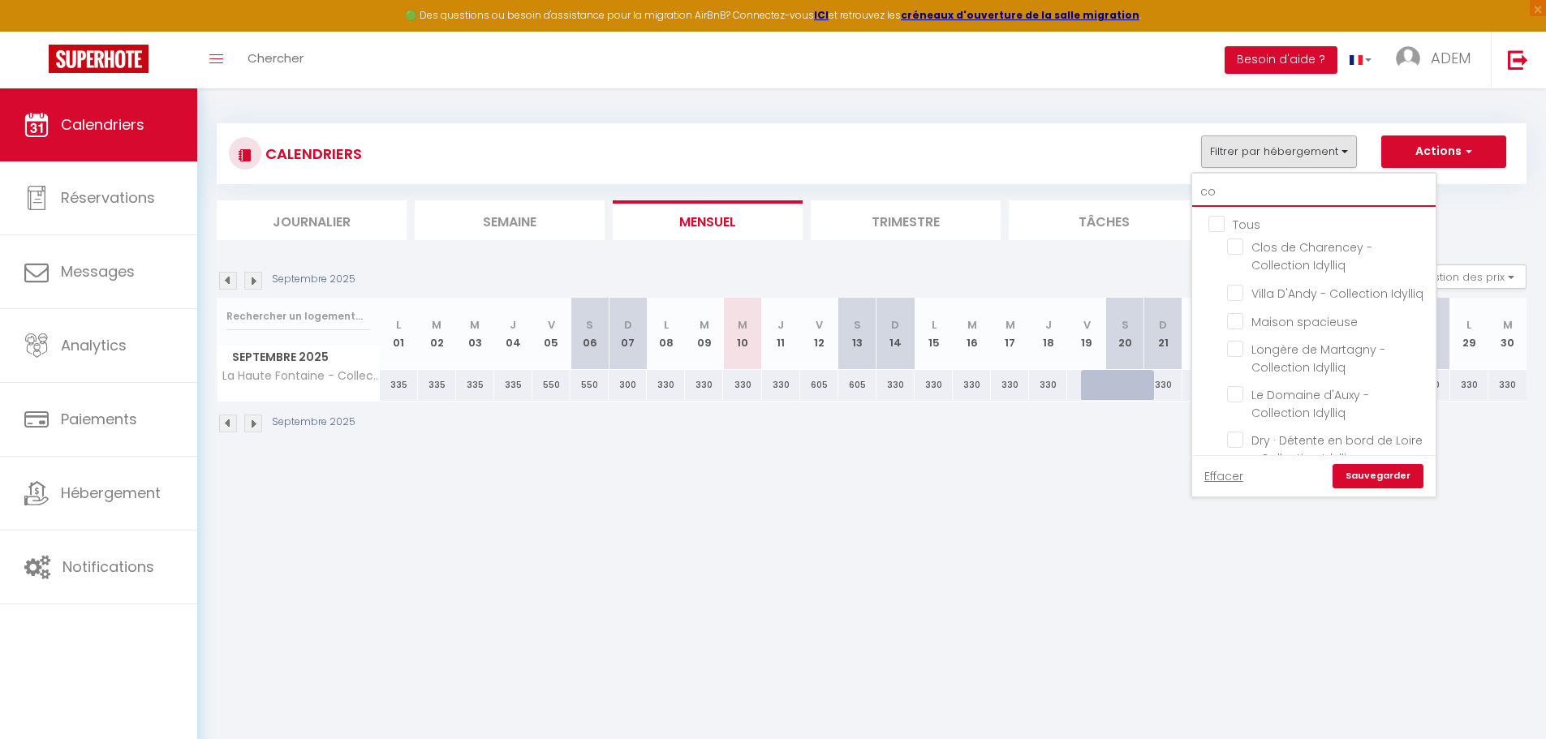
checkbox input "false"
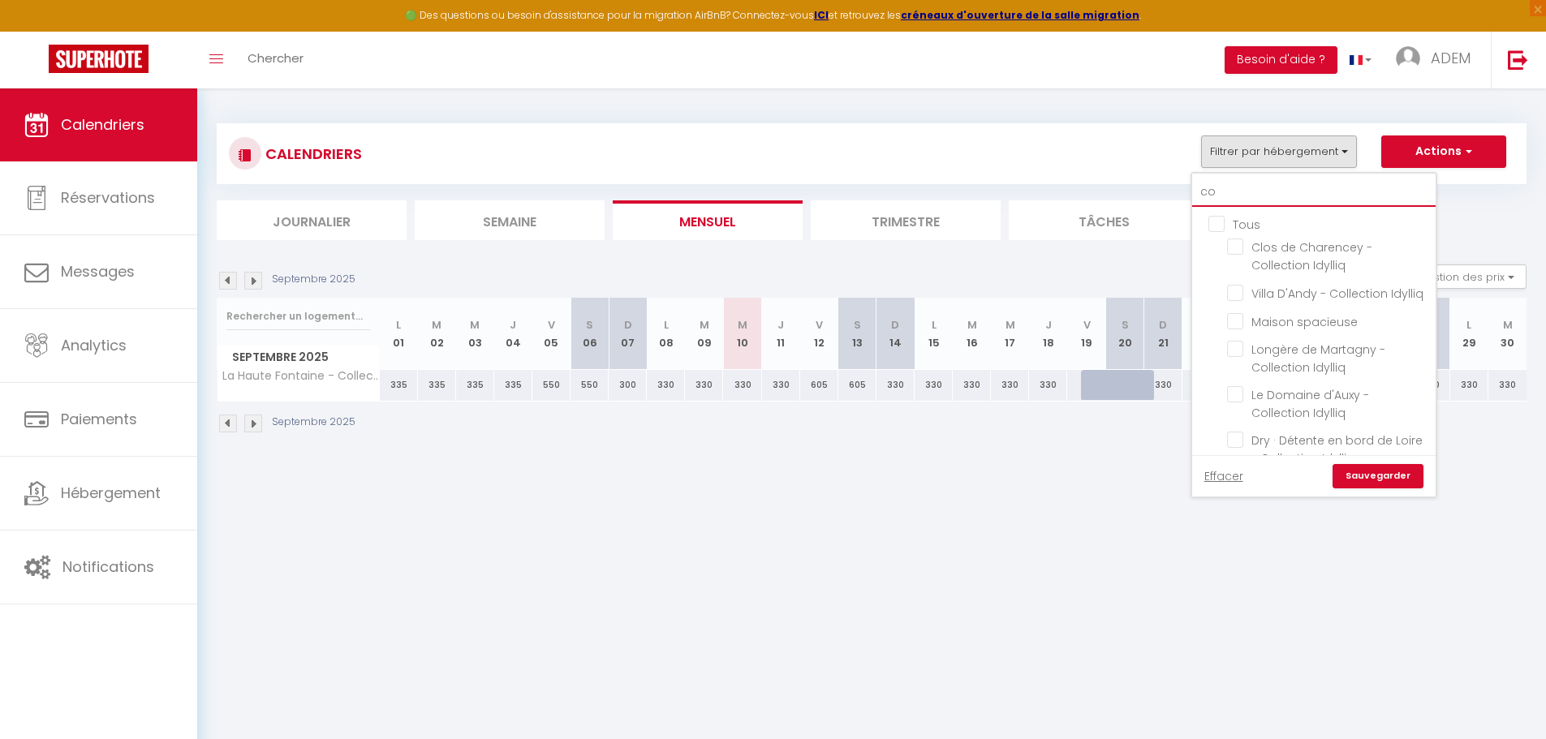
checkbox input "false"
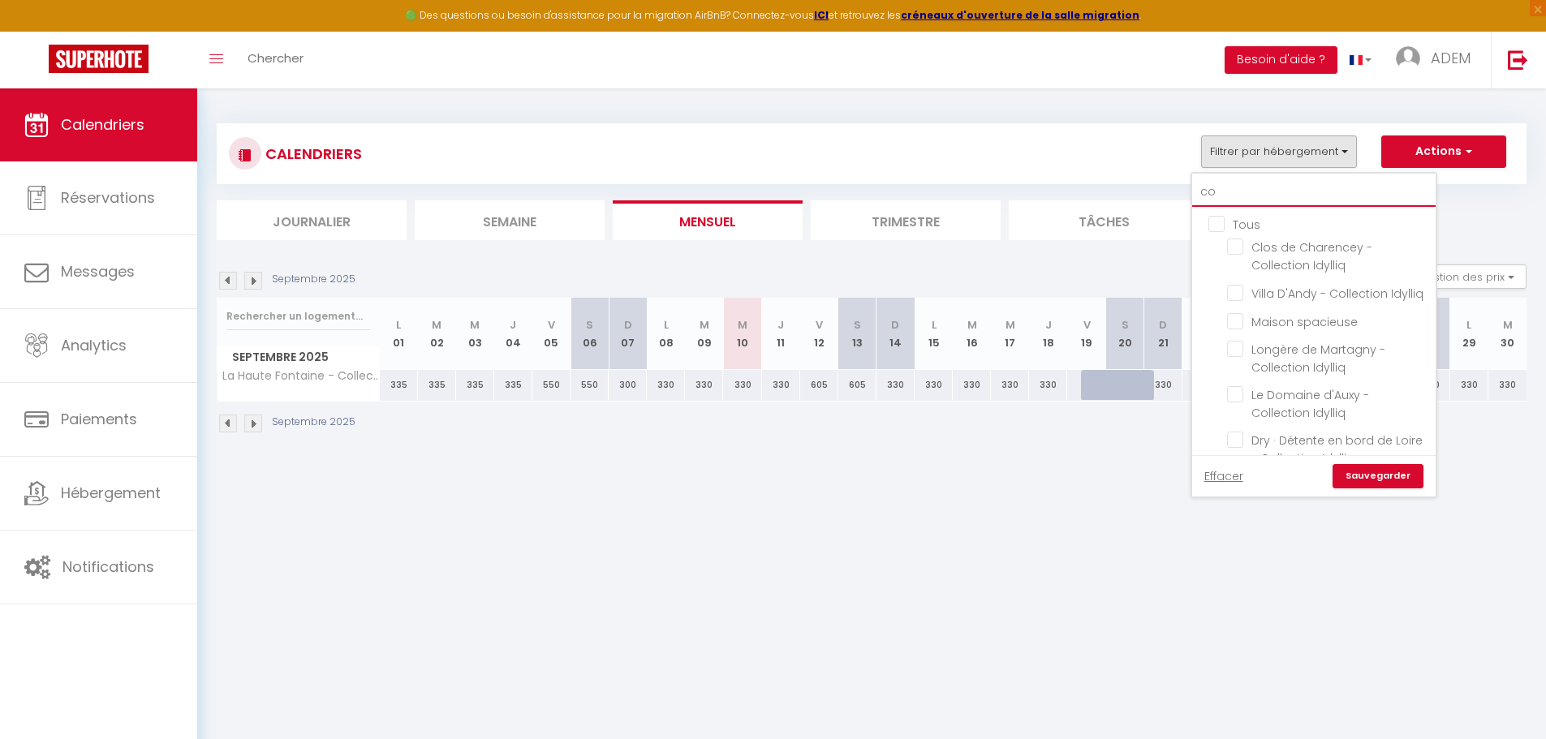
checkbox input "false"
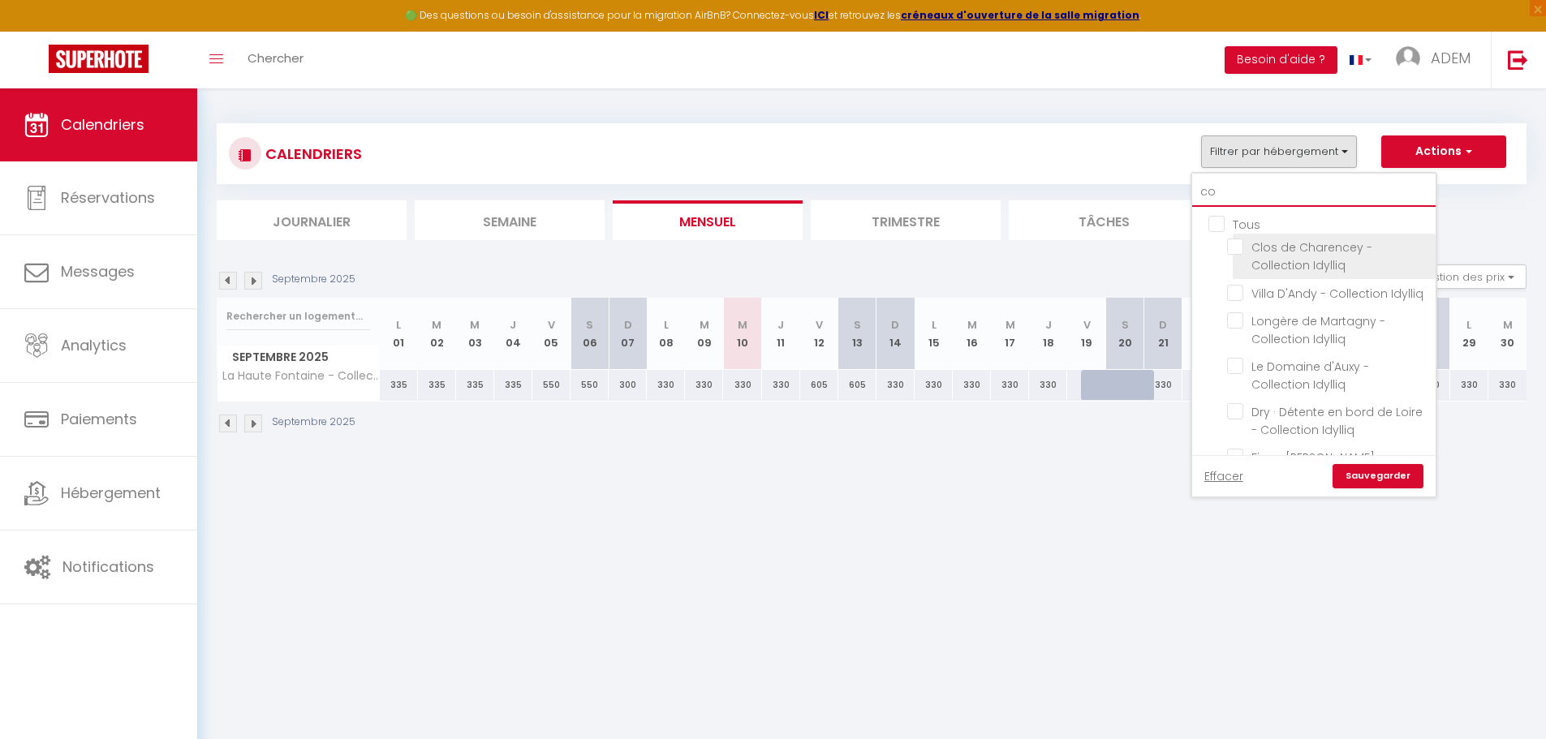
type input "cor"
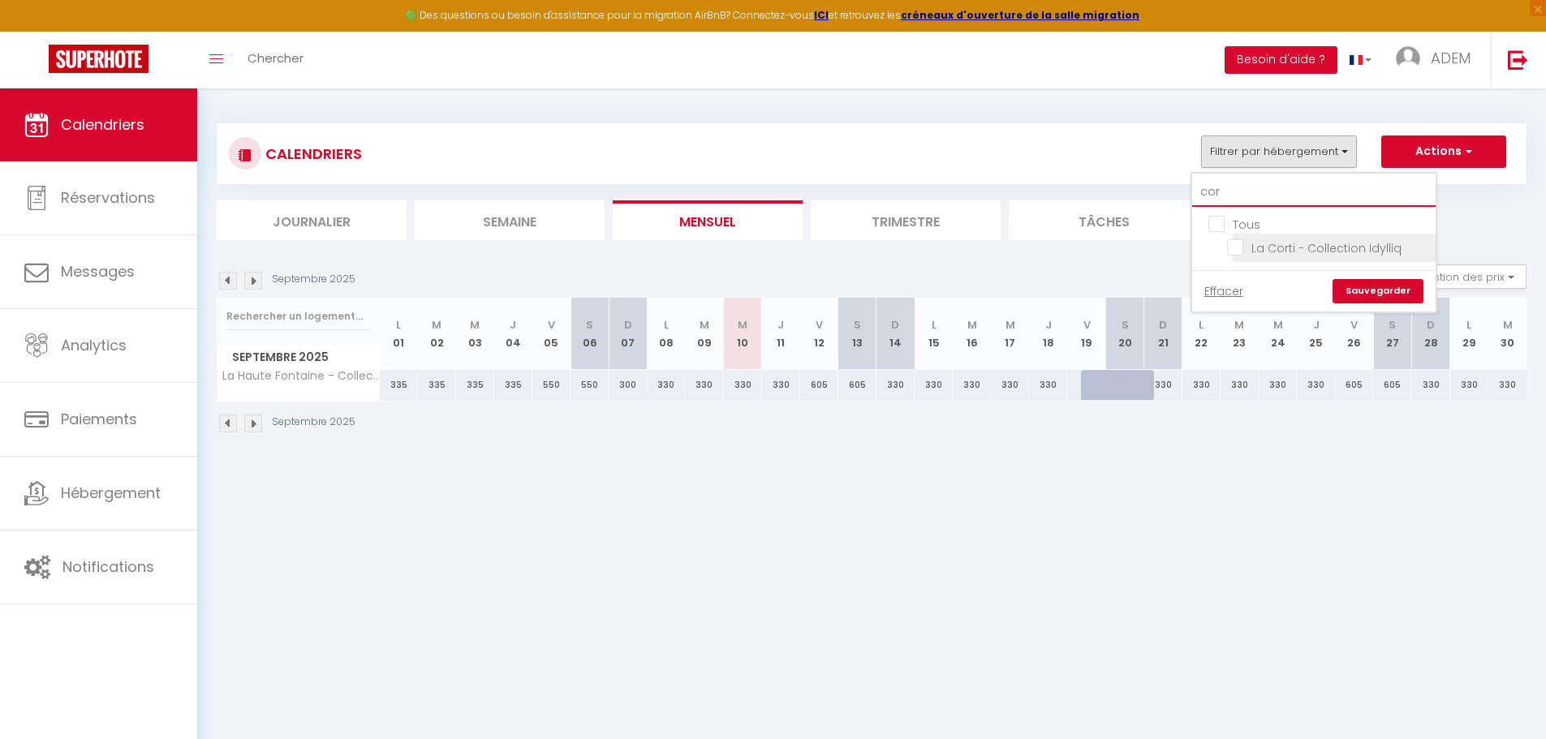
checkbox input "false"
type input "cort"
checkbox input "false"
type input "cort"
click at [1236, 249] on input "La Corti - Collection Idylliq" at bounding box center [1328, 247] width 203 height 16
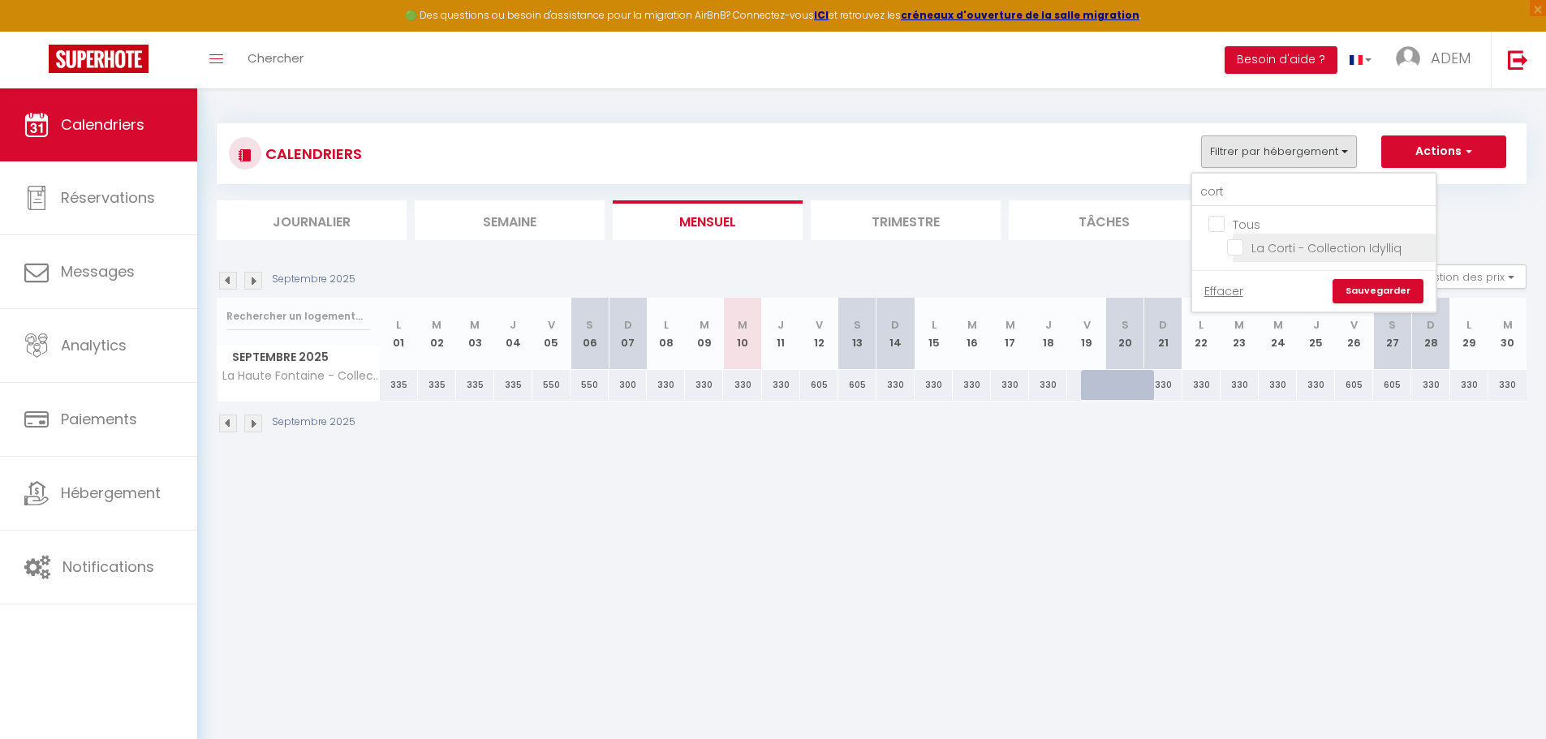
checkbox input "true"
click at [1371, 286] on link "Sauvegarder" at bounding box center [1377, 291] width 91 height 24
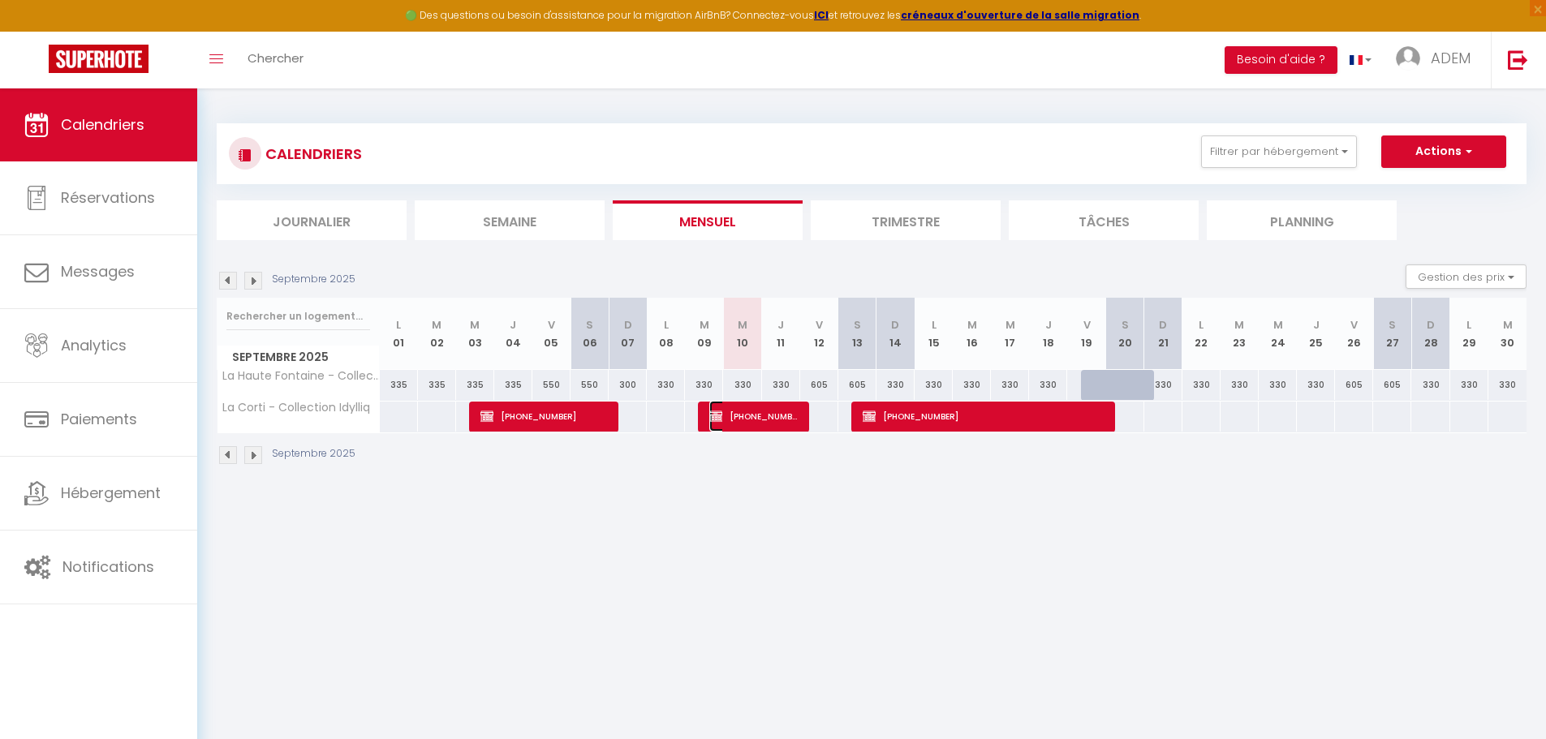
click at [768, 421] on span "[PHONE_NUMBER]" at bounding box center [753, 416] width 89 height 31
select select "OK"
select select "KO"
select select "0"
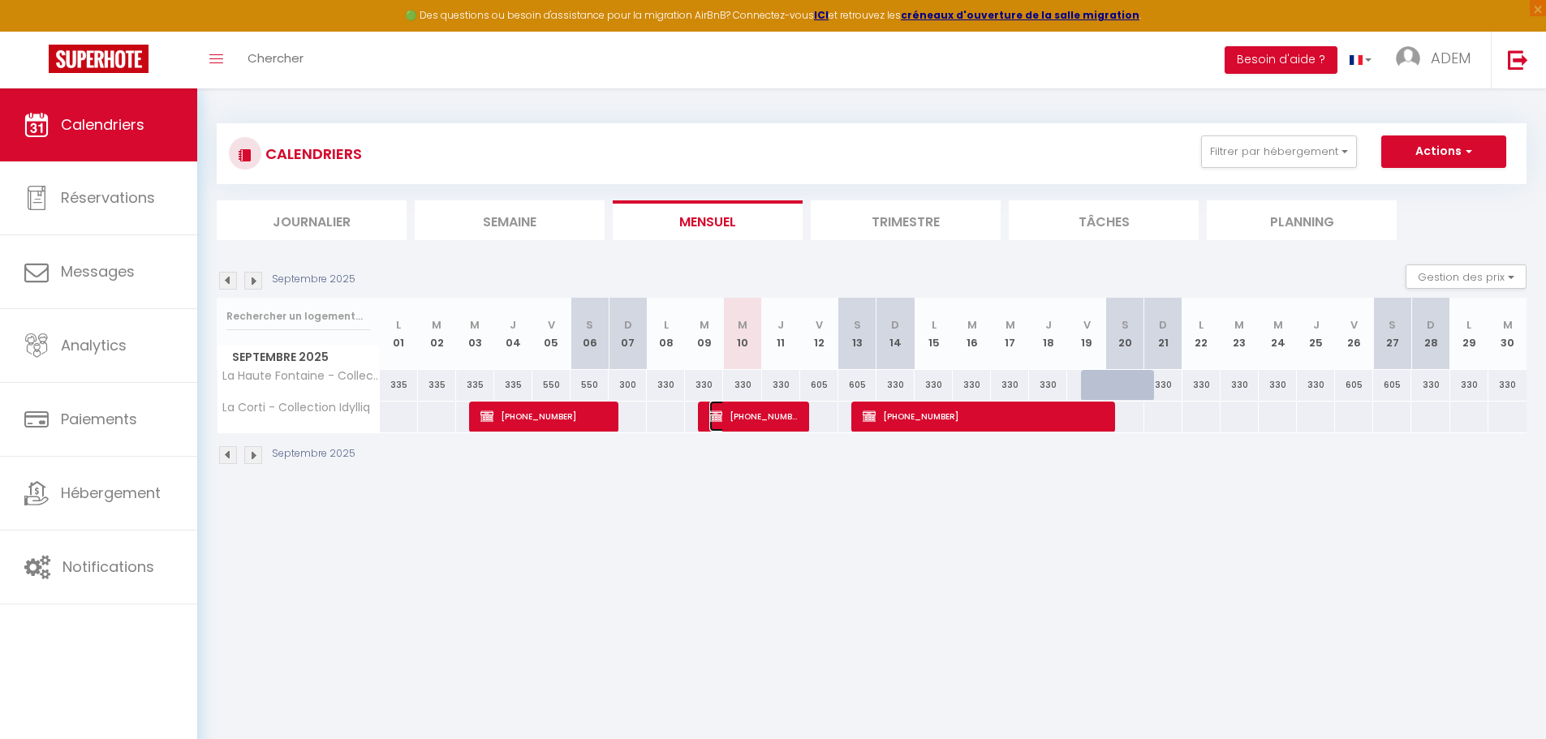
select select "1"
select select
